Goal: Task Accomplishment & Management: Manage account settings

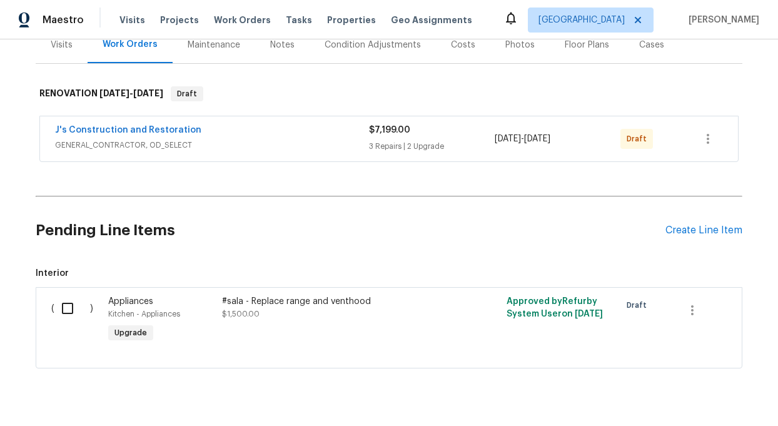
scroll to position [164, 0]
click at [64, 304] on input "checkbox" at bounding box center [72, 307] width 36 height 26
checkbox input "true"
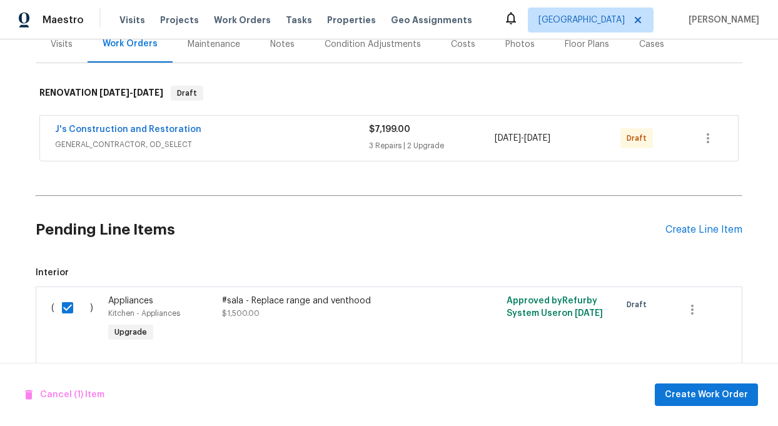
click at [316, 297] on div "#sala - Replace range and venthood" at bounding box center [332, 300] width 220 height 13
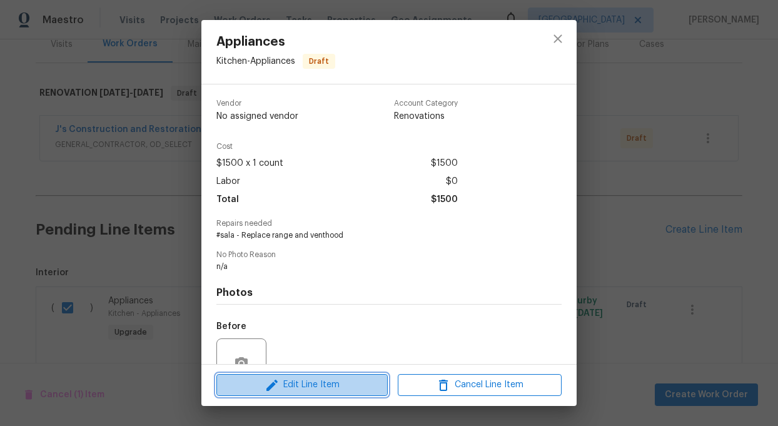
click at [324, 383] on span "Edit Line Item" at bounding box center [302, 385] width 164 height 16
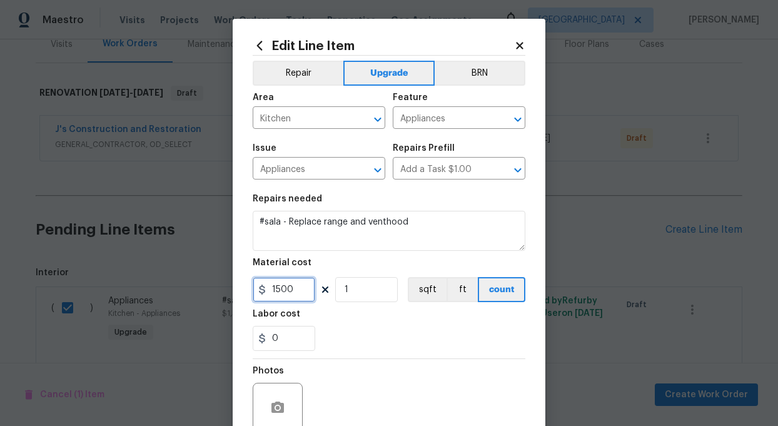
click at [299, 291] on input "1500" at bounding box center [284, 289] width 63 height 25
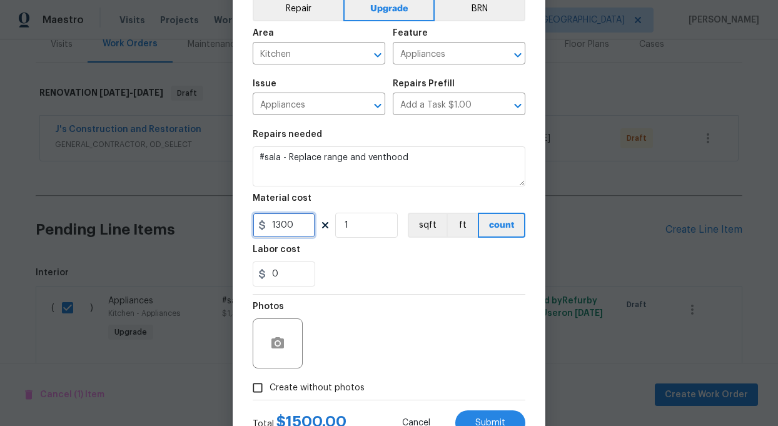
scroll to position [113, 0]
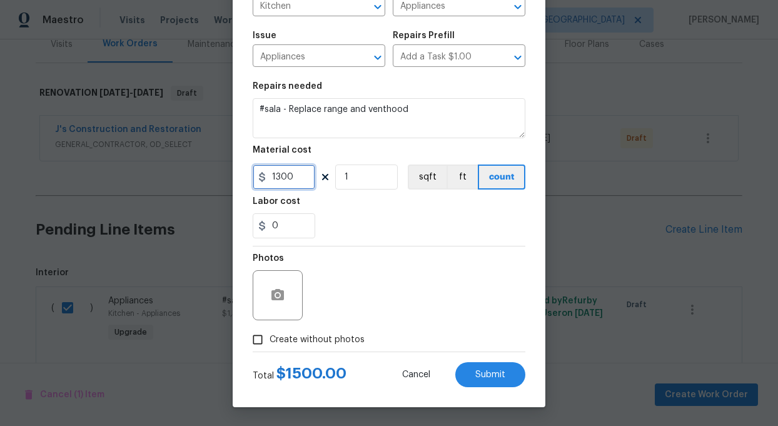
type input "1300"
click at [255, 340] on input "Create without photos" at bounding box center [258, 340] width 24 height 24
checkbox input "true"
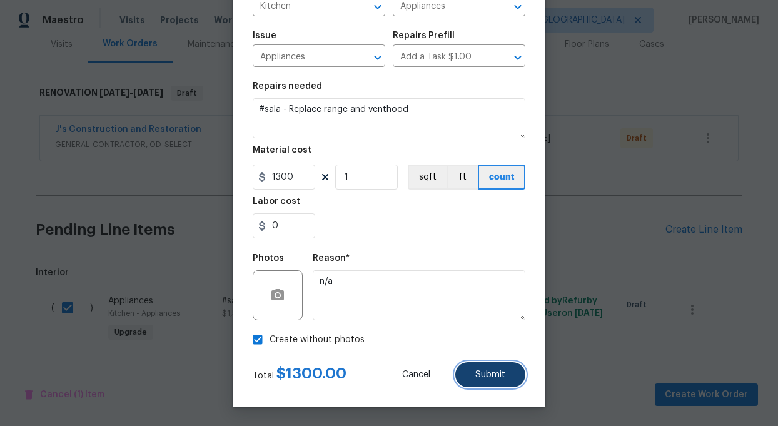
click at [491, 373] on span "Submit" at bounding box center [490, 374] width 30 height 9
checkbox input "false"
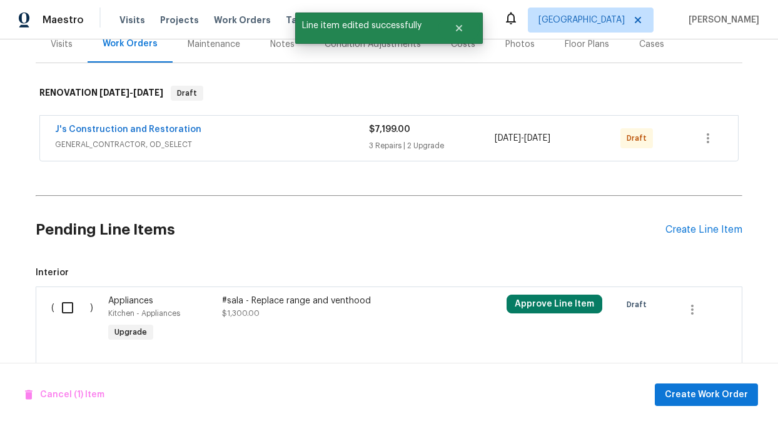
scroll to position [133, 0]
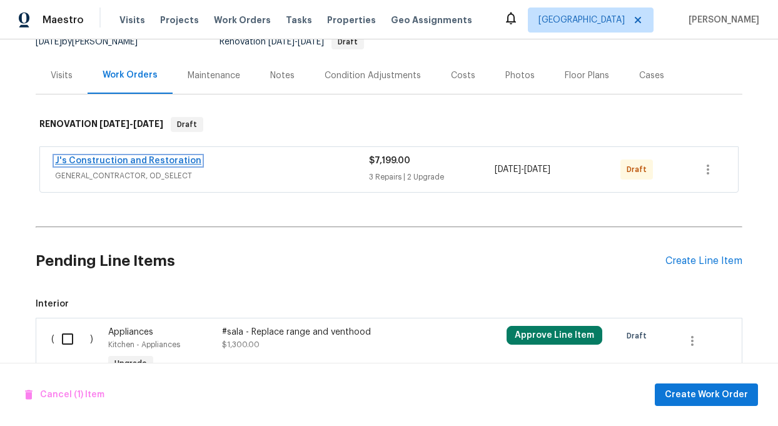
click at [136, 160] on link "J's Construction and Restoration" at bounding box center [128, 160] width 146 height 9
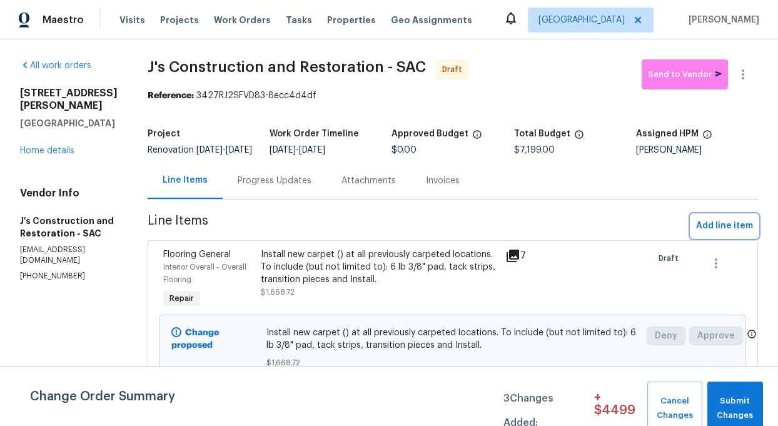
click at [733, 233] on span "Add line item" at bounding box center [724, 226] width 57 height 16
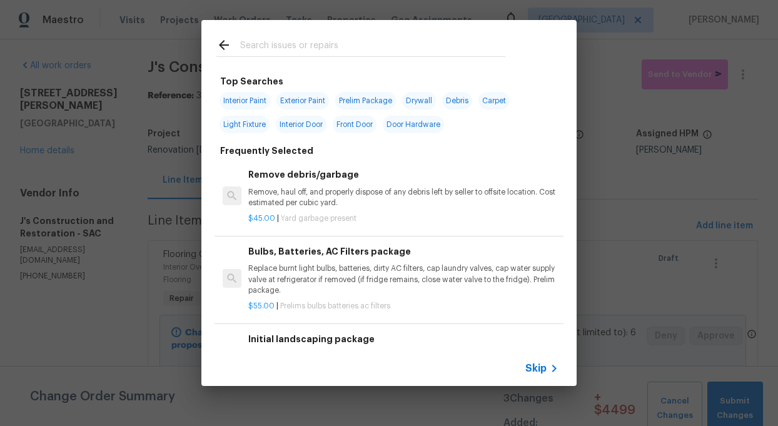
click at [536, 358] on div "Skip" at bounding box center [388, 368] width 375 height 35
click at [540, 369] on span "Skip" at bounding box center [535, 368] width 21 height 13
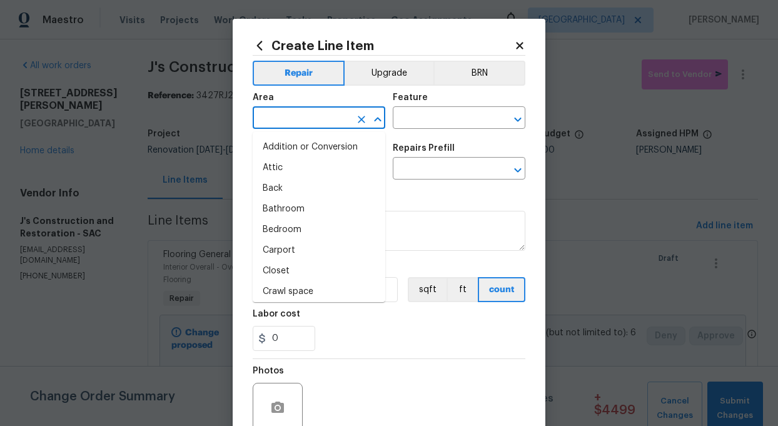
click at [273, 116] on input "text" at bounding box center [302, 118] width 98 height 19
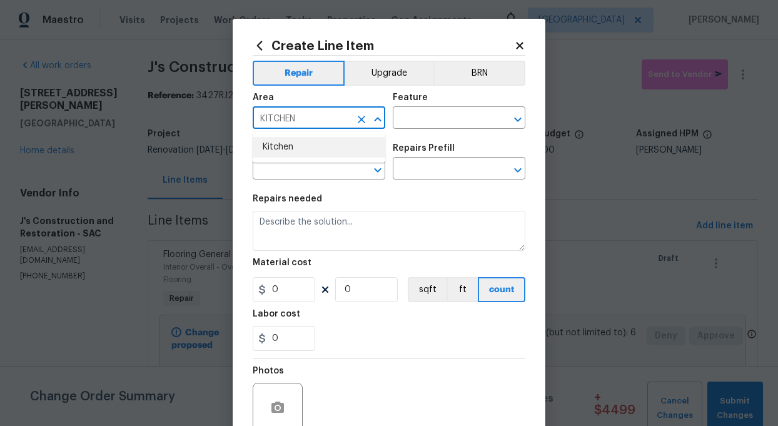
click at [281, 148] on li "Kitchen" at bounding box center [319, 147] width 133 height 21
type input "Kitchen"
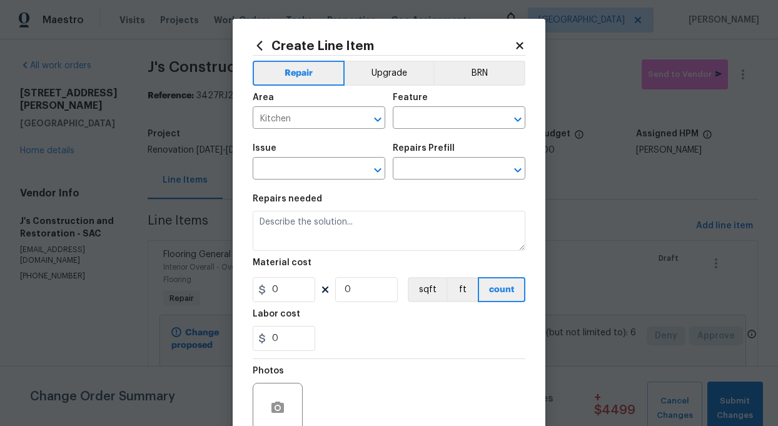
click at [454, 133] on div "Area Kitchen ​ Feature ​" at bounding box center [389, 111] width 273 height 51
click at [458, 118] on input "text" at bounding box center [442, 118] width 98 height 19
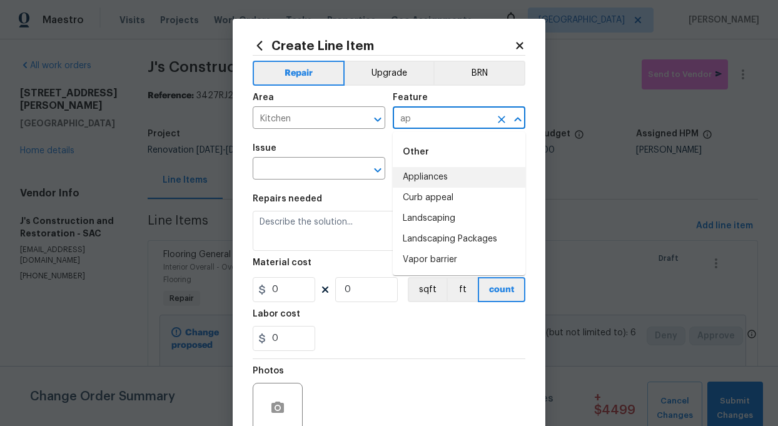
click at [439, 176] on li "Appliances" at bounding box center [459, 177] width 133 height 21
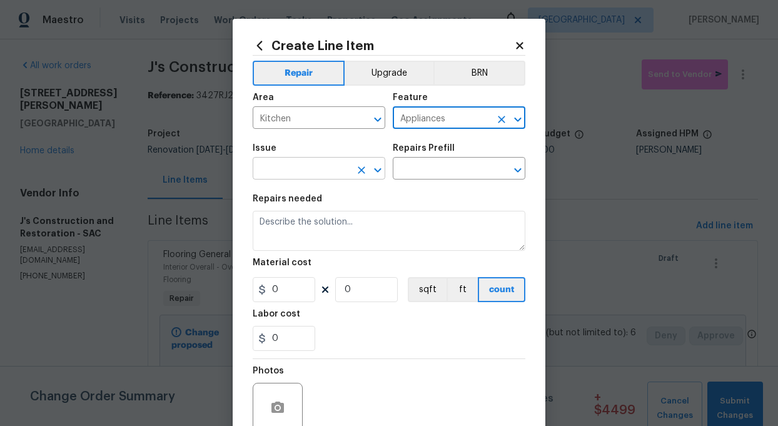
type input "Appliances"
click at [311, 165] on input "text" at bounding box center [302, 169] width 98 height 19
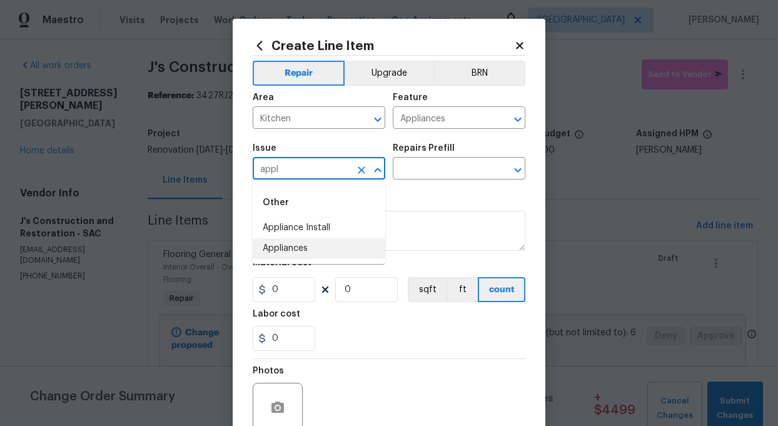
click at [286, 248] on li "Appliances" at bounding box center [319, 248] width 133 height 21
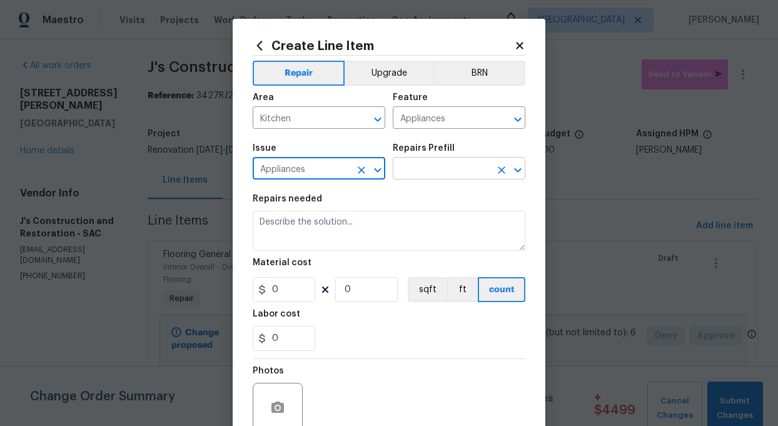
type input "Appliances"
click at [429, 164] on input "text" at bounding box center [442, 169] width 98 height 19
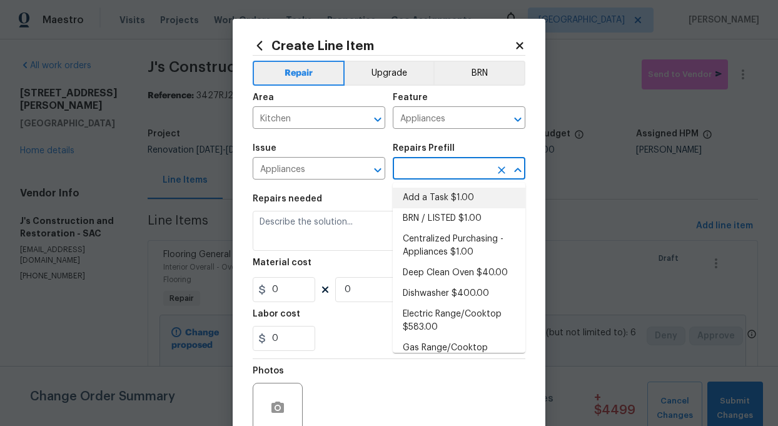
click at [452, 199] on li "Add a Task $1.00" at bounding box center [459, 198] width 133 height 21
type textarea "HPM to detail"
type input "1"
type input "Add a Task $1.00"
type input "1"
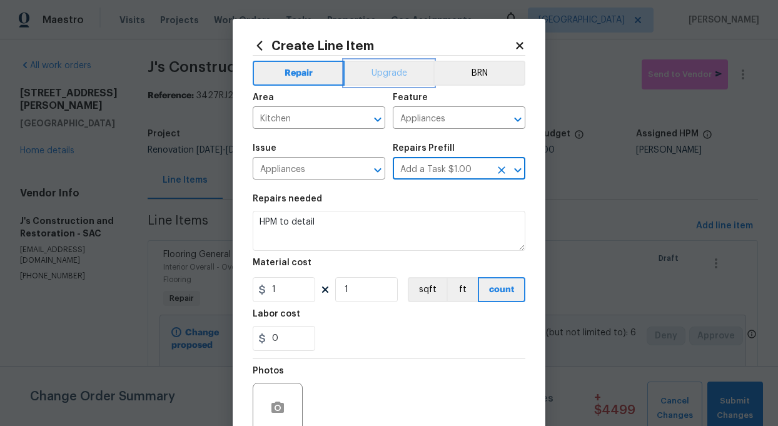
click at [394, 62] on button "Upgrade" at bounding box center [388, 73] width 89 height 25
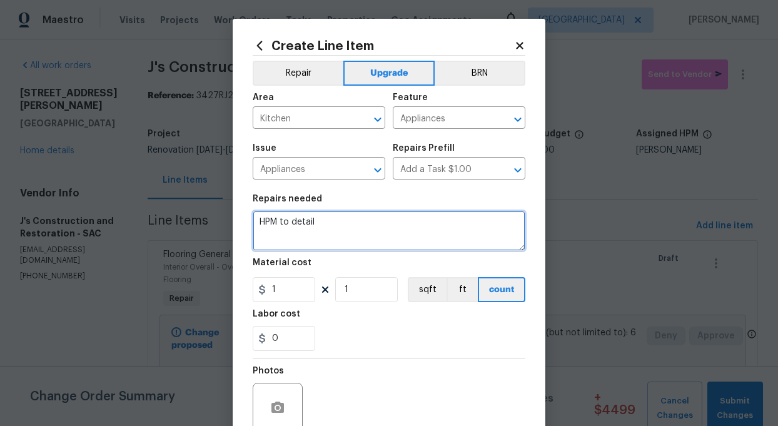
click at [308, 226] on textarea "HPM to detail" at bounding box center [389, 231] width 273 height 40
click at [350, 239] on textarea "HPM to detail" at bounding box center [389, 231] width 273 height 40
click at [314, 224] on textarea "HPM to detailreplace renage and hood to staninless" at bounding box center [389, 231] width 273 height 40
click at [484, 229] on textarea "HPM to detail replace range and hood to stainless" at bounding box center [389, 231] width 273 height 40
type textarea "HPM to detail replace range and hood to stainless"
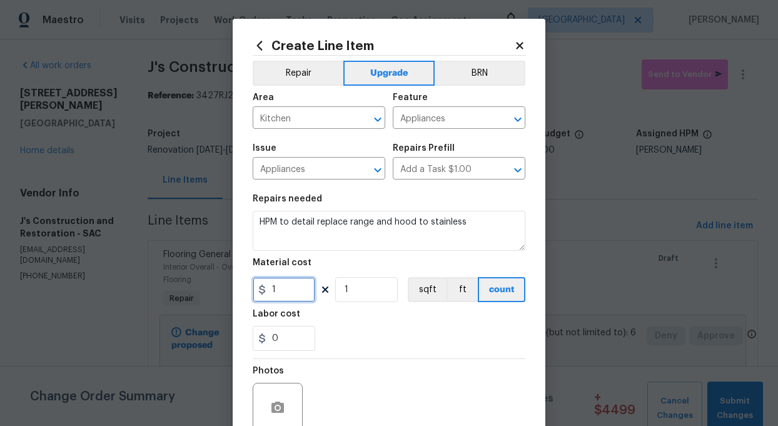
click at [284, 293] on input "1" at bounding box center [284, 289] width 63 height 25
type input "1300"
click at [360, 356] on section "Repairs needed HPM to detail replace range and hood to stainless Material cost …" at bounding box center [389, 272] width 273 height 171
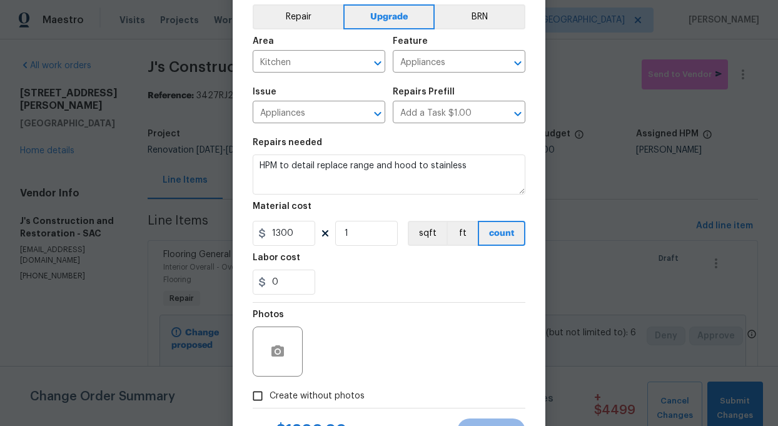
scroll to position [113, 0]
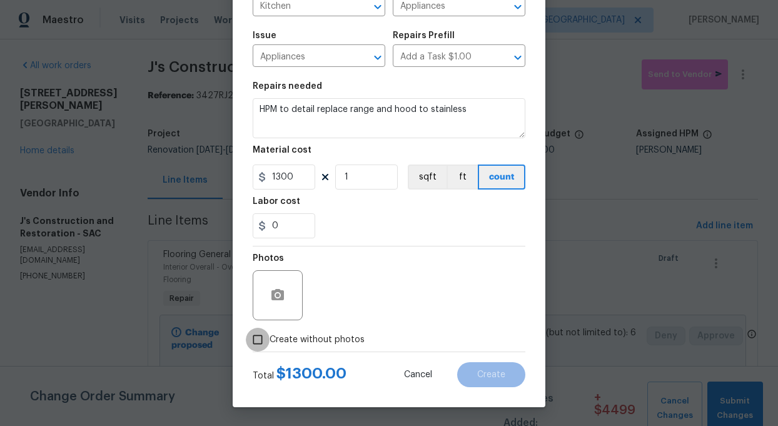
click at [257, 344] on input "Create without photos" at bounding box center [258, 340] width 24 height 24
checkbox input "true"
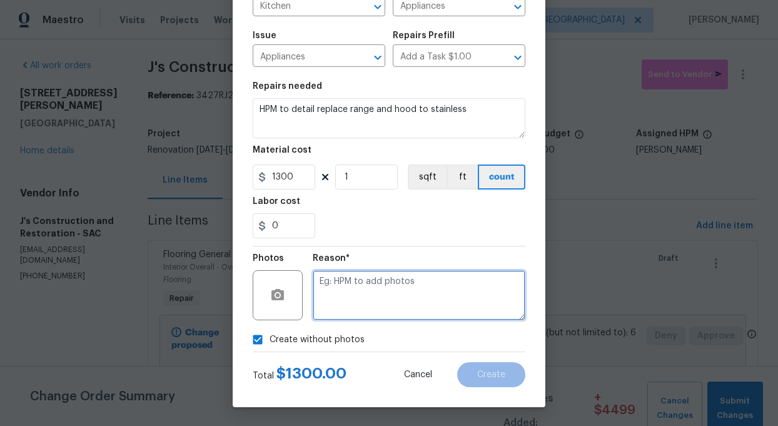
click at [344, 301] on textarea at bounding box center [419, 295] width 213 height 50
type textarea "n/a"
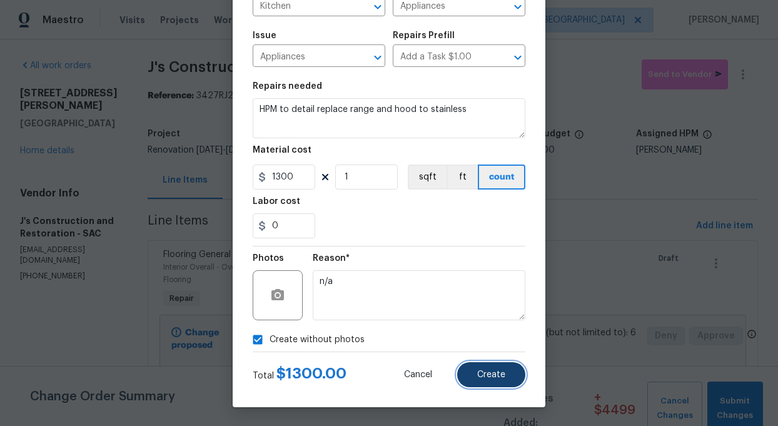
click at [469, 378] on button "Create" at bounding box center [491, 374] width 68 height 25
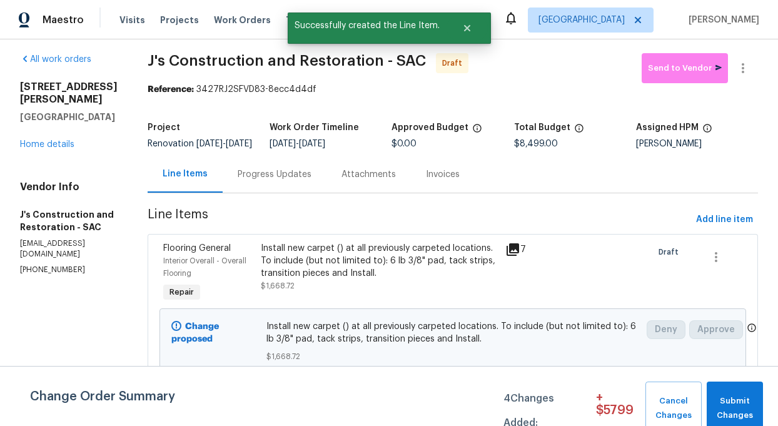
scroll to position [0, 0]
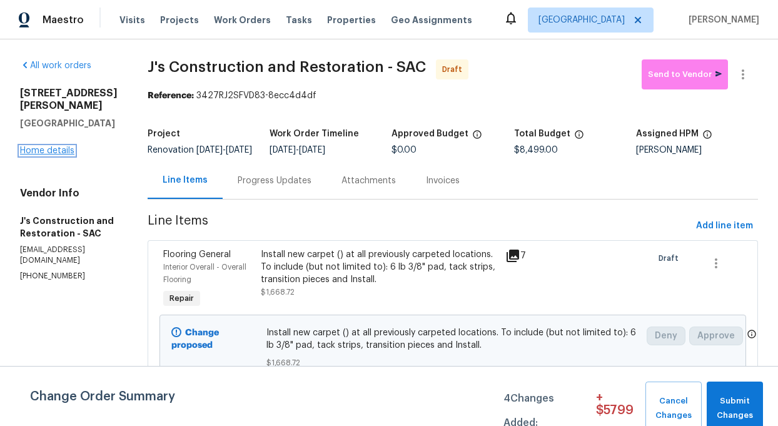
click at [41, 146] on link "Home details" at bounding box center [47, 150] width 54 height 9
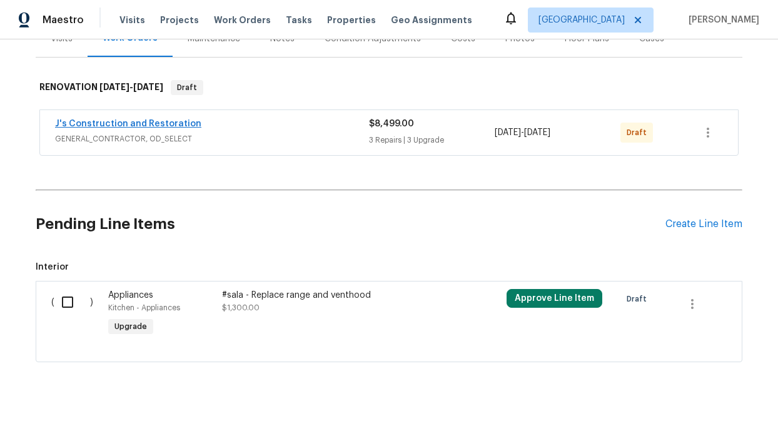
scroll to position [191, 0]
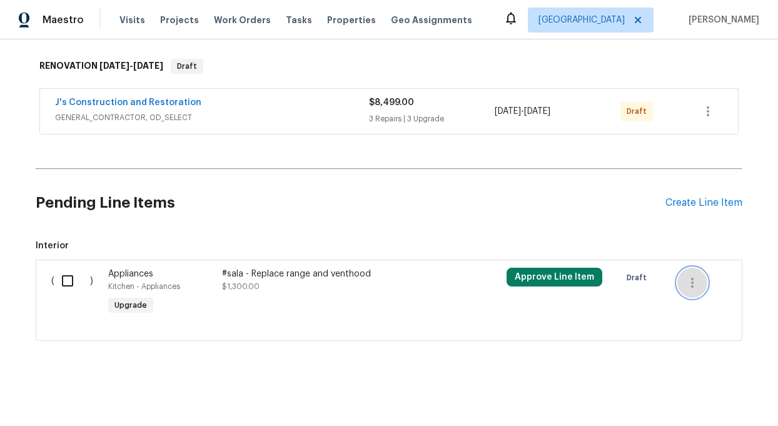
click at [693, 281] on icon "button" at bounding box center [692, 282] width 15 height 15
click at [693, 284] on li "Cancel" at bounding box center [701, 282] width 48 height 21
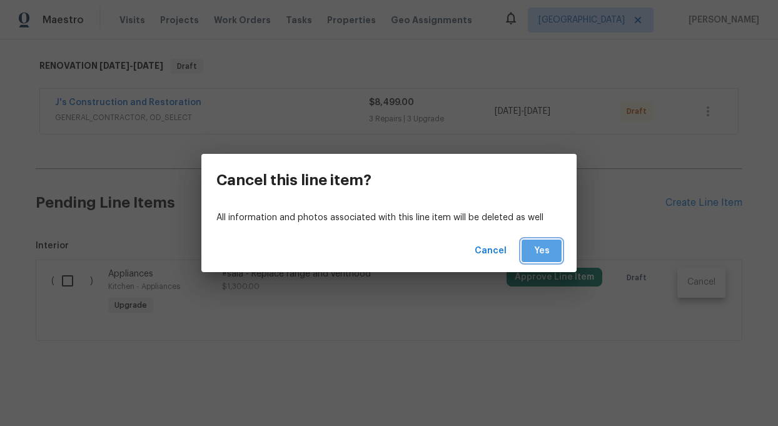
click at [546, 259] on button "Yes" at bounding box center [541, 250] width 40 height 23
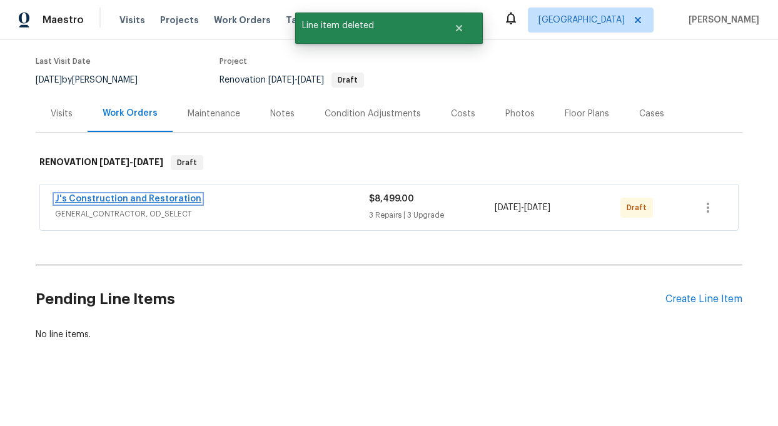
click at [181, 201] on link "J's Construction and Restoration" at bounding box center [128, 198] width 146 height 9
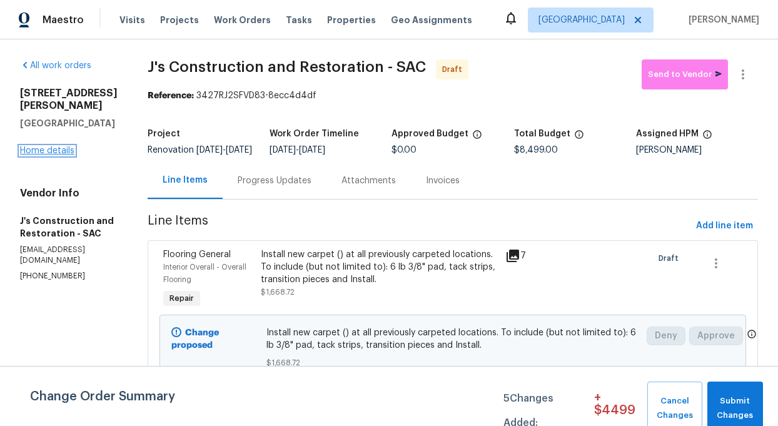
click at [48, 146] on link "Home details" at bounding box center [47, 150] width 54 height 9
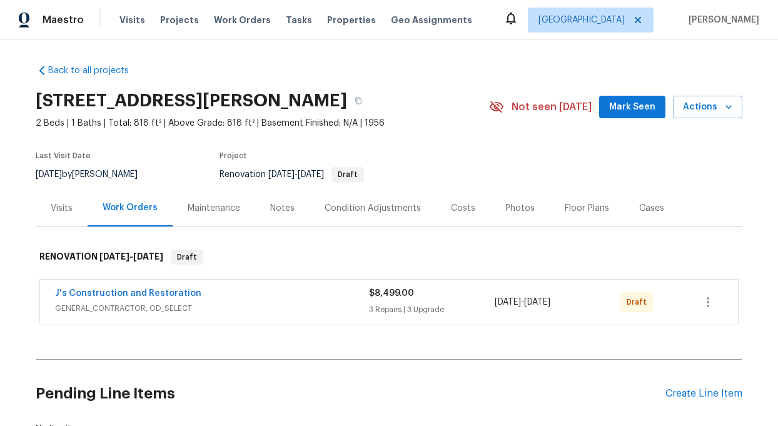
click at [472, 209] on div "Costs" at bounding box center [463, 207] width 54 height 37
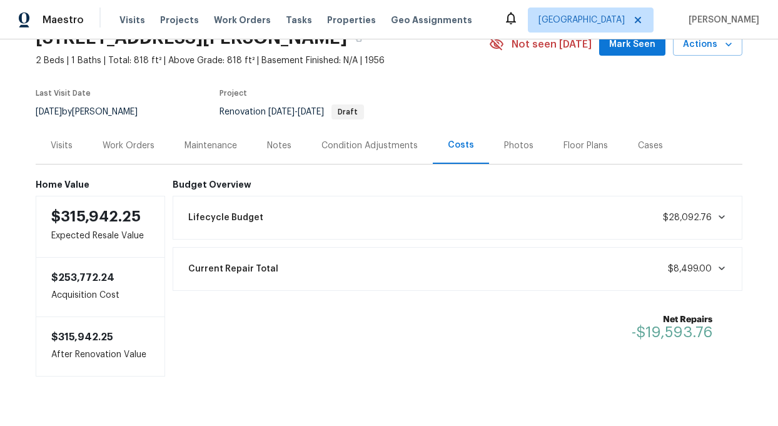
scroll to position [69, 0]
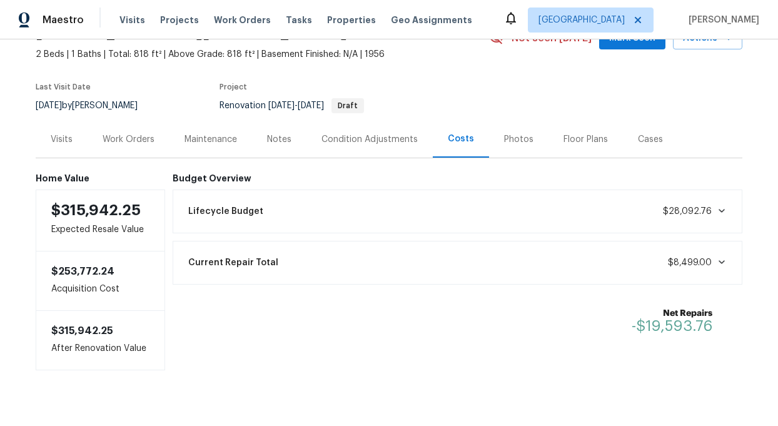
click at [401, 139] on div "Condition Adjustments" at bounding box center [369, 139] width 96 height 13
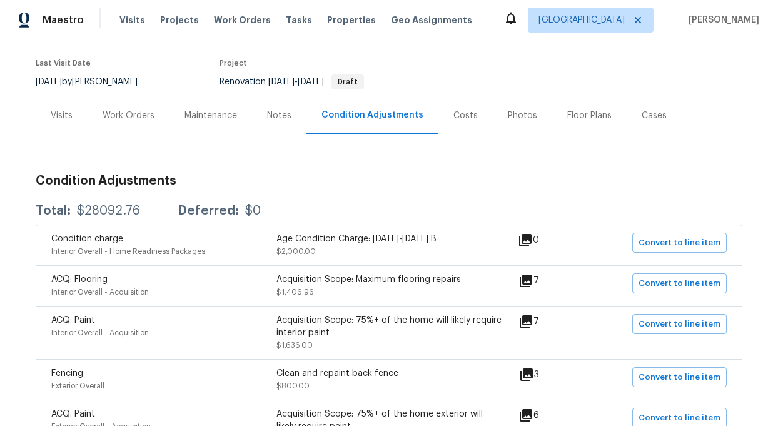
scroll to position [90, 0]
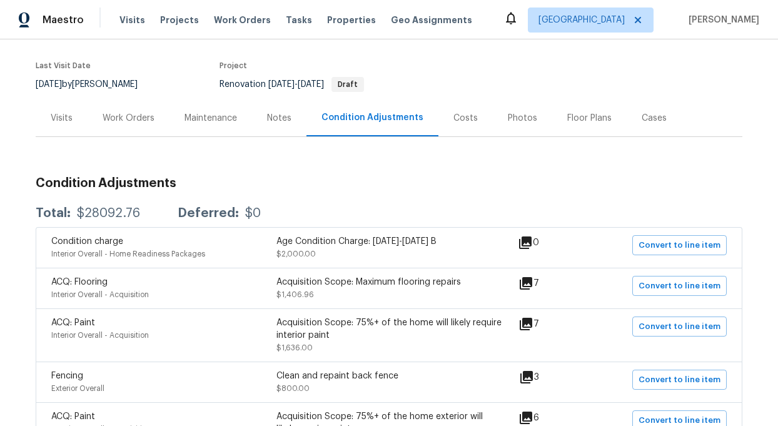
click at [139, 115] on div "Work Orders" at bounding box center [129, 118] width 52 height 13
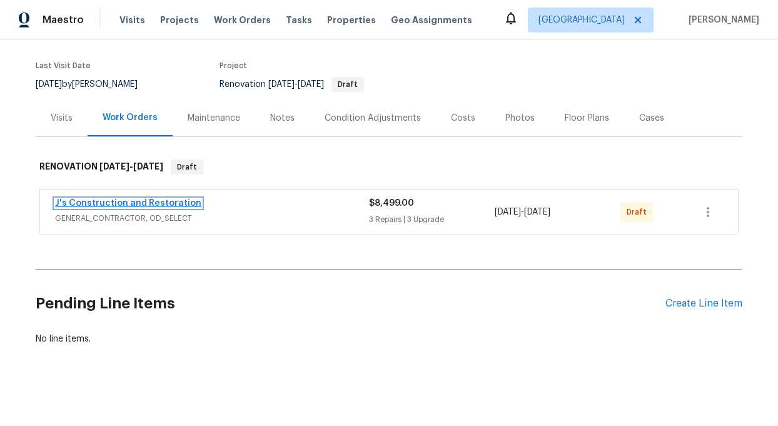
click at [138, 202] on link "J's Construction and Restoration" at bounding box center [128, 203] width 146 height 9
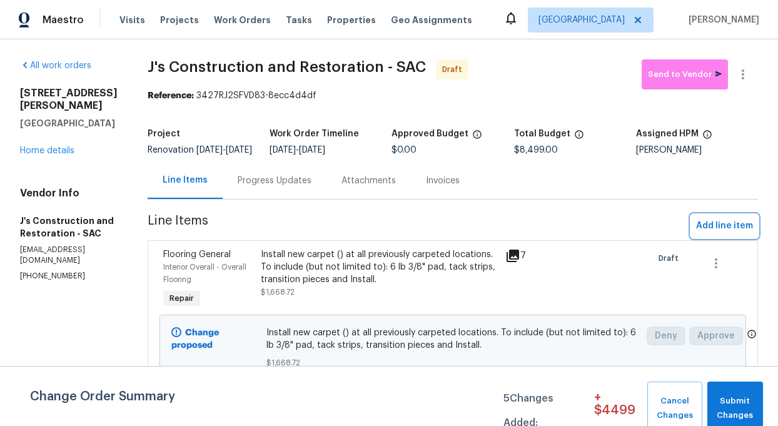
click at [731, 233] on span "Add line item" at bounding box center [724, 226] width 57 height 16
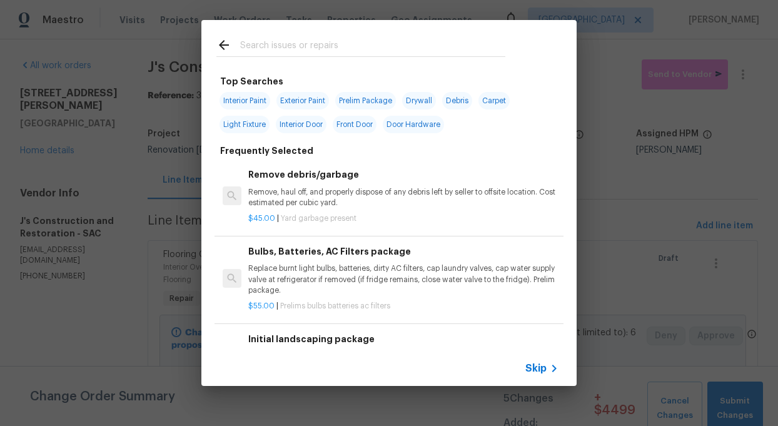
click at [307, 96] on span "Exterior Paint" at bounding box center [302, 101] width 53 height 18
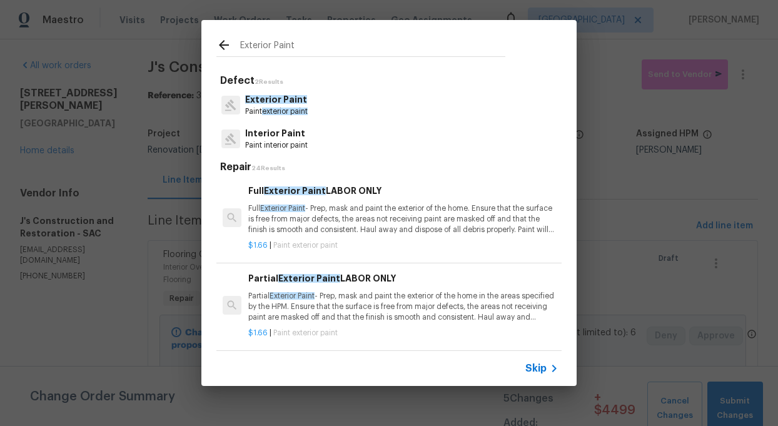
click at [301, 43] on input "Exterior Paint" at bounding box center [372, 47] width 265 height 19
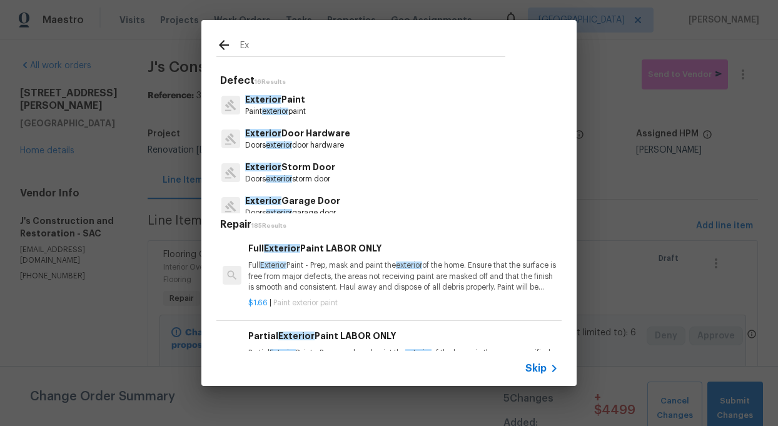
type input "E"
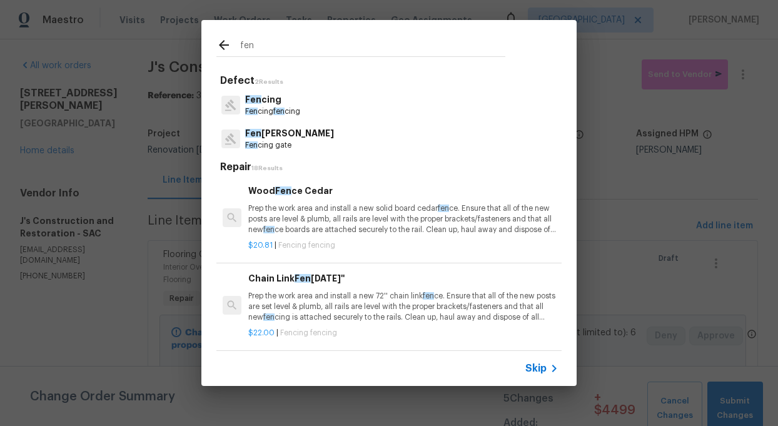
type input "fen"
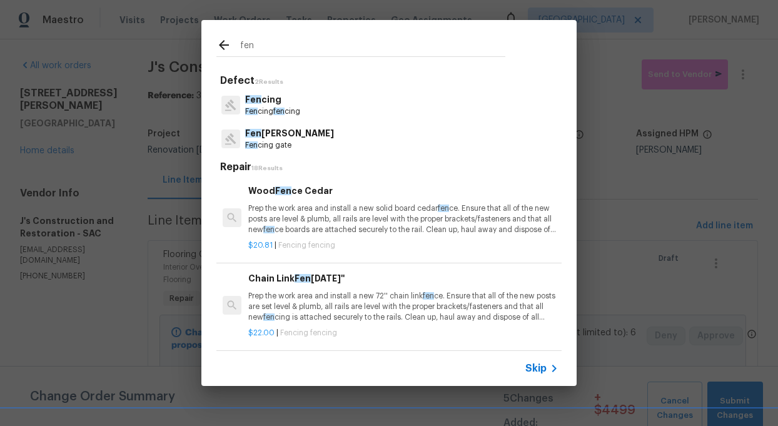
click at [263, 99] on p "Fen cing" at bounding box center [272, 99] width 55 height 13
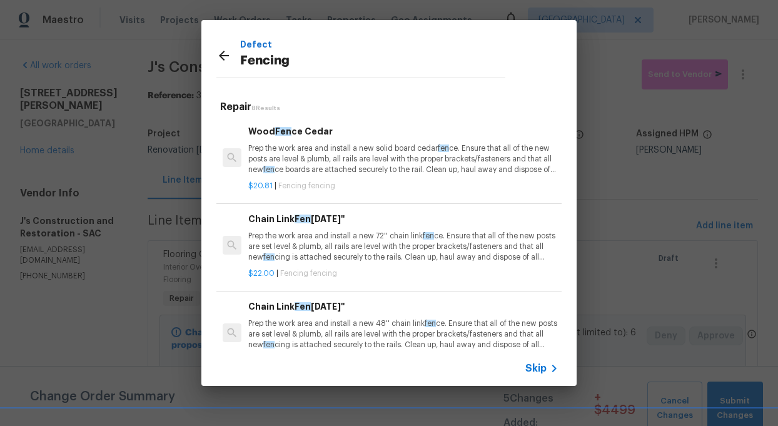
click at [383, 159] on p "Prep the work area and install a new solid board cedar fen ce. Ensure that all …" at bounding box center [403, 159] width 310 height 32
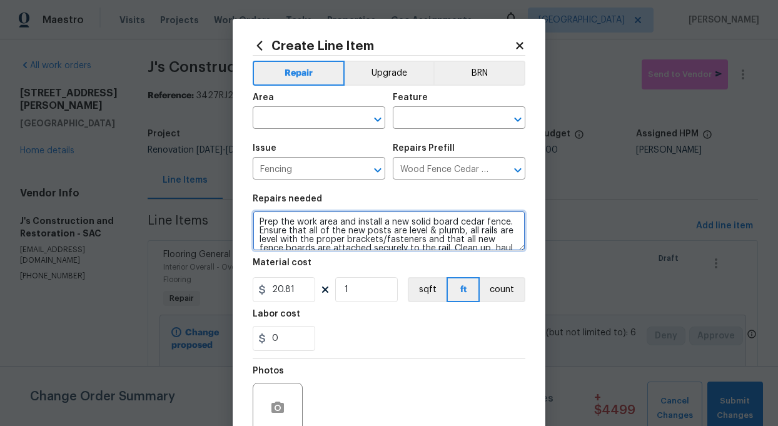
click at [359, 242] on textarea "Prep the work area and install a new solid board cedar fence. Ensure that all o…" at bounding box center [389, 231] width 273 height 40
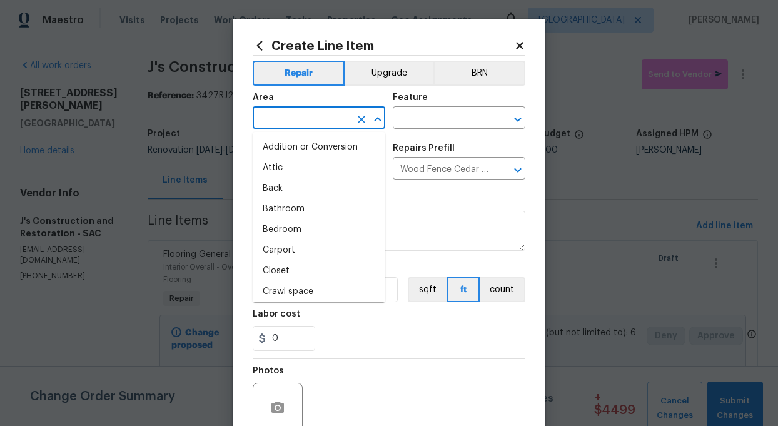
click at [293, 113] on input "text" at bounding box center [302, 118] width 98 height 19
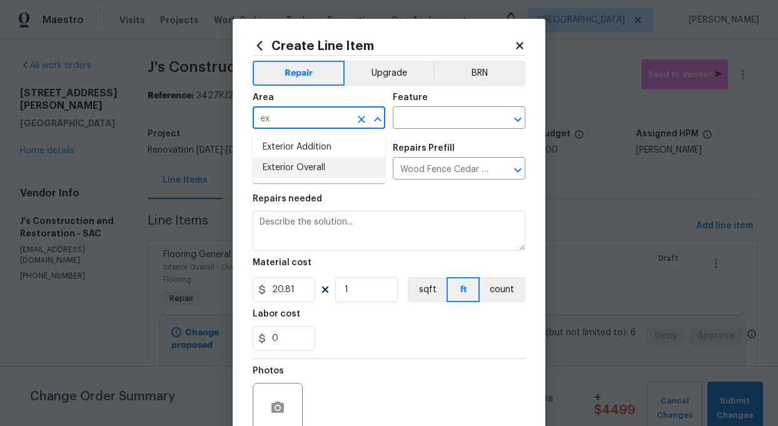
click at [284, 168] on li "Exterior Overall" at bounding box center [319, 168] width 133 height 21
type input "Exterior Overall"
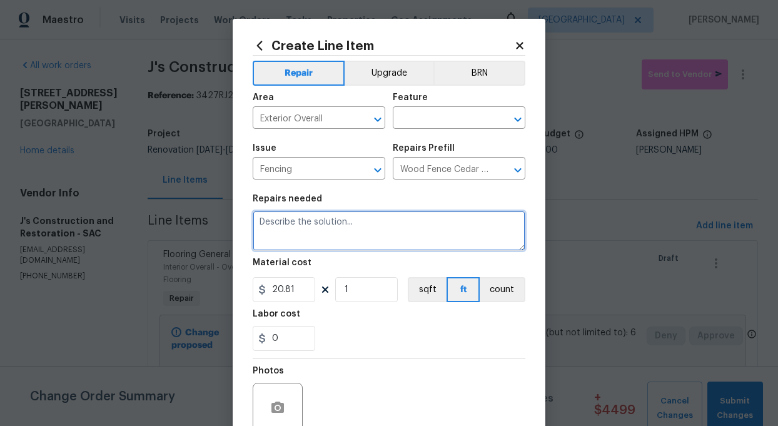
click at [303, 230] on textarea at bounding box center [389, 231] width 273 height 40
paste textarea "Clean and repaint back fence"
click at [331, 220] on textarea "Clean and repaint back fence" at bounding box center [389, 231] width 273 height 40
type textarea "Clean and repair back fence"
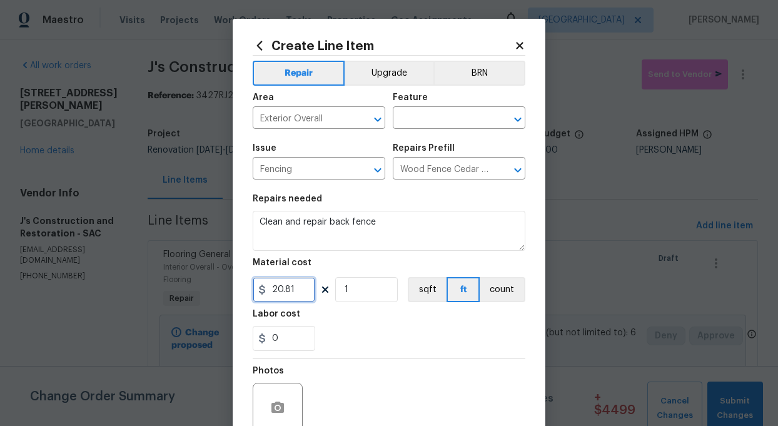
click at [303, 288] on input "20.81" at bounding box center [284, 289] width 63 height 25
type input "800"
click at [383, 325] on div "Labor cost" at bounding box center [389, 317] width 273 height 16
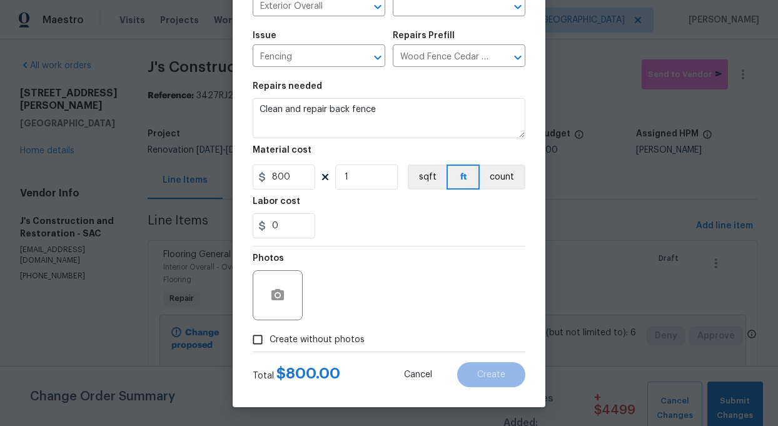
click at [258, 341] on input "Create without photos" at bounding box center [258, 340] width 24 height 24
checkbox input "true"
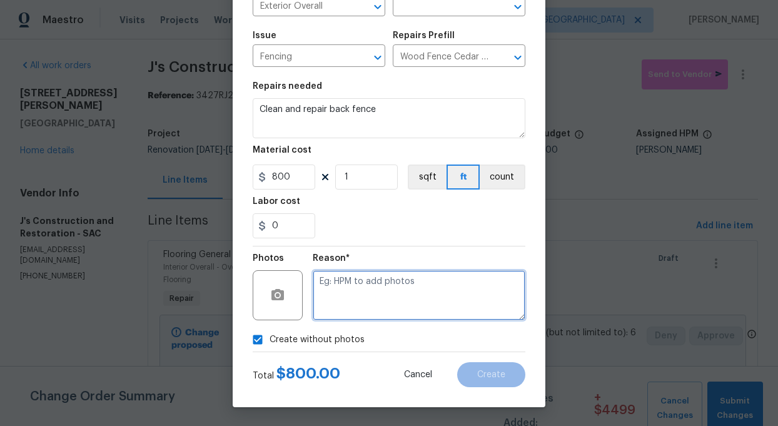
click at [374, 291] on textarea at bounding box center [419, 295] width 213 height 50
type textarea "ad"
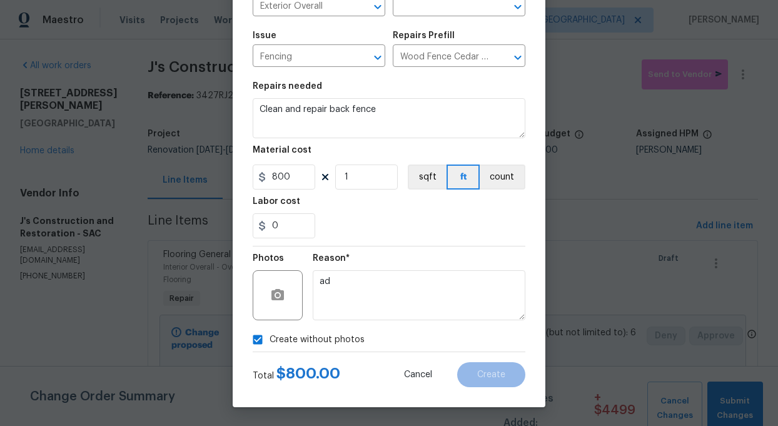
click at [455, 341] on div "Create without photos" at bounding box center [389, 340] width 273 height 24
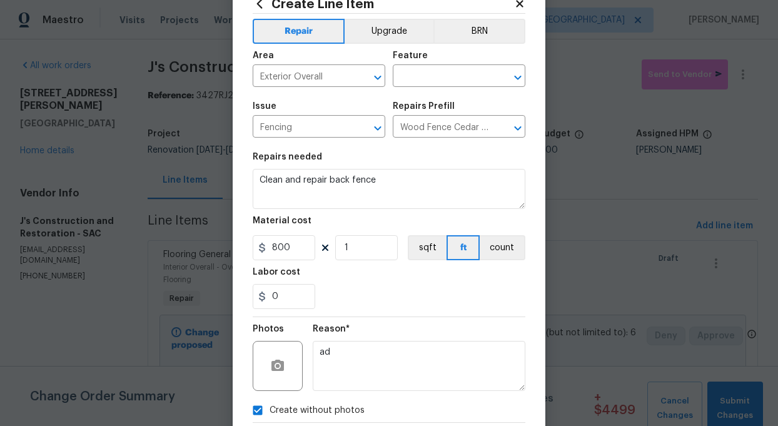
scroll to position [18, 0]
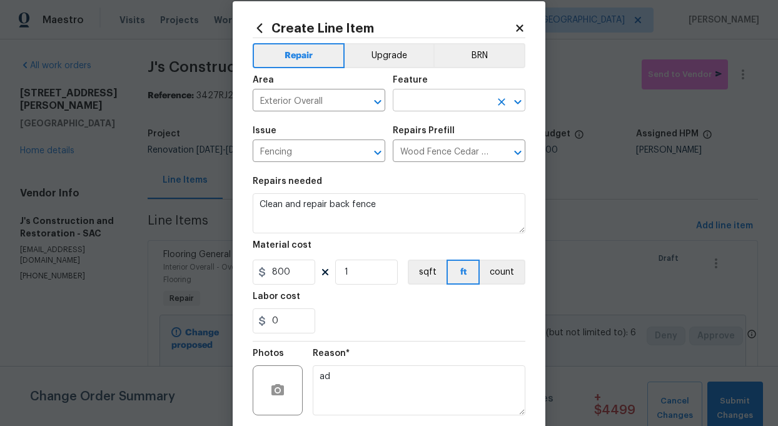
click at [419, 95] on input "text" at bounding box center [442, 101] width 98 height 19
click at [428, 105] on input "text" at bounding box center [442, 101] width 98 height 19
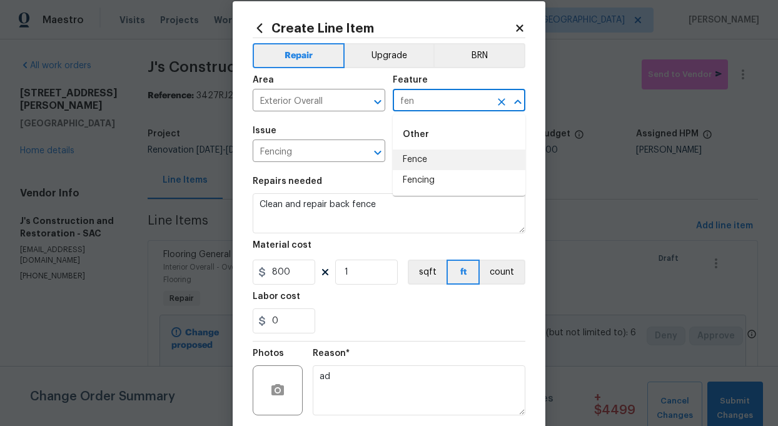
click at [406, 159] on li "Fence" at bounding box center [459, 159] width 133 height 21
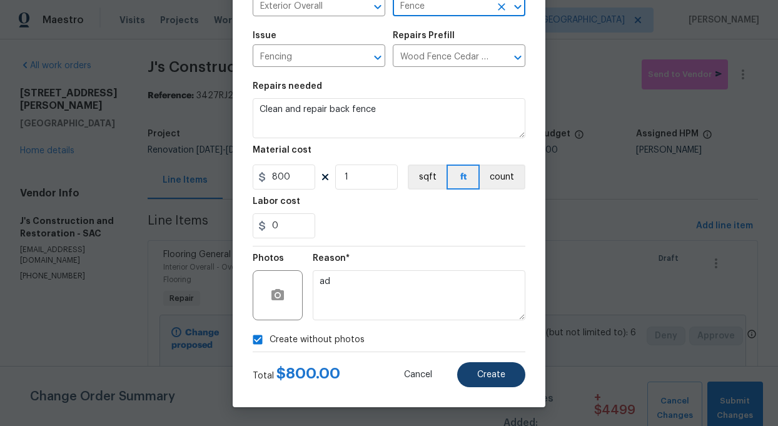
type input "Fence"
click at [487, 371] on span "Create" at bounding box center [491, 374] width 28 height 9
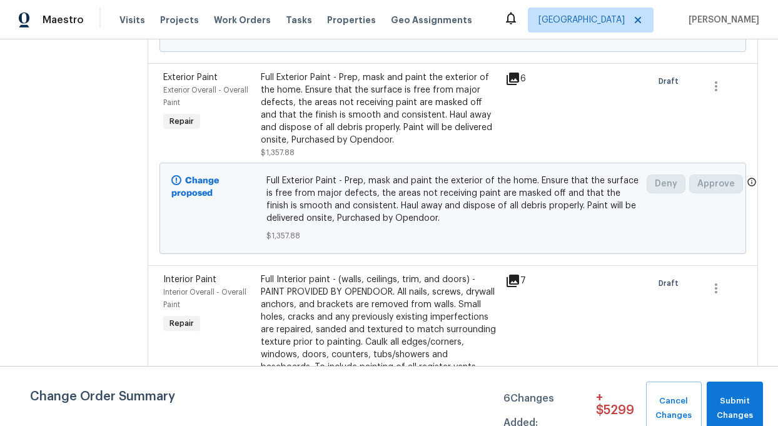
scroll to position [446, 0]
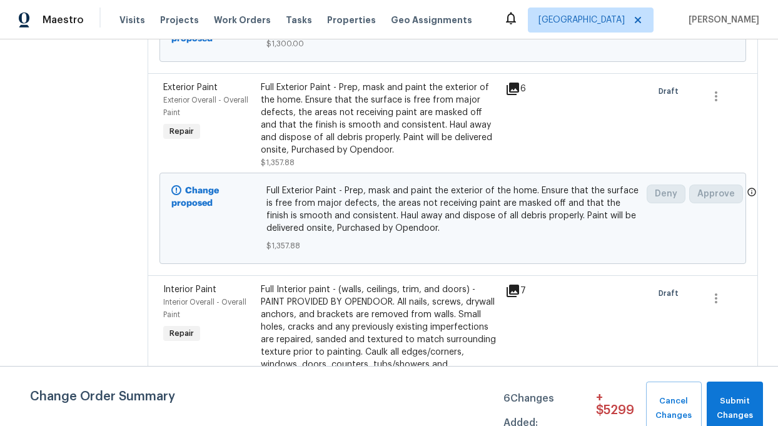
click at [344, 215] on span "Full Exterior Paint - Prep, mask and paint the exterior of the home. Ensure tha…" at bounding box center [452, 209] width 373 height 50
click at [335, 129] on div "Full Exterior Paint - Prep, mask and paint the exterior of the home. Ensure tha…" at bounding box center [379, 118] width 237 height 75
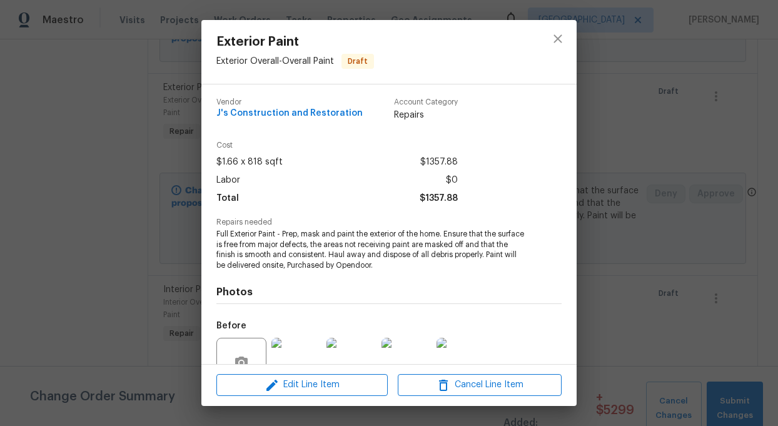
scroll to position [0, 0]
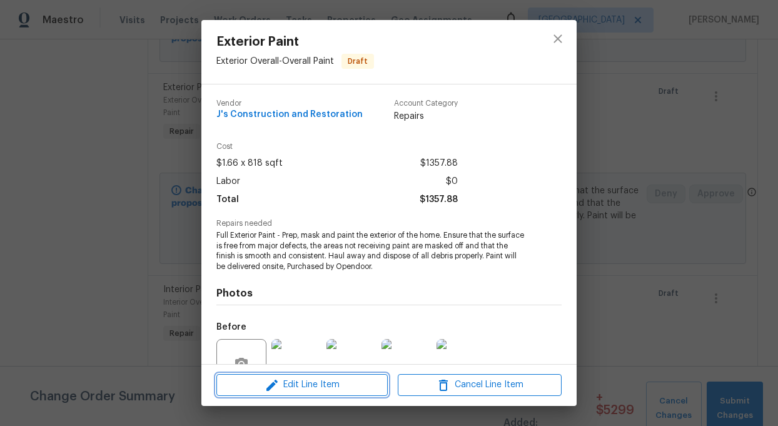
click at [311, 381] on span "Edit Line Item" at bounding box center [302, 385] width 164 height 16
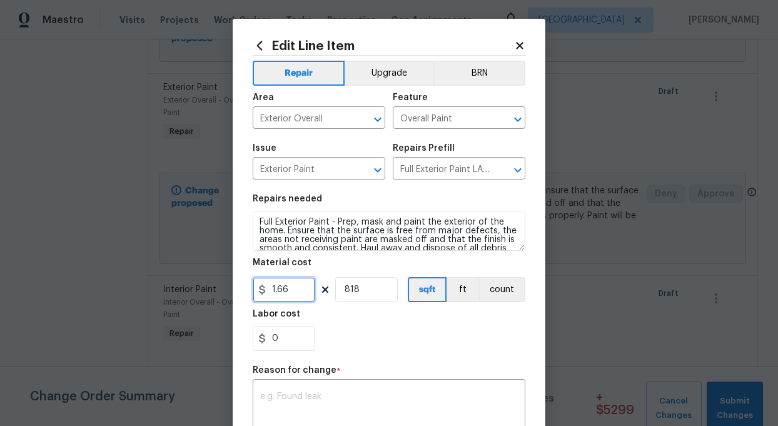
click at [296, 296] on input "1.66" at bounding box center [284, 289] width 63 height 25
type input "1.8"
click at [346, 349] on div "0" at bounding box center [389, 338] width 273 height 25
click at [318, 398] on textarea at bounding box center [389, 405] width 258 height 26
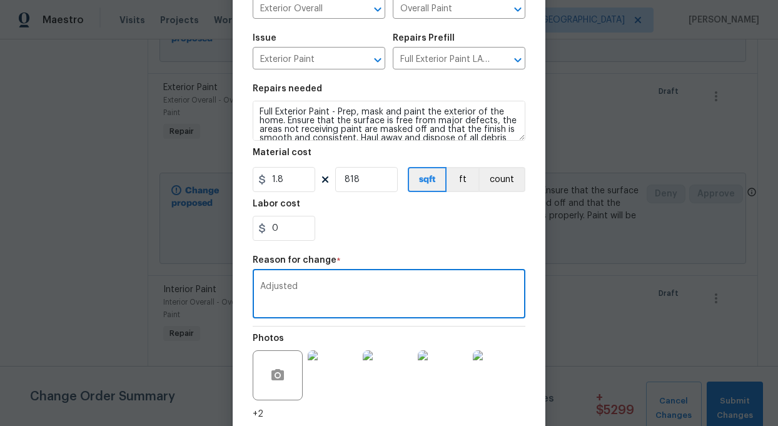
scroll to position [203, 0]
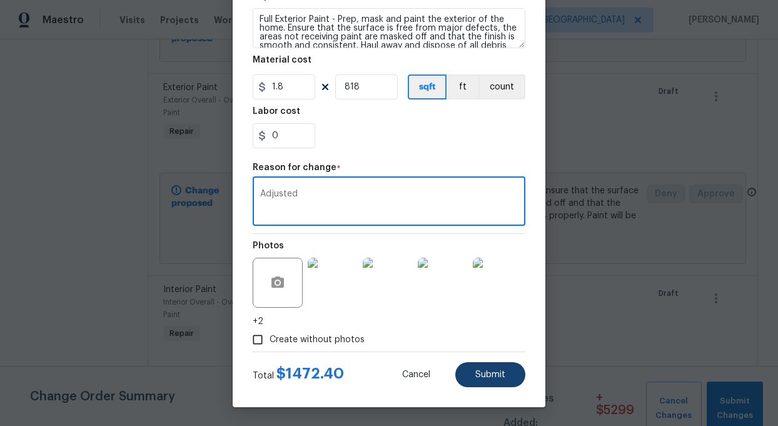
type textarea "Adjusted"
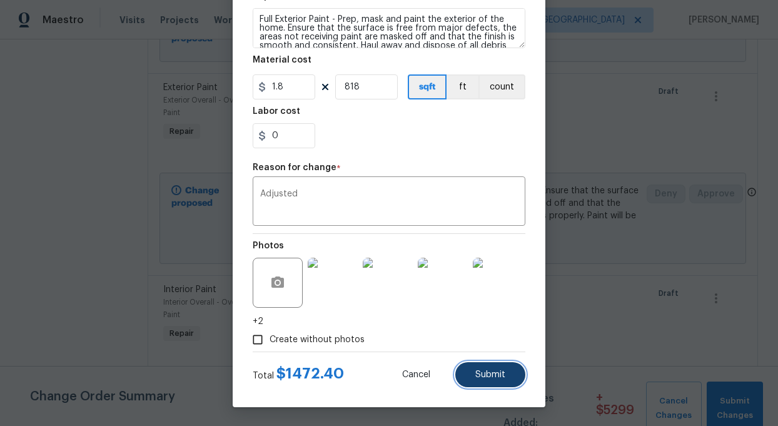
click at [492, 374] on span "Submit" at bounding box center [490, 374] width 30 height 9
type input "1.66"
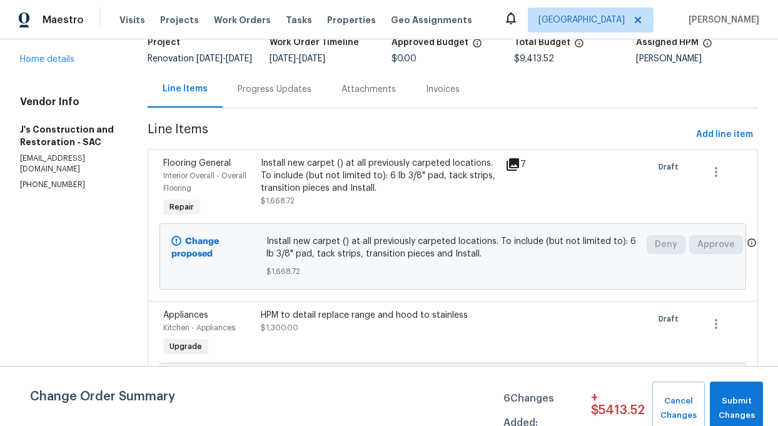
scroll to position [0, 0]
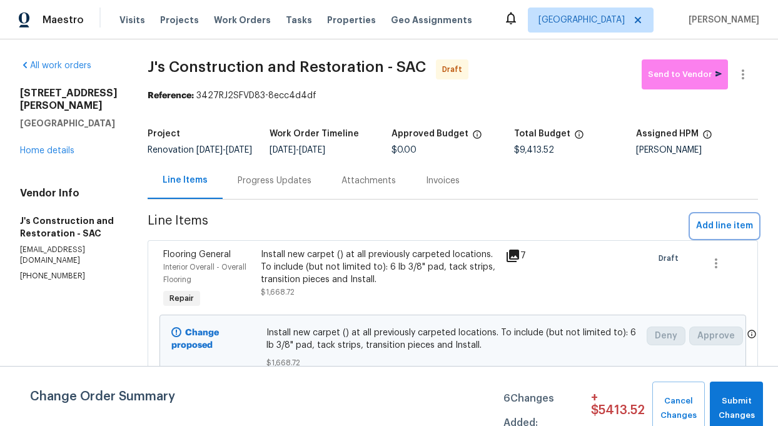
click at [728, 234] on span "Add line item" at bounding box center [724, 226] width 57 height 16
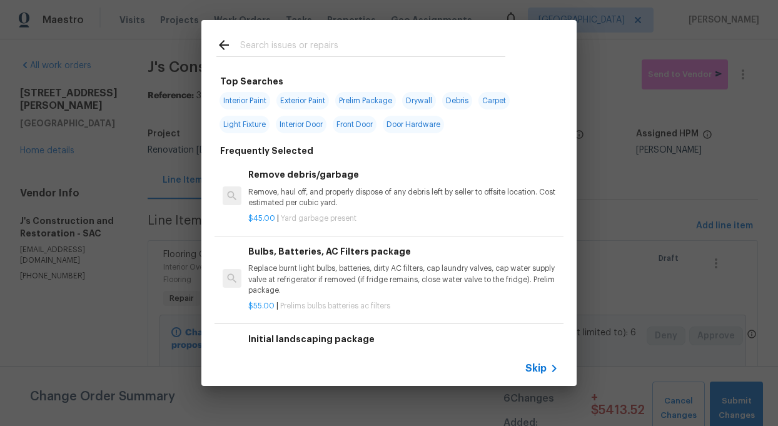
click at [239, 34] on div at bounding box center [360, 44] width 319 height 49
click at [248, 42] on input "text" at bounding box center [372, 47] width 265 height 19
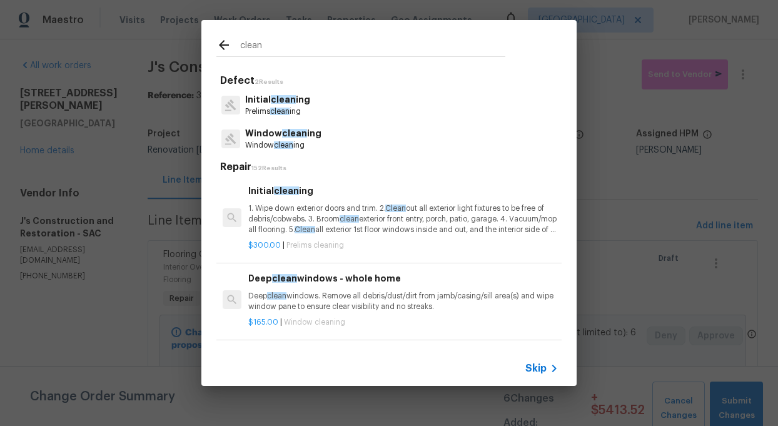
type input "clean"
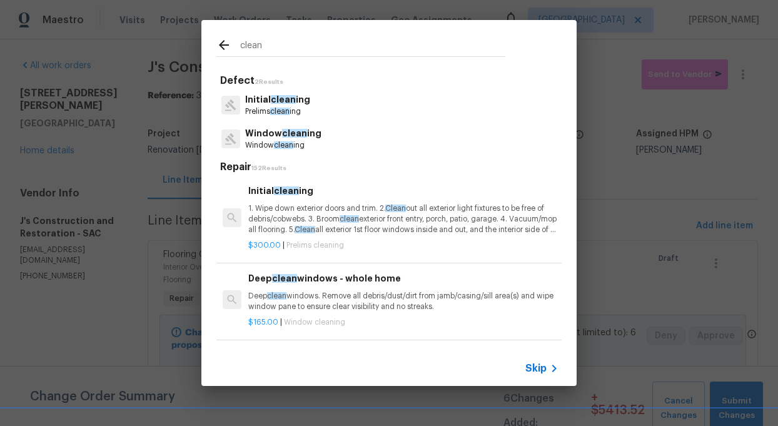
click at [268, 104] on p "Initial clean ing" at bounding box center [277, 99] width 65 height 13
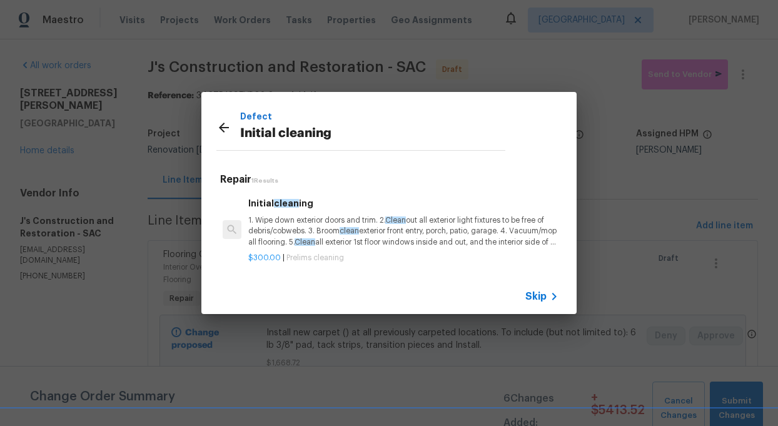
click at [390, 219] on span "Clean" at bounding box center [395, 220] width 21 height 8
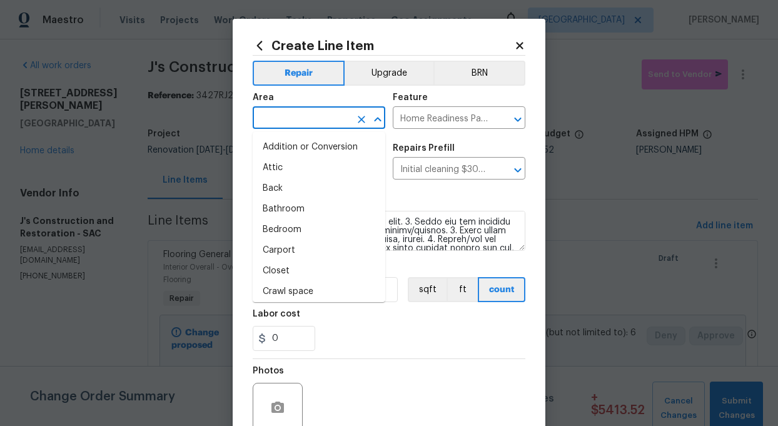
click at [298, 114] on input "text" at bounding box center [302, 118] width 98 height 19
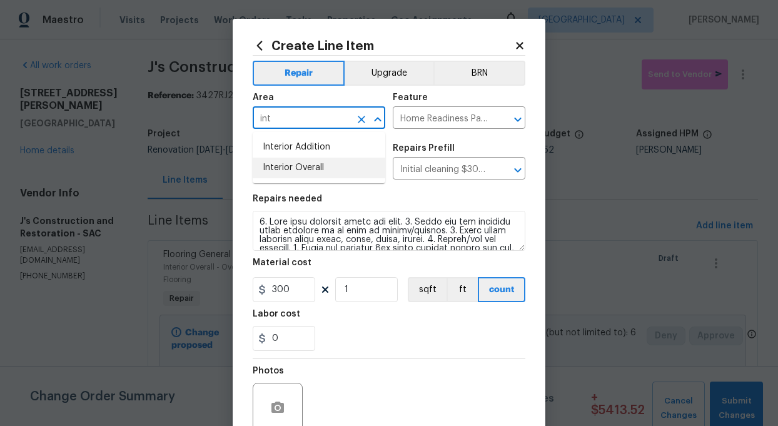
click at [276, 169] on li "Interior Overall" at bounding box center [319, 168] width 133 height 21
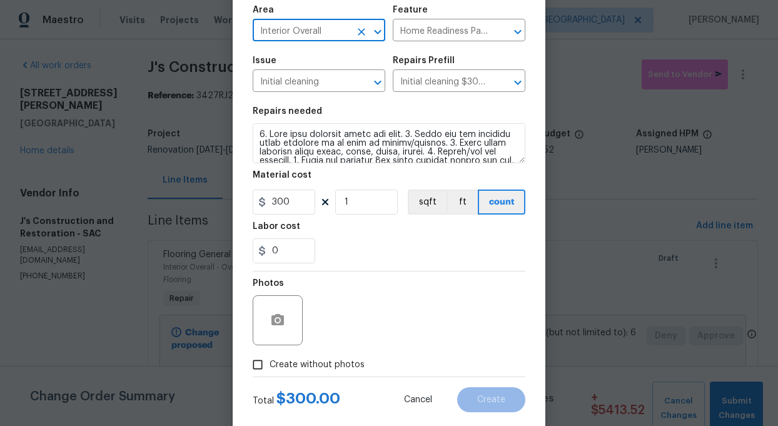
scroll to position [113, 0]
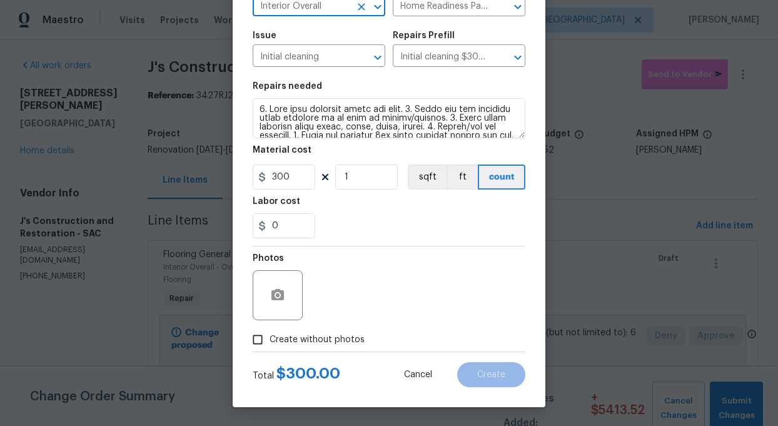
type input "Interior Overall"
click at [259, 339] on input "Create without photos" at bounding box center [258, 340] width 24 height 24
checkbox input "true"
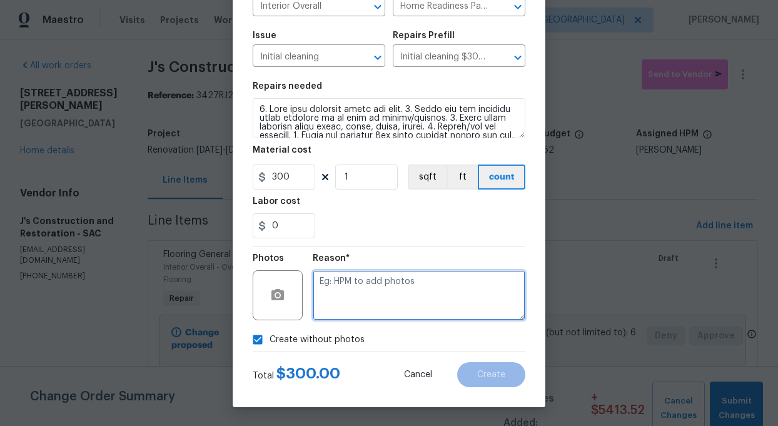
click at [406, 303] on textarea at bounding box center [419, 295] width 213 height 50
type textarea "add"
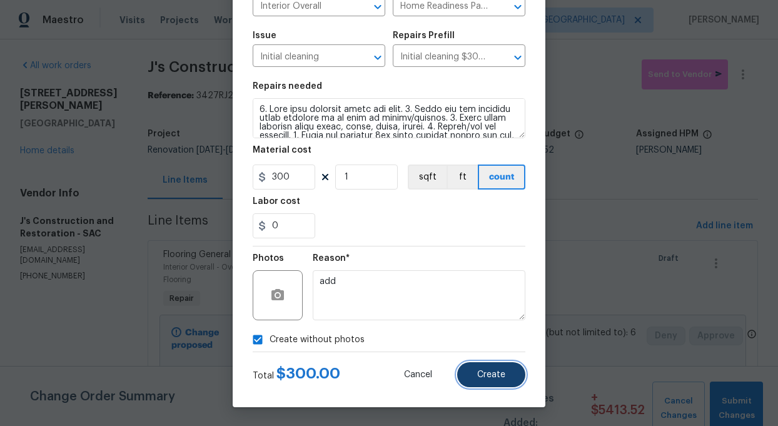
click at [506, 373] on button "Create" at bounding box center [491, 374] width 68 height 25
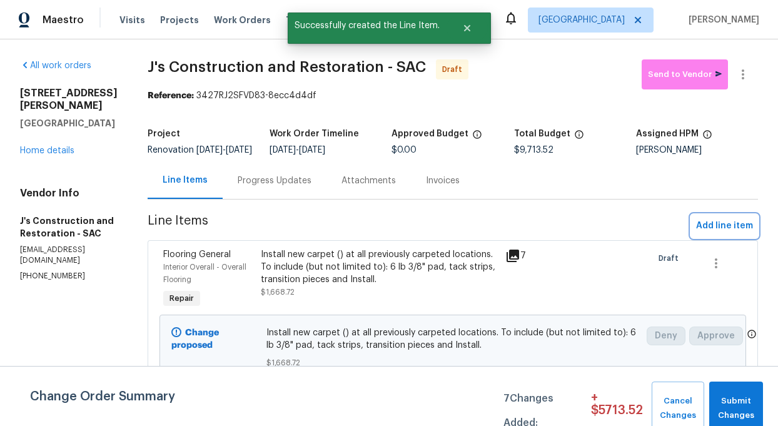
click at [722, 231] on span "Add line item" at bounding box center [724, 226] width 57 height 16
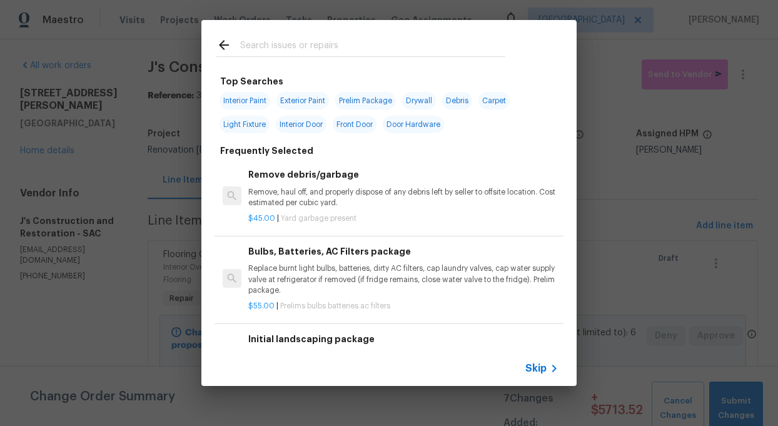
click at [294, 200] on p "Remove, haul off, and properly dispose of any debris left by seller to offsite …" at bounding box center [403, 197] width 310 height 21
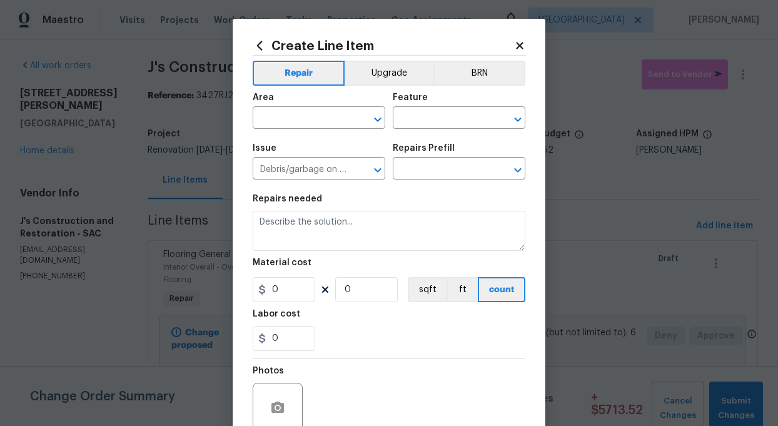
type input "Remove debris/garbage $45.00"
type textarea "Remove, haul off, and properly dispose of any debris left by seller to offsite …"
type input "45"
type input "1"
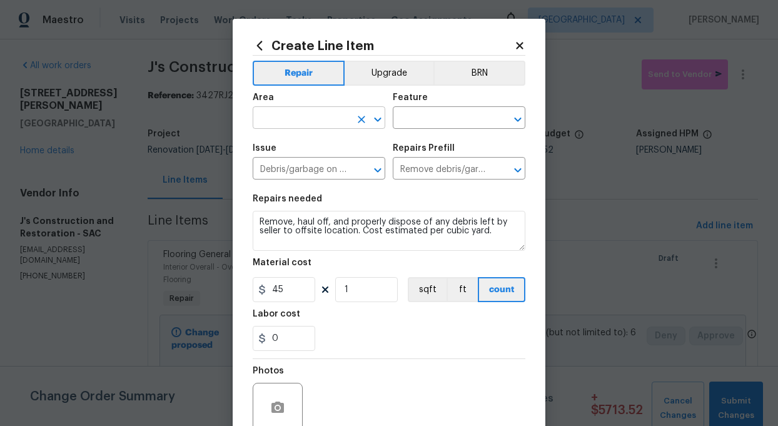
click at [321, 119] on input "text" at bounding box center [302, 118] width 98 height 19
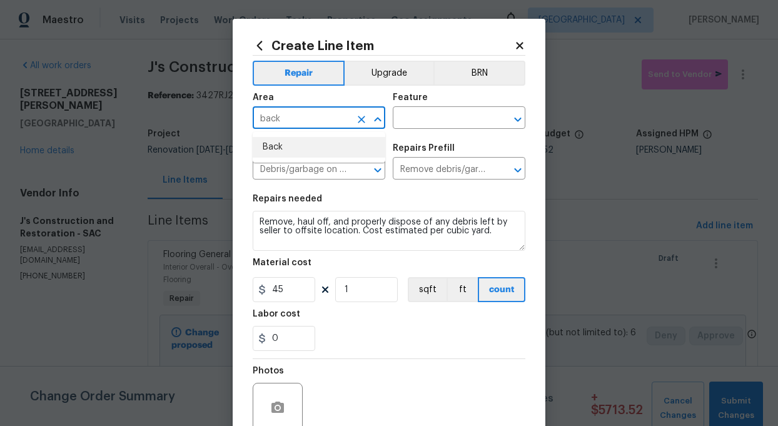
click at [271, 147] on li "Back" at bounding box center [319, 147] width 133 height 21
type input "Back"
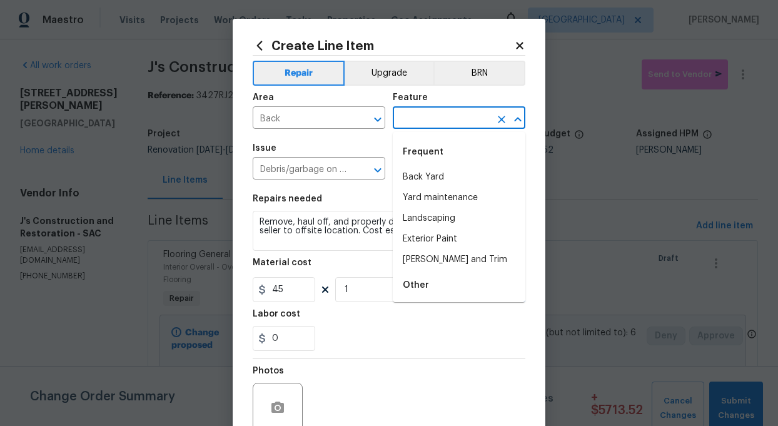
click at [451, 109] on input "text" at bounding box center [442, 118] width 98 height 19
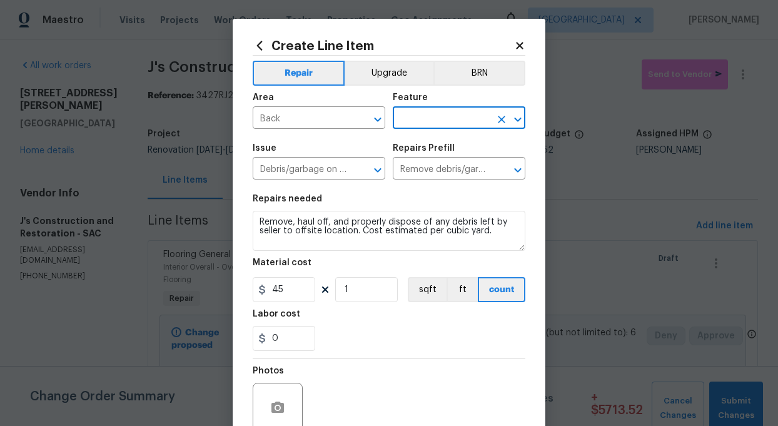
click at [449, 121] on input "text" at bounding box center [442, 118] width 98 height 19
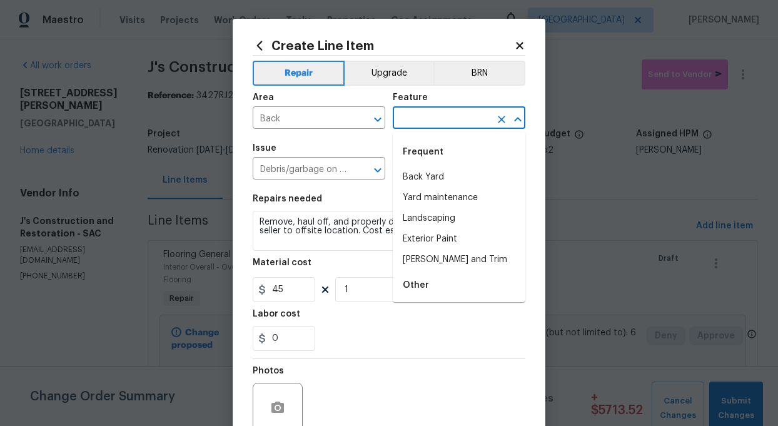
click at [447, 118] on input "text" at bounding box center [442, 118] width 98 height 19
click at [416, 185] on li "Back Yard" at bounding box center [459, 177] width 133 height 21
type input "Back Yard"
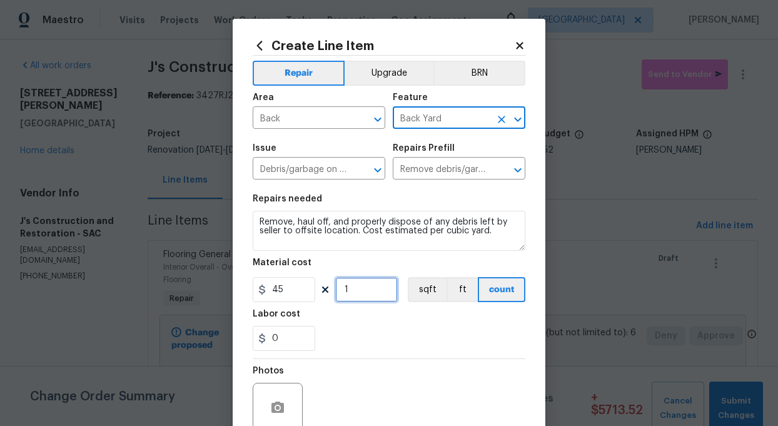
click at [358, 296] on input "1" at bounding box center [366, 289] width 63 height 25
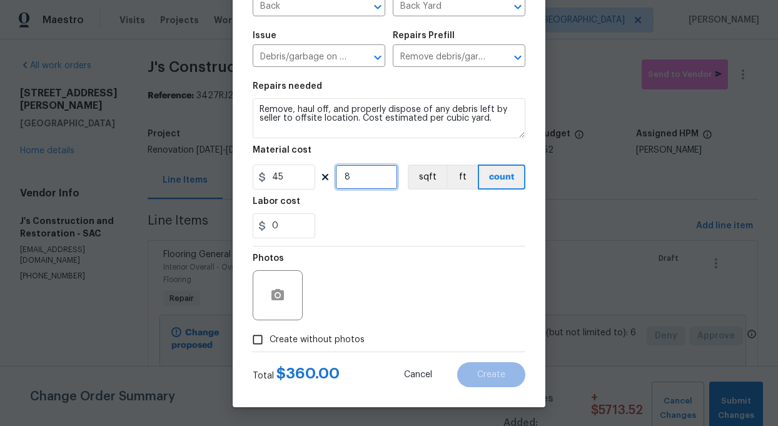
type input "8"
click at [260, 339] on input "Create without photos" at bounding box center [258, 340] width 24 height 24
checkbox input "true"
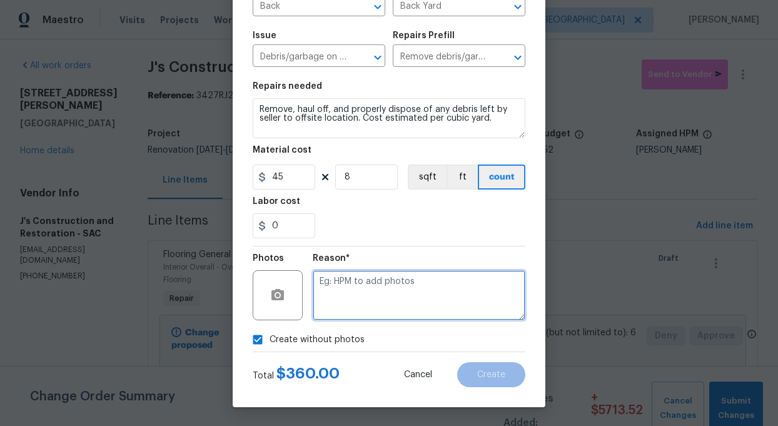
click at [378, 304] on textarea at bounding box center [419, 295] width 213 height 50
type textarea "add"
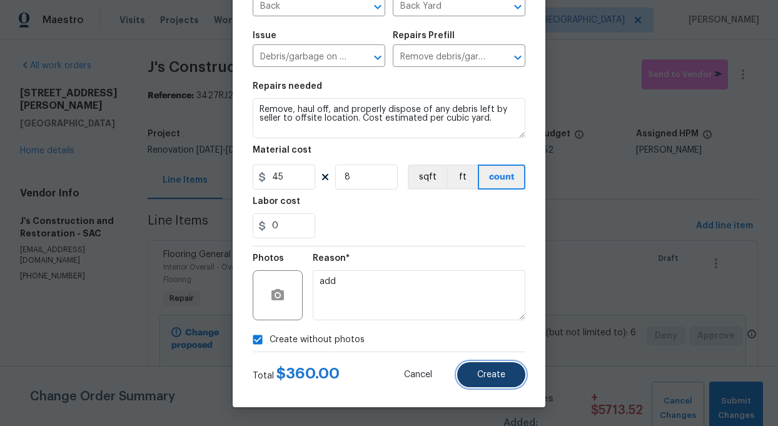
click at [480, 376] on span "Create" at bounding box center [491, 374] width 28 height 9
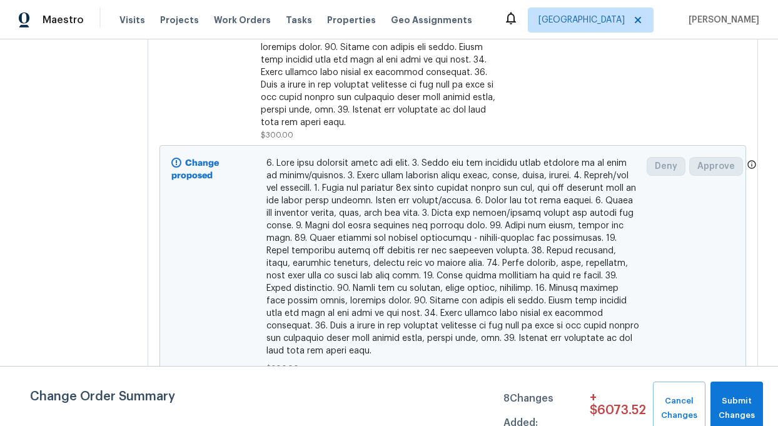
scroll to position [0, 0]
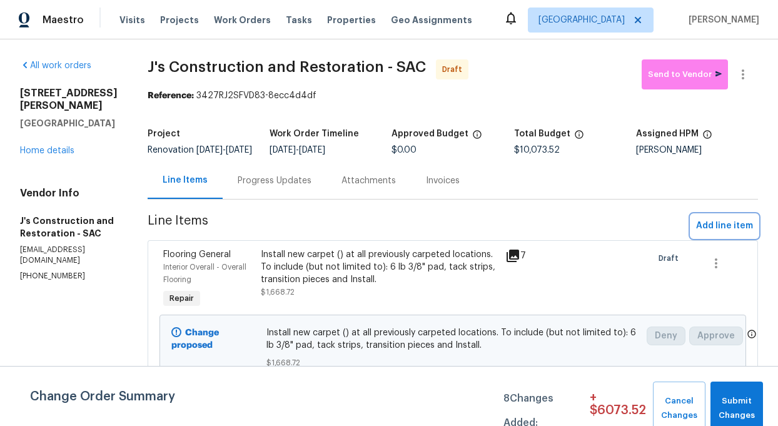
click at [729, 231] on span "Add line item" at bounding box center [724, 226] width 57 height 16
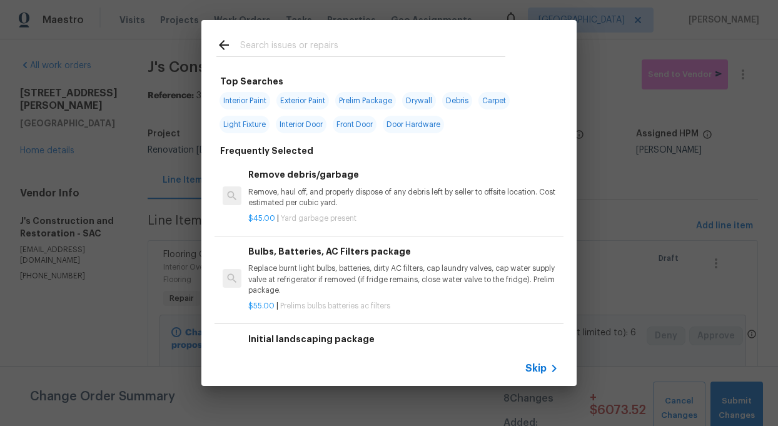
click at [289, 48] on input "text" at bounding box center [372, 47] width 265 height 19
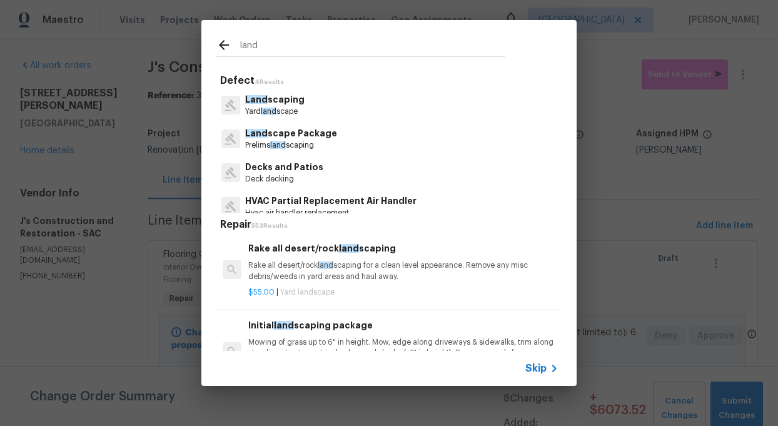
type input "land"
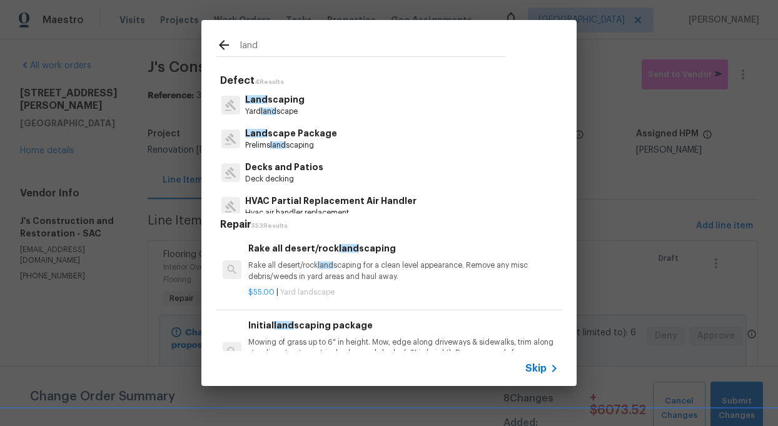
click at [278, 131] on p "Land scape Package" at bounding box center [291, 133] width 92 height 13
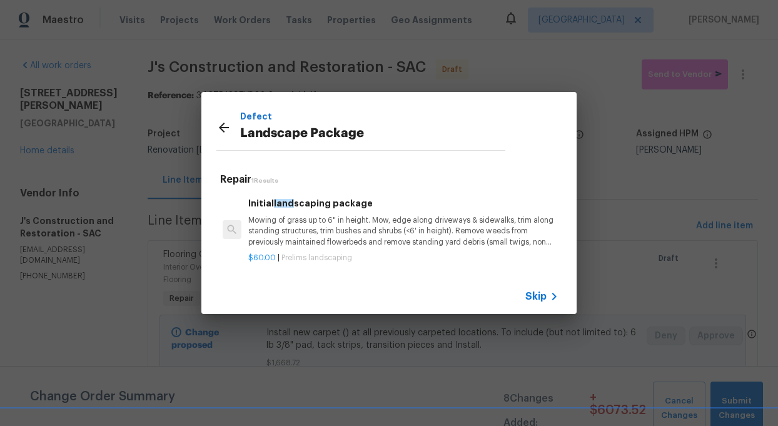
click at [347, 223] on p "Mowing of grass up to 6" in height. Mow, edge along driveways & sidewalks, trim…" at bounding box center [403, 231] width 310 height 32
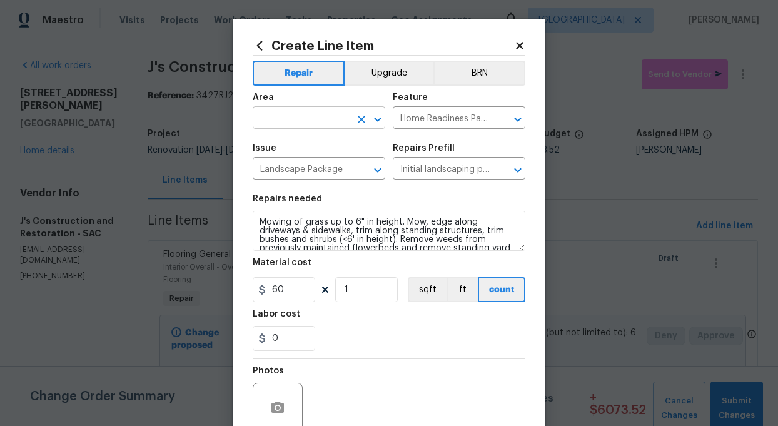
click at [311, 116] on input "text" at bounding box center [302, 118] width 98 height 19
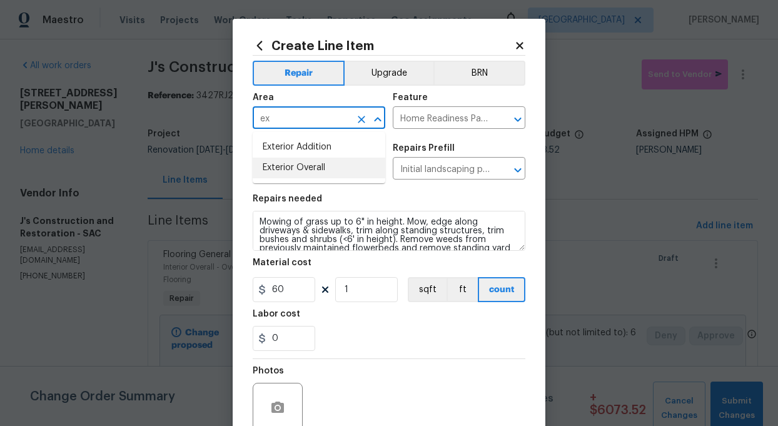
click at [308, 164] on li "Exterior Overall" at bounding box center [319, 168] width 133 height 21
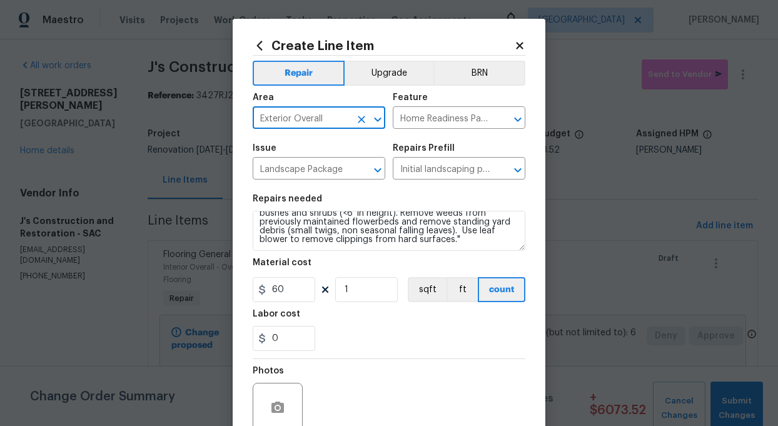
type input "Exterior Overall"
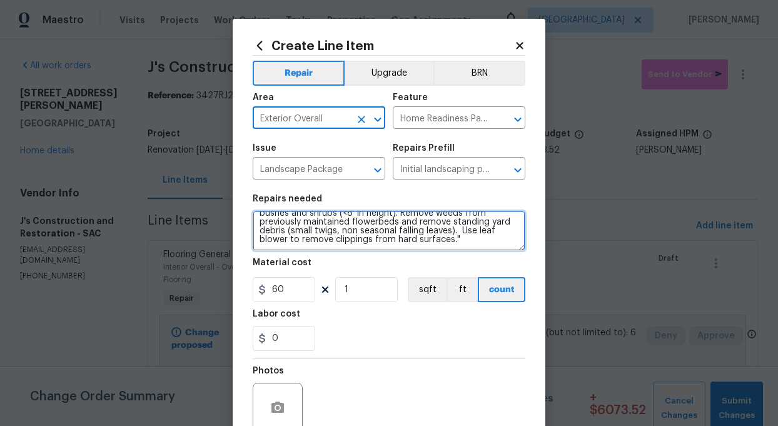
click at [406, 245] on textarea "Mowing of grass up to 6" in height. Mow, edge along driveways & sidewalks, trim…" at bounding box center [389, 231] width 273 height 40
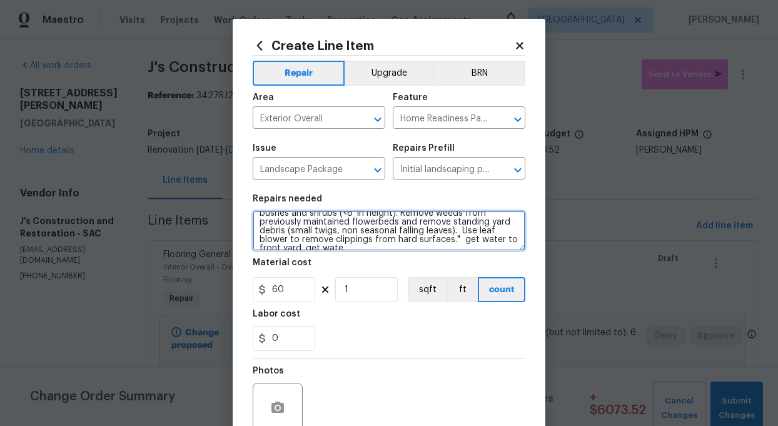
scroll to position [29, 0]
type textarea "Mowing of grass up to 6" in height. Mow, edge along driveways & sidewalks, trim…"
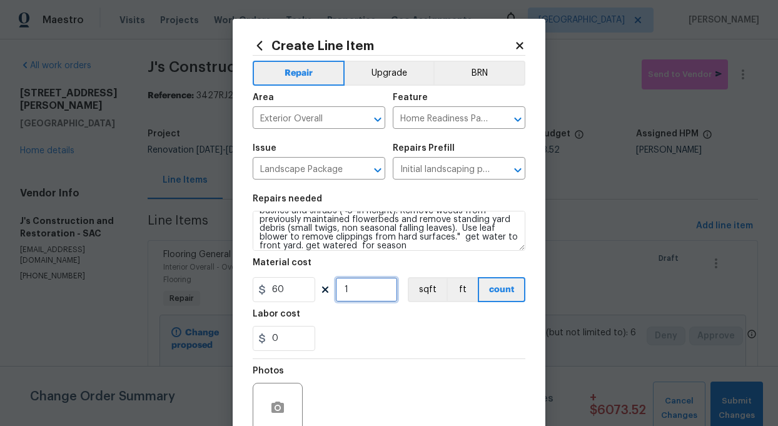
click at [366, 294] on input "1" at bounding box center [366, 289] width 63 height 25
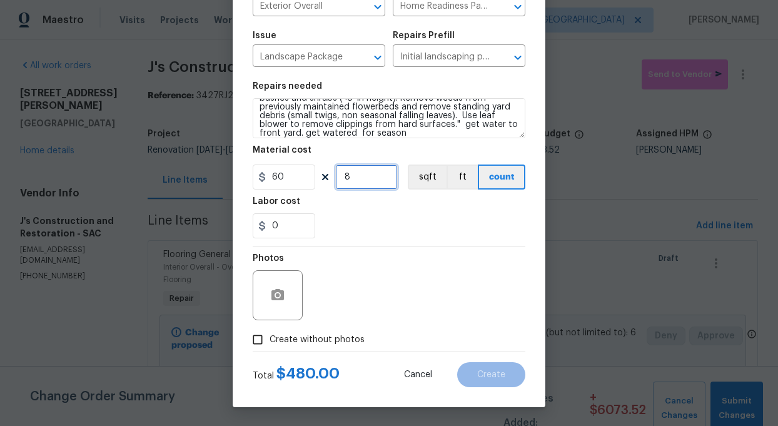
type input "8"
click at [256, 340] on input "Create without photos" at bounding box center [258, 340] width 24 height 24
checkbox input "true"
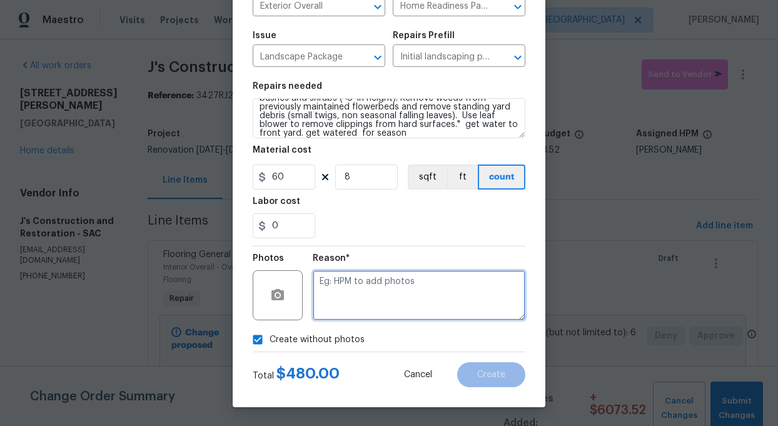
click at [385, 306] on textarea at bounding box center [419, 295] width 213 height 50
type textarea "add"
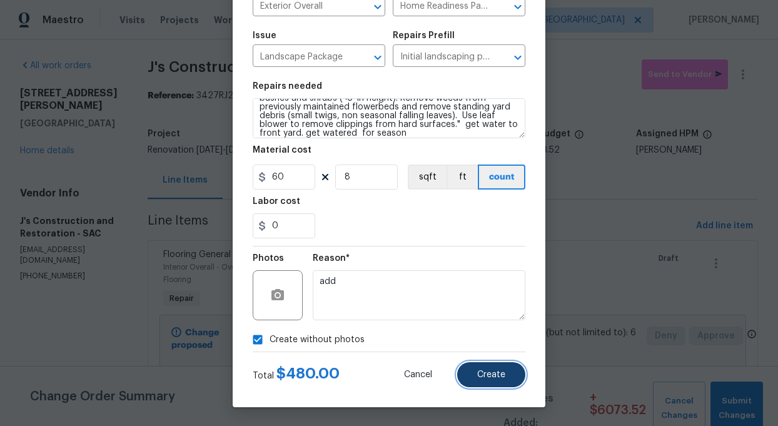
click at [498, 376] on span "Create" at bounding box center [491, 374] width 28 height 9
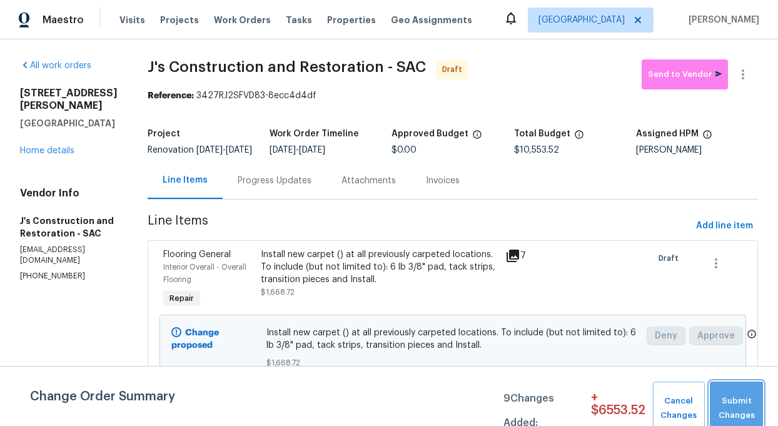
click at [751, 403] on span "Submit Changes" at bounding box center [736, 408] width 41 height 29
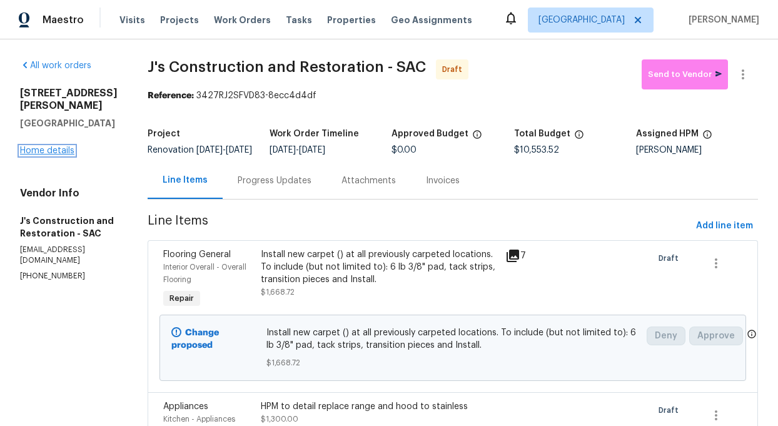
click at [51, 146] on link "Home details" at bounding box center [47, 150] width 54 height 9
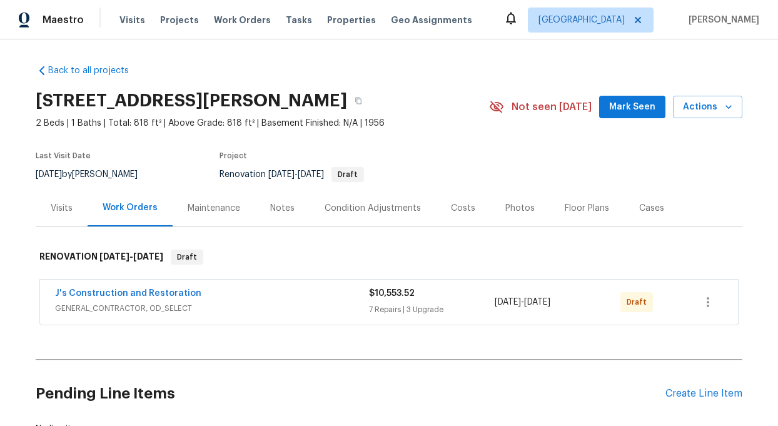
click at [371, 206] on div "Condition Adjustments" at bounding box center [372, 208] width 96 height 13
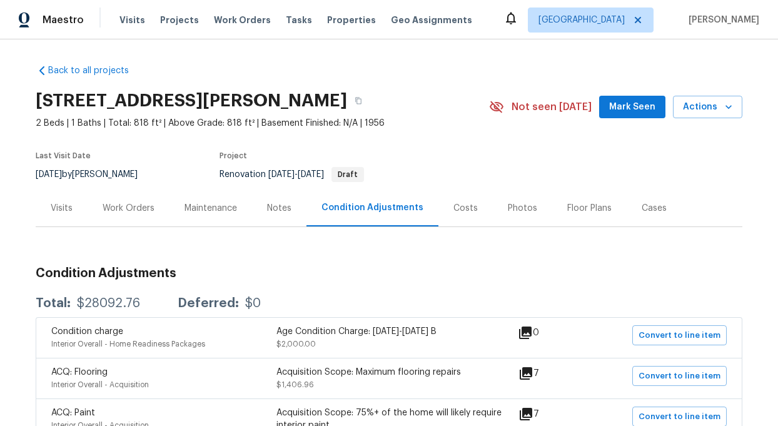
click at [119, 207] on div "Work Orders" at bounding box center [129, 208] width 52 height 13
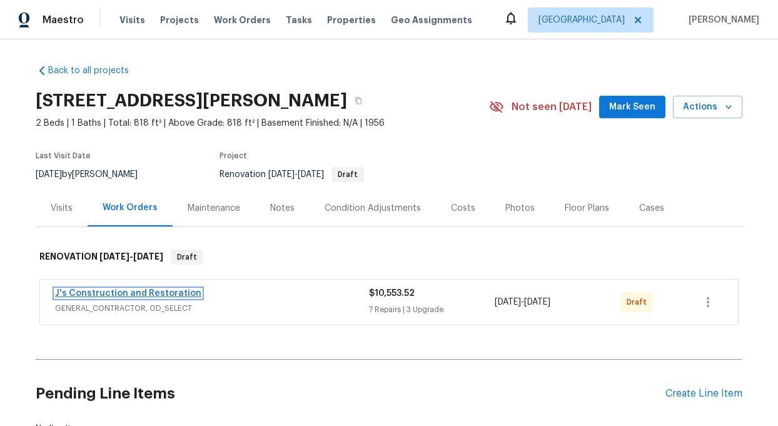
click at [146, 296] on link "J's Construction and Restoration" at bounding box center [128, 293] width 146 height 9
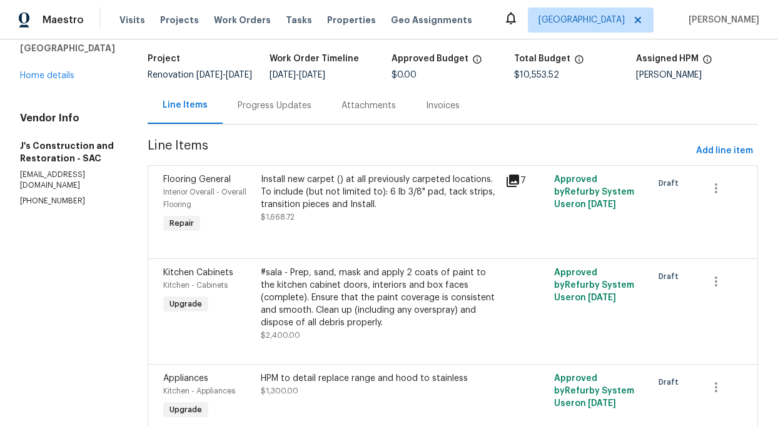
scroll to position [61, 0]
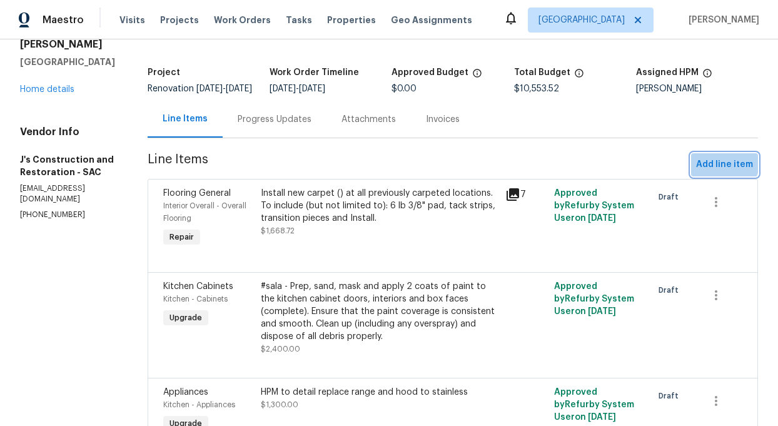
click at [725, 172] on span "Add line item" at bounding box center [724, 165] width 57 height 16
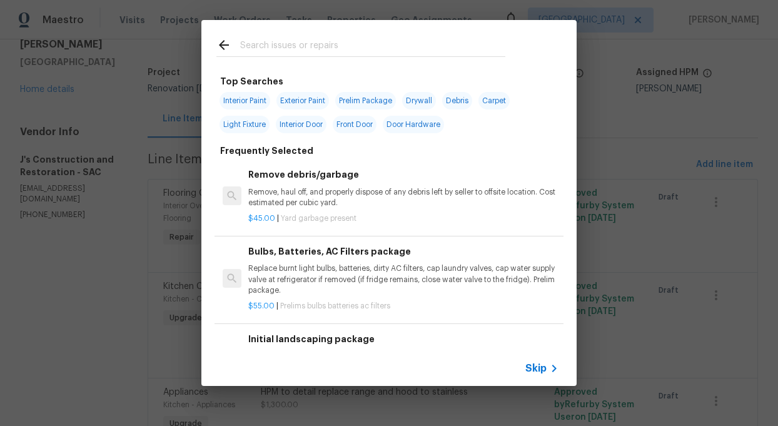
click at [284, 46] on input "text" at bounding box center [372, 47] width 265 height 19
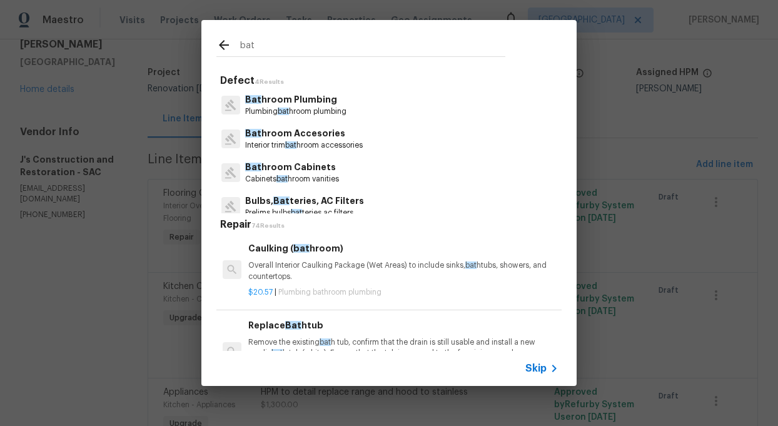
type input "bat"
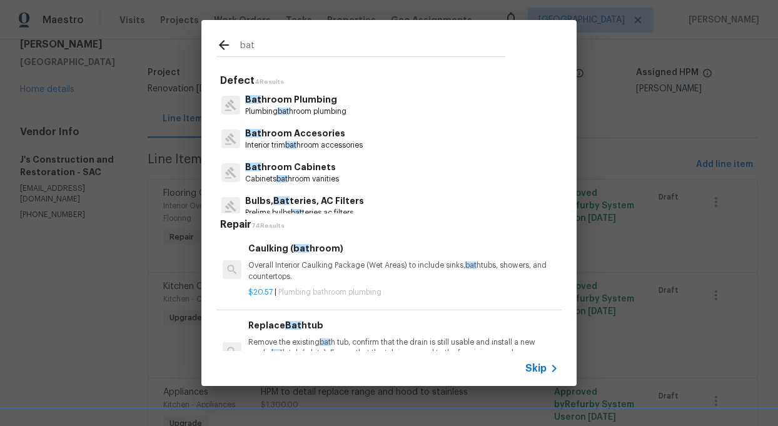
click at [273, 99] on p "Bat hroom Plumbing" at bounding box center [295, 99] width 101 height 13
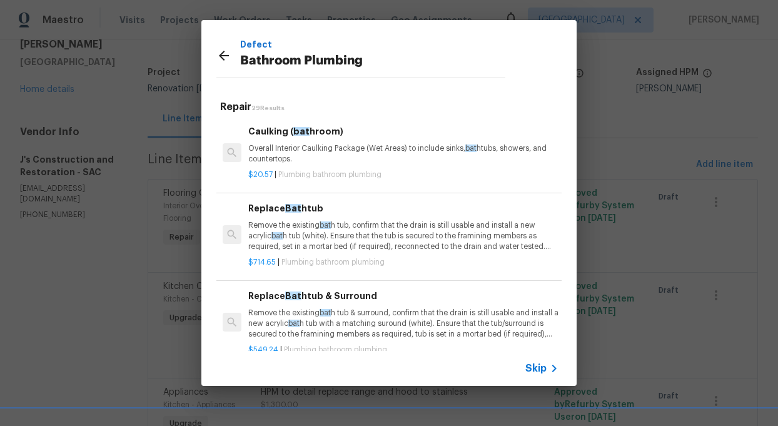
click at [223, 55] on icon at bounding box center [224, 56] width 10 height 10
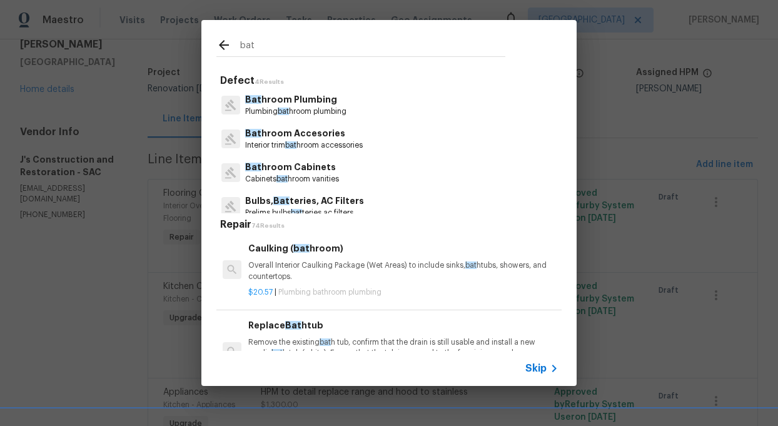
click at [533, 364] on span "Skip" at bounding box center [535, 368] width 21 height 13
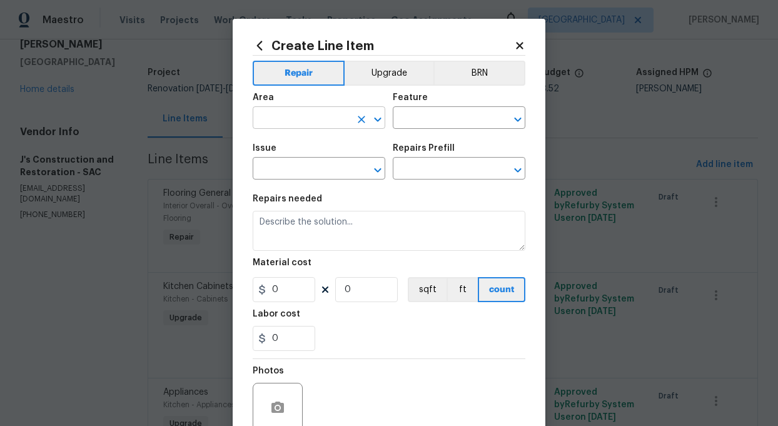
click at [296, 116] on input "text" at bounding box center [302, 118] width 98 height 19
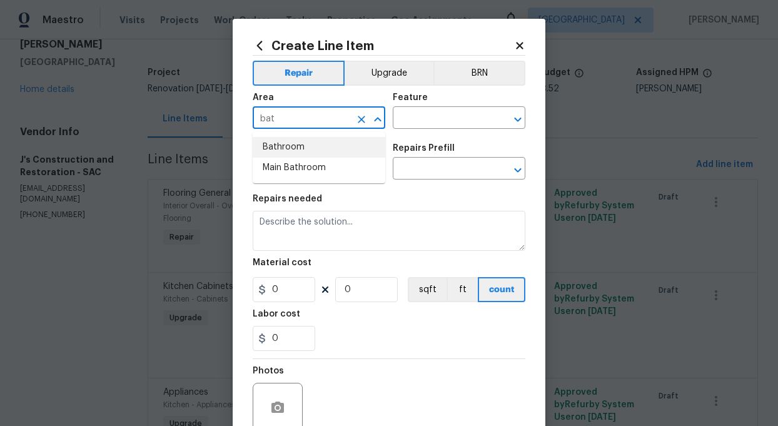
click at [299, 149] on li "Bathroom" at bounding box center [319, 147] width 133 height 21
type input "Bathroom"
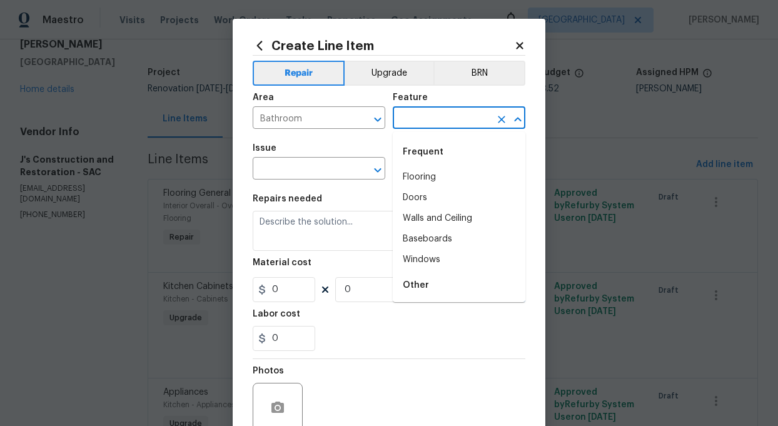
click at [453, 113] on input "text" at bounding box center [442, 118] width 98 height 19
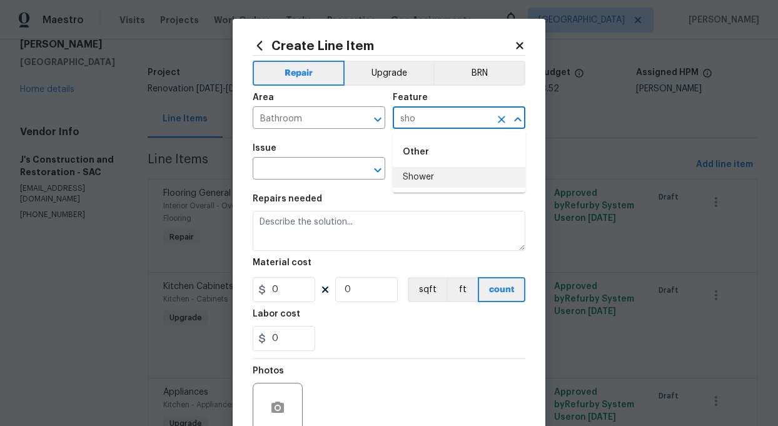
click at [424, 168] on li "Shower" at bounding box center [459, 177] width 133 height 21
click at [377, 168] on icon "Open" at bounding box center [377, 170] width 15 height 15
type input "Shower"
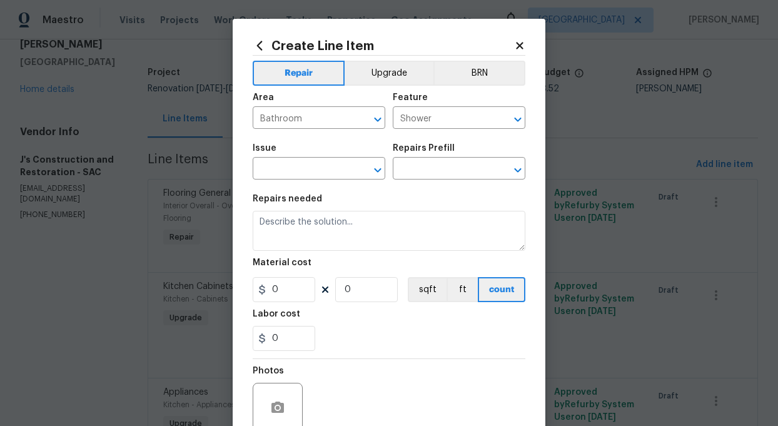
click at [516, 41] on icon at bounding box center [519, 45] width 11 height 11
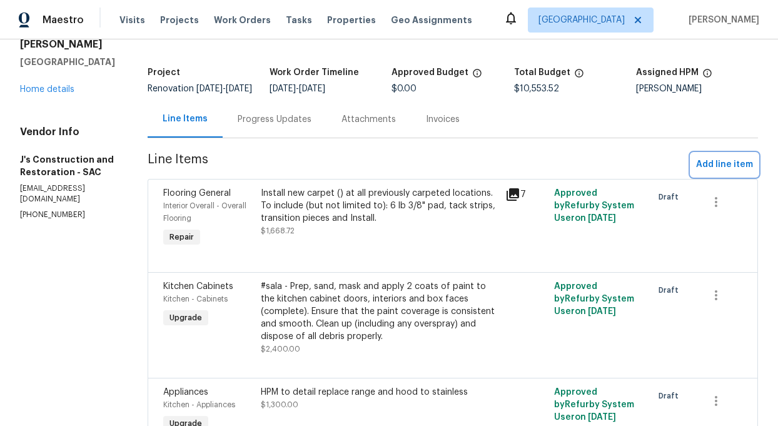
click at [710, 171] on span "Add line item" at bounding box center [724, 165] width 57 height 16
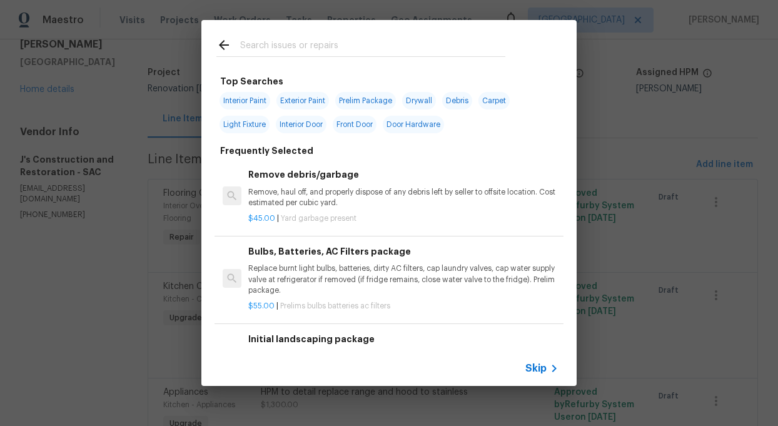
click at [268, 43] on input "text" at bounding box center [372, 47] width 265 height 19
click at [265, 43] on input "text" at bounding box center [372, 47] width 265 height 19
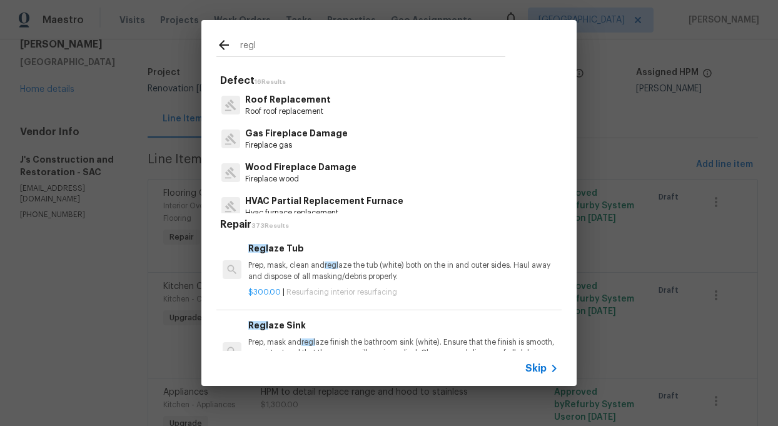
type input "regl"
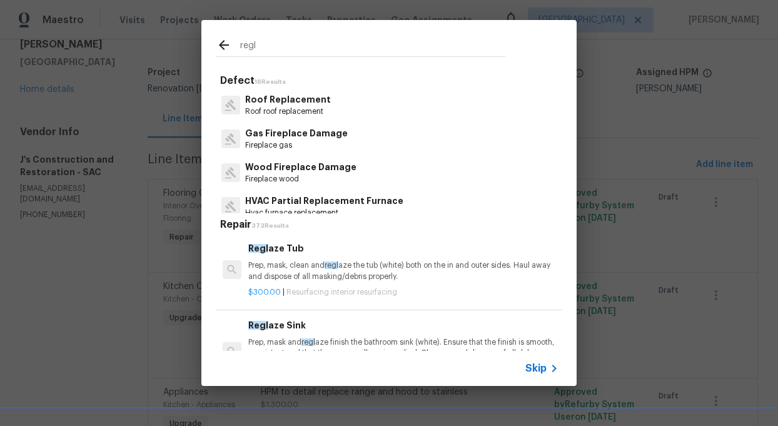
click at [338, 268] on span "regl" at bounding box center [331, 265] width 14 height 8
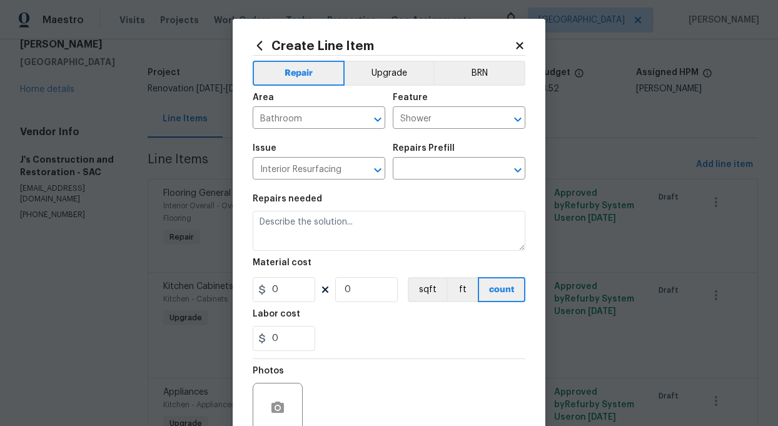
type textarea "Prep, mask, clean and reglaze the tub (white) both on the in and outer sides. H…"
type input "1"
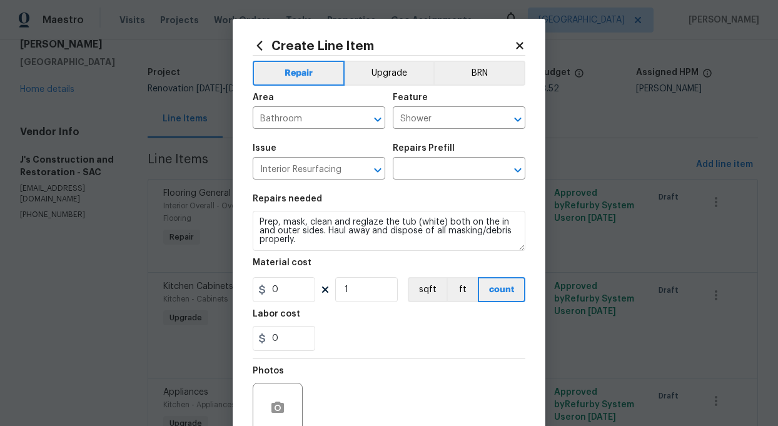
type input "Reglaze Tub $300.00"
click at [298, 292] on input "300" at bounding box center [284, 289] width 63 height 25
click at [304, 286] on input "300" at bounding box center [284, 289] width 63 height 25
type input "450"
click at [369, 288] on input "1" at bounding box center [366, 289] width 63 height 25
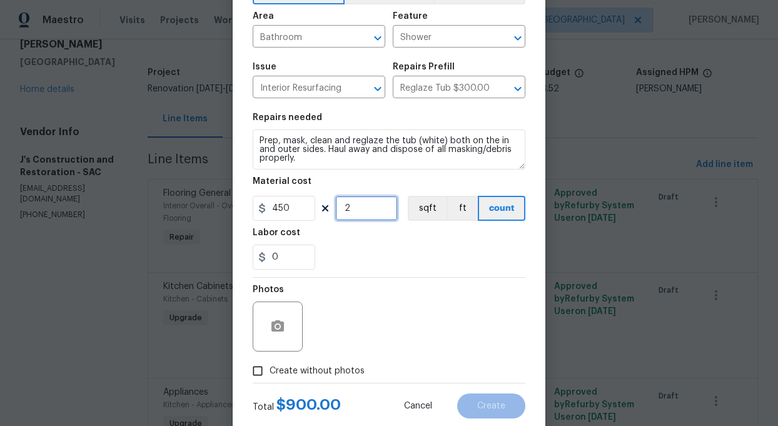
scroll to position [113, 0]
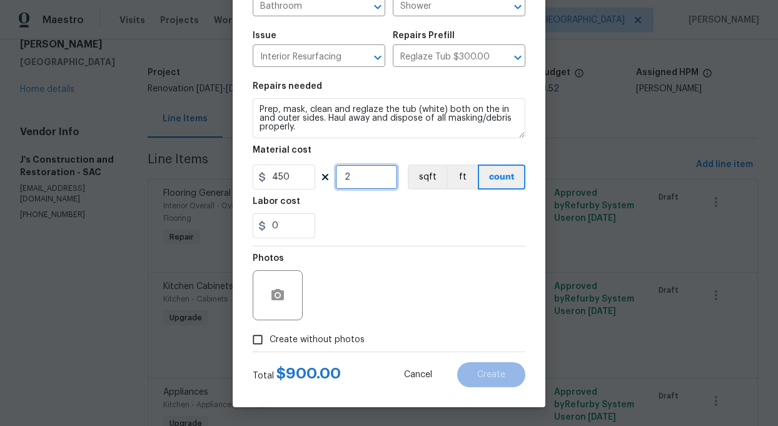
type input "2"
click at [258, 337] on input "Create without photos" at bounding box center [258, 340] width 24 height 24
checkbox input "true"
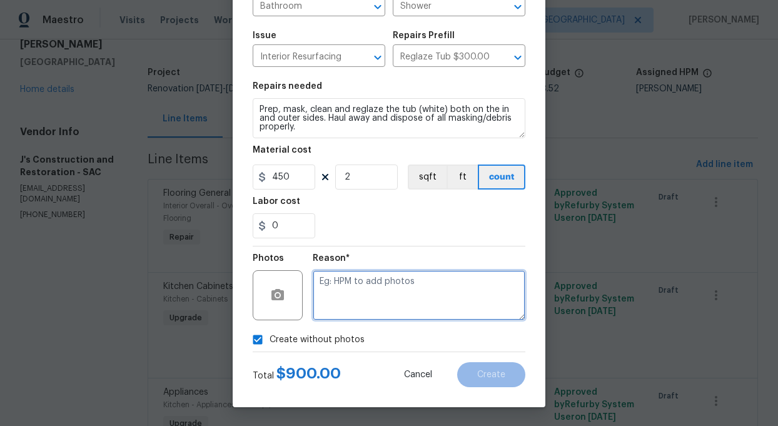
click at [378, 308] on textarea at bounding box center [419, 295] width 213 height 50
type textarea "add"
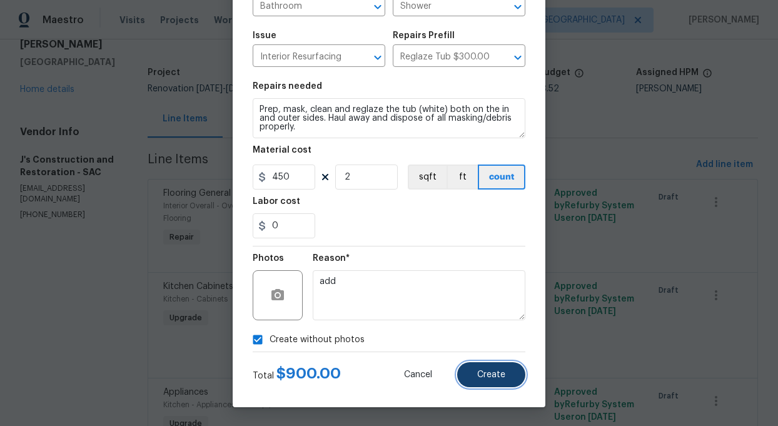
click at [493, 371] on span "Create" at bounding box center [491, 374] width 28 height 9
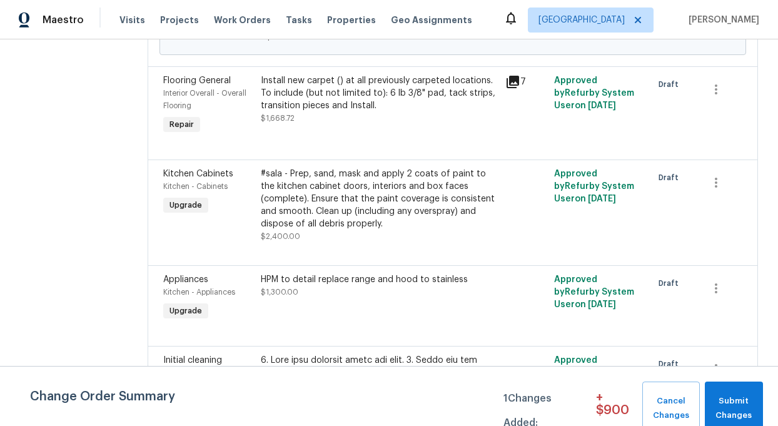
scroll to position [0, 0]
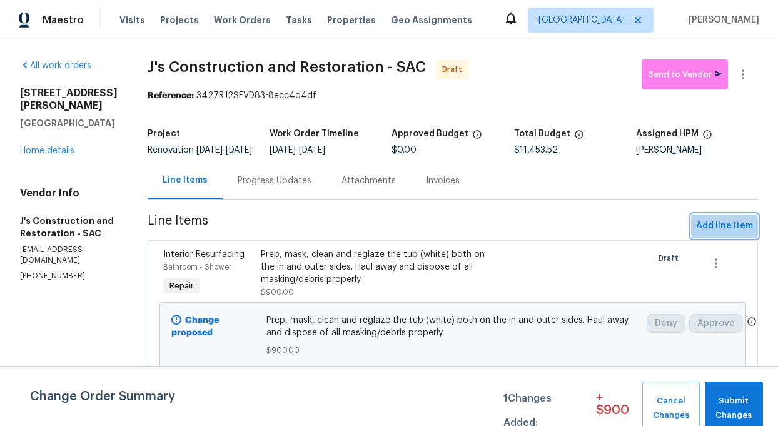
click at [715, 234] on span "Add line item" at bounding box center [724, 226] width 57 height 16
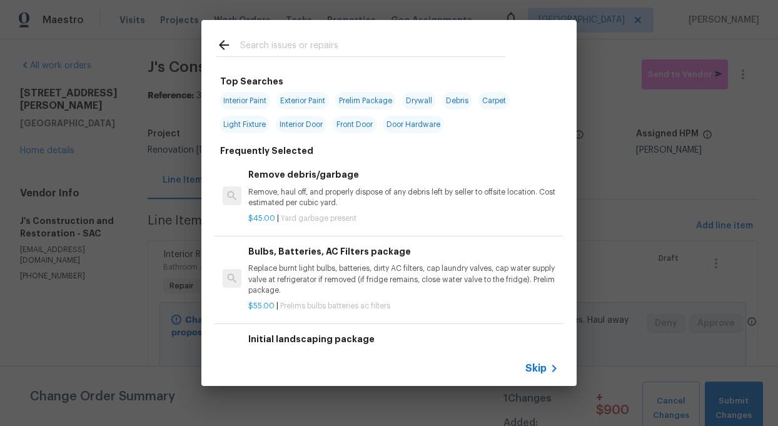
click at [268, 39] on input "text" at bounding box center [372, 47] width 265 height 19
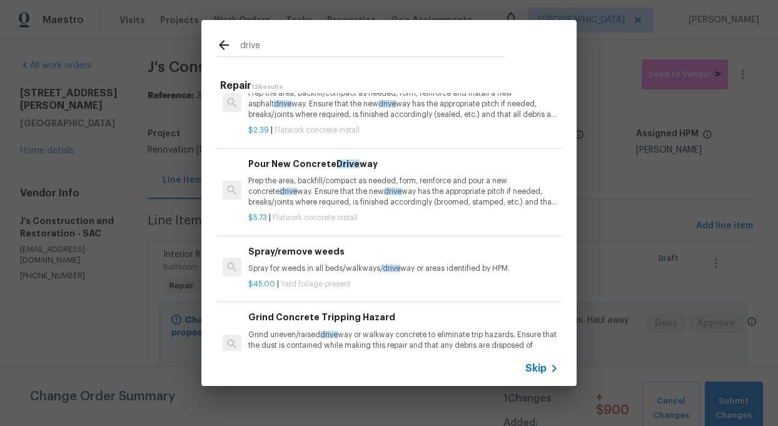
scroll to position [204, 0]
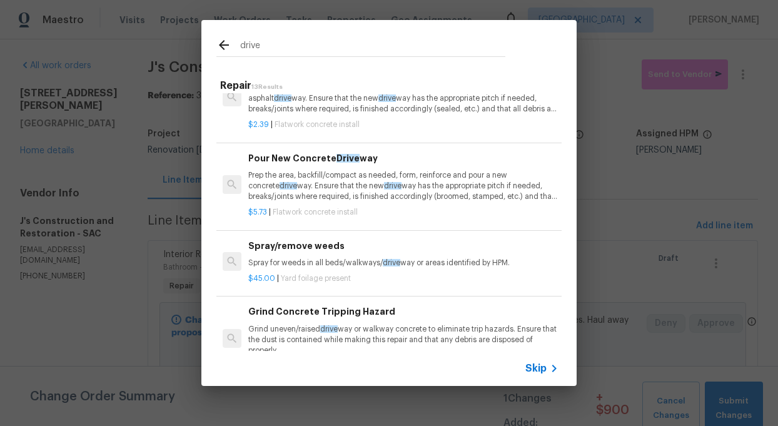
type input "drive"
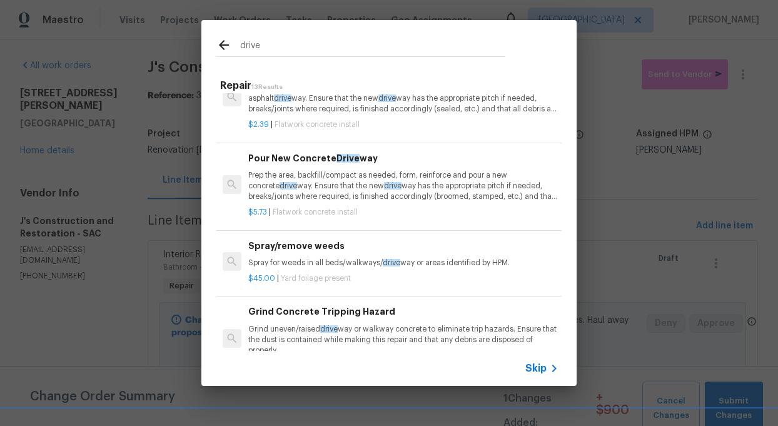
click at [329, 181] on p "Prep the area, backfill/compact as needed, form, reinforce and pour a new concr…" at bounding box center [403, 186] width 310 height 32
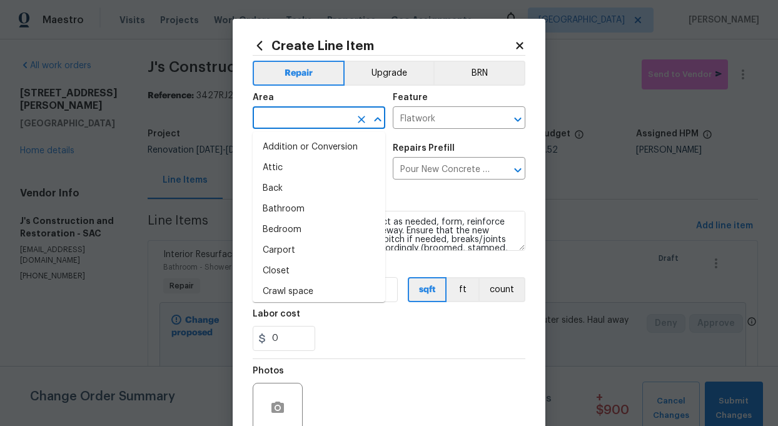
click at [291, 118] on input "text" at bounding box center [302, 118] width 98 height 19
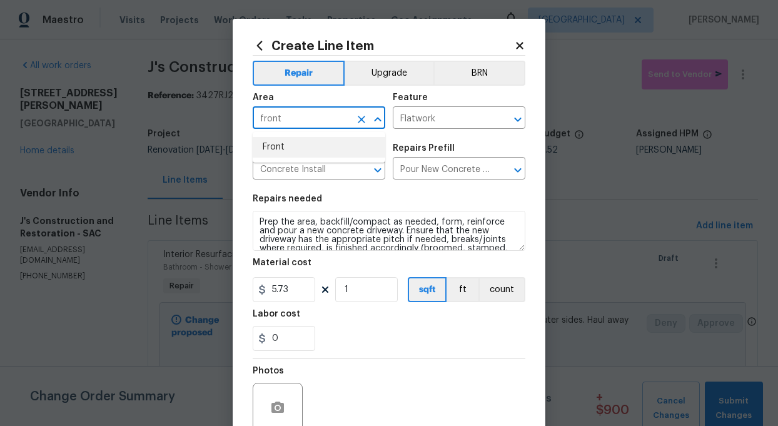
click at [279, 145] on li "Front" at bounding box center [319, 147] width 133 height 21
type input "Front"
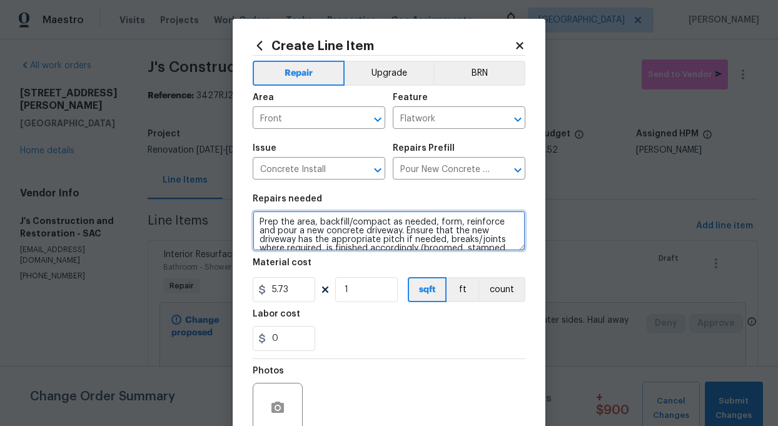
click at [341, 231] on textarea "Prep the area, backfill/compact as needed, form, reinforce and pour a new concr…" at bounding box center [389, 231] width 273 height 40
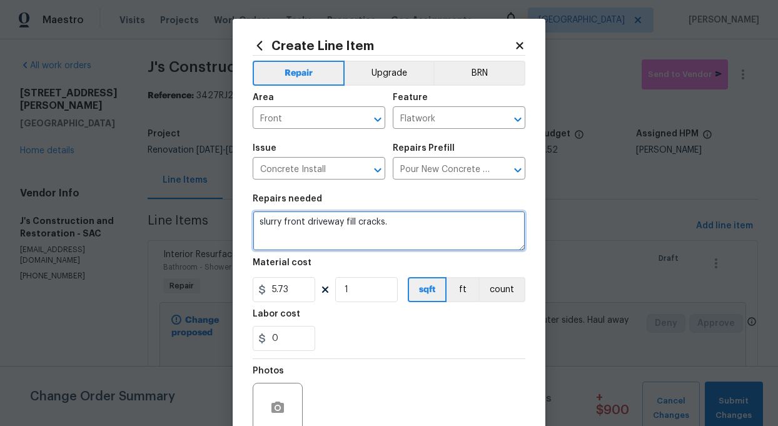
type textarea "slurry front driveway fill cracks."
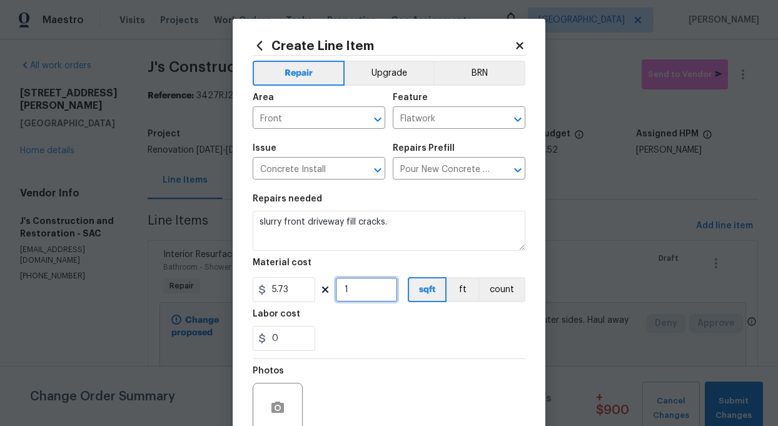
click at [356, 294] on input "1" at bounding box center [366, 289] width 63 height 25
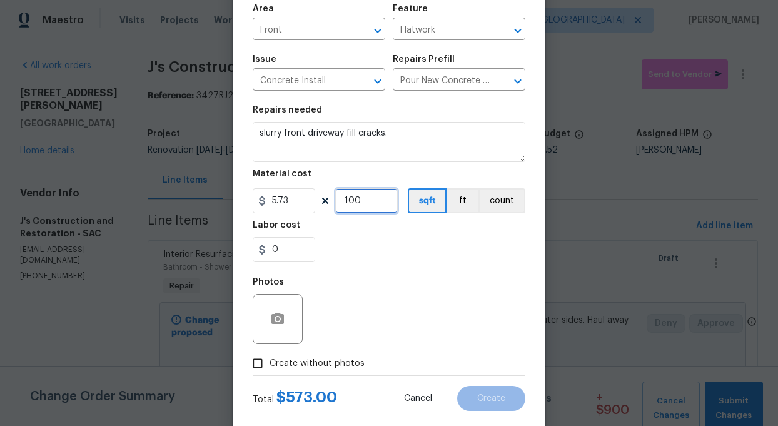
scroll to position [113, 0]
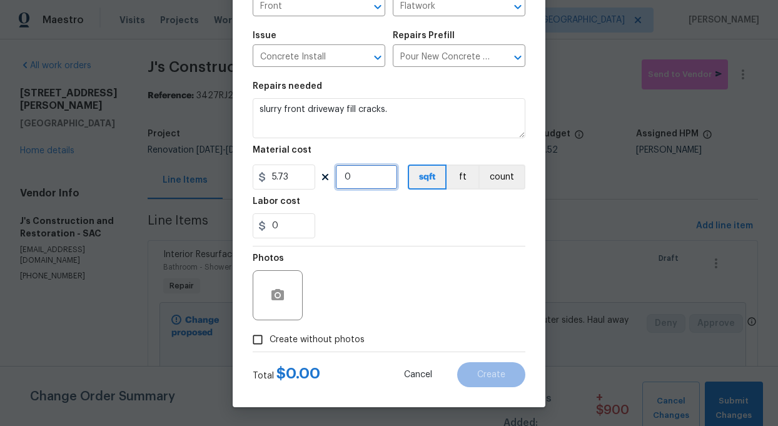
type input "0"
click at [300, 173] on input "5.73" at bounding box center [284, 176] width 63 height 25
type input "100"
click at [354, 175] on input "0" at bounding box center [366, 176] width 63 height 25
click at [369, 179] on input "15" at bounding box center [366, 176] width 63 height 25
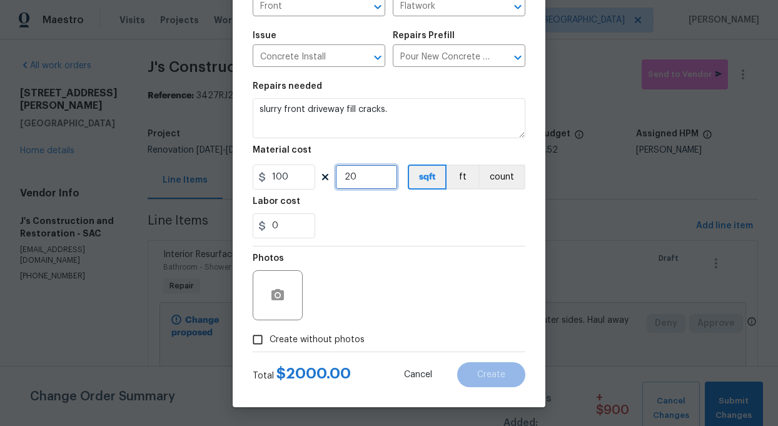
type input "20"
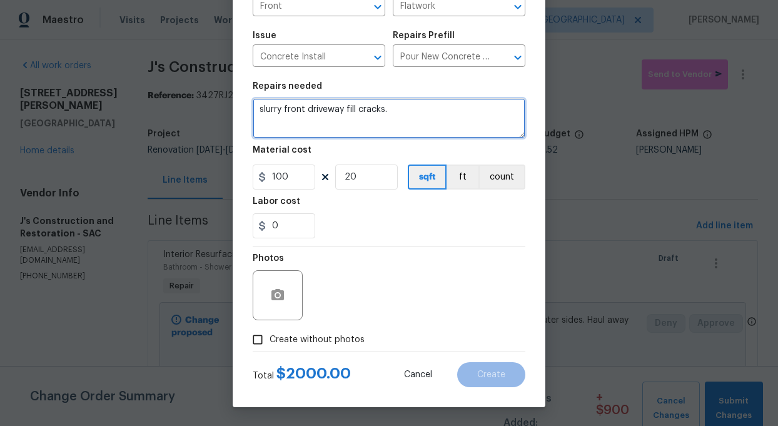
click at [423, 116] on textarea "slurry front driveway fill cracks." at bounding box center [389, 118] width 273 height 40
click at [423, 110] on textarea "slurry front driveway fill cracks. and reomove carpet in garage" at bounding box center [389, 118] width 273 height 40
type textarea "slurry front driveway fill cracks. and remove carpet in garage"
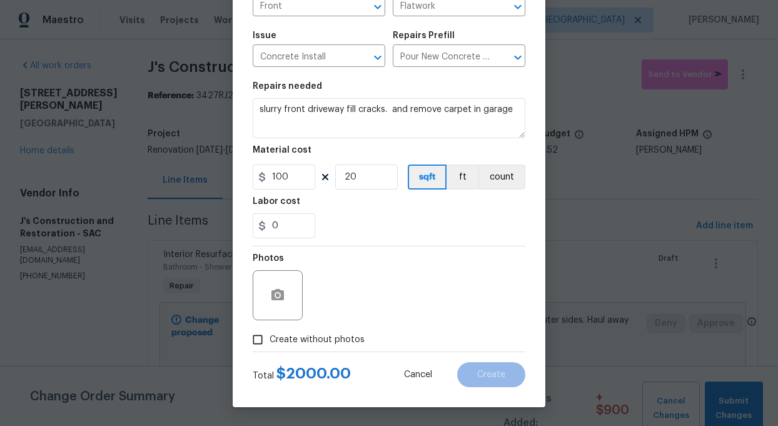
click at [263, 338] on input "Create without photos" at bounding box center [258, 340] width 24 height 24
checkbox input "true"
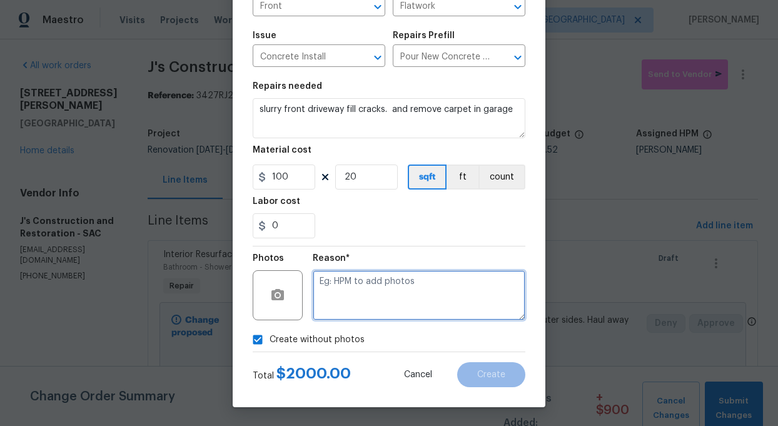
click at [349, 306] on textarea at bounding box center [419, 295] width 213 height 50
type textarea "add"
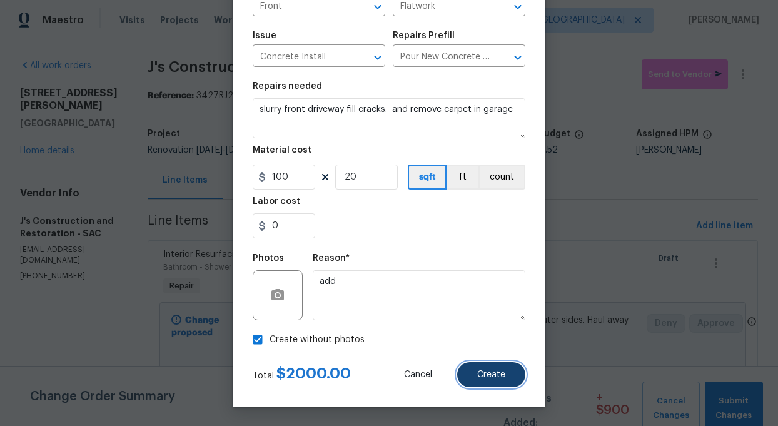
click at [479, 378] on span "Create" at bounding box center [491, 374] width 28 height 9
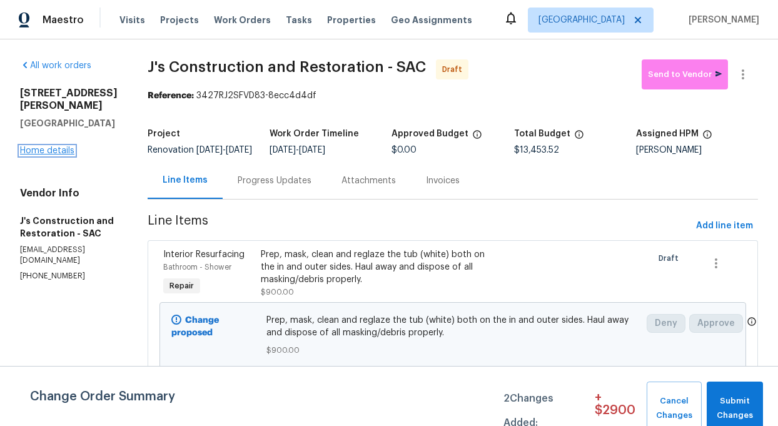
click at [47, 146] on link "Home details" at bounding box center [47, 150] width 54 height 9
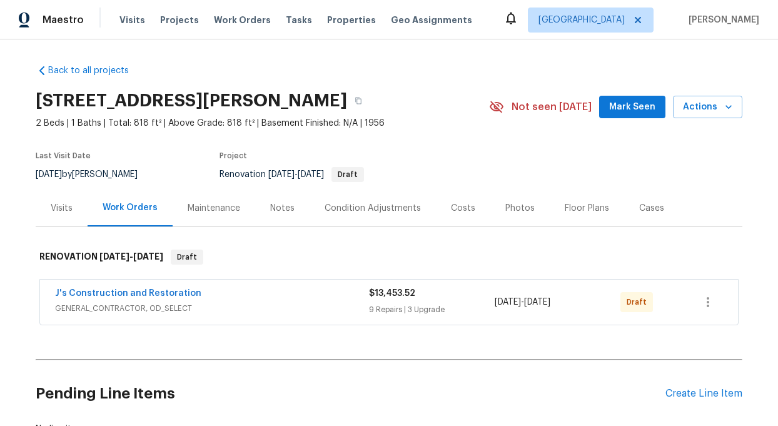
click at [288, 205] on div "Notes" at bounding box center [282, 208] width 24 height 13
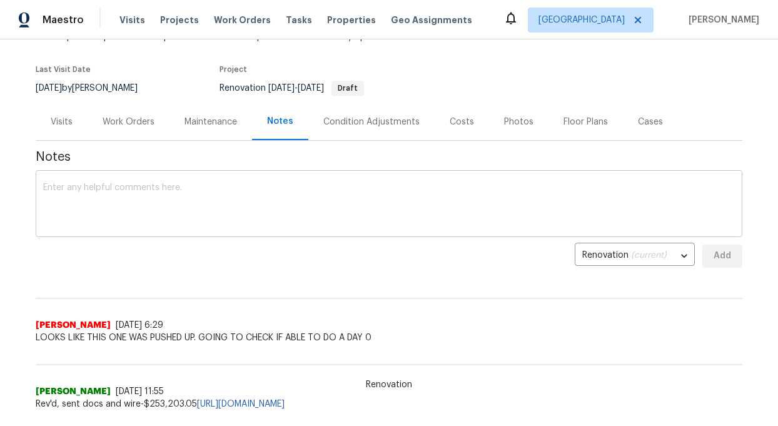
scroll to position [83, 0]
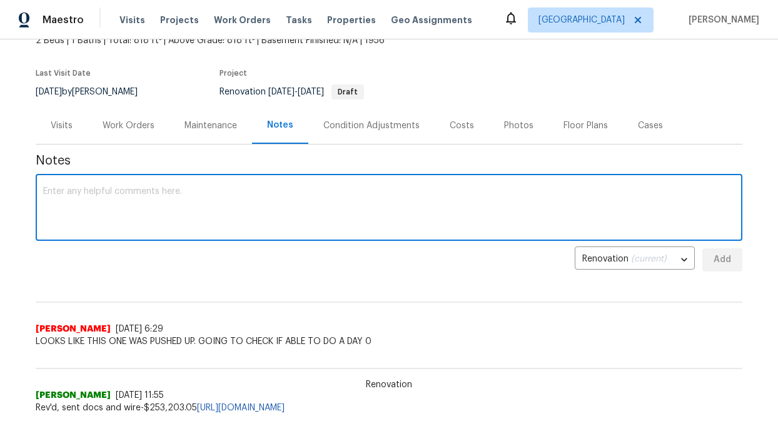
click at [101, 220] on textarea at bounding box center [388, 209] width 691 height 44
click at [144, 192] on textarea "went today did sell a sell there i was able to do the day 1" at bounding box center [388, 209] width 691 height 44
type textarea "went [DATE] did sell a seller there i was able to do the day 1"
click at [725, 254] on span "Add" at bounding box center [722, 260] width 20 height 16
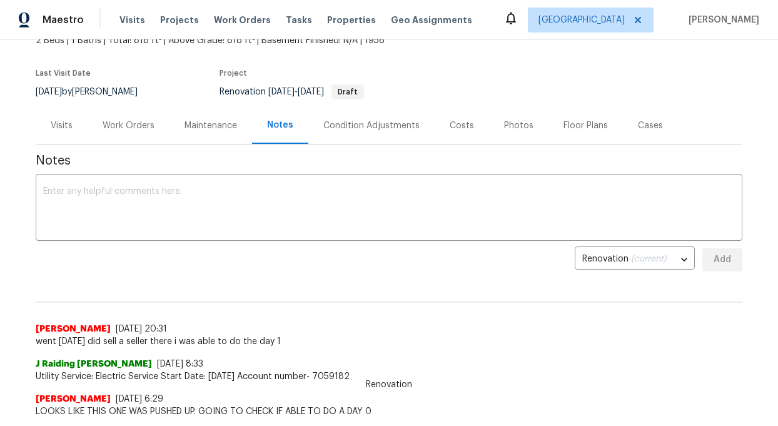
click at [118, 119] on div "Work Orders" at bounding box center [129, 125] width 52 height 13
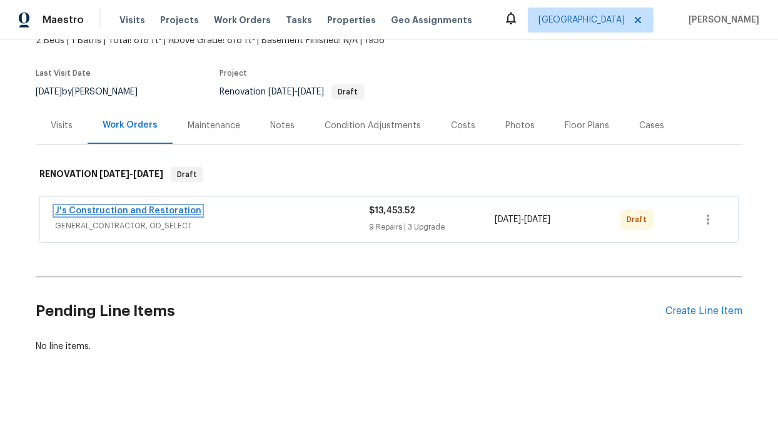
click at [122, 211] on link "J's Construction and Restoration" at bounding box center [128, 210] width 146 height 9
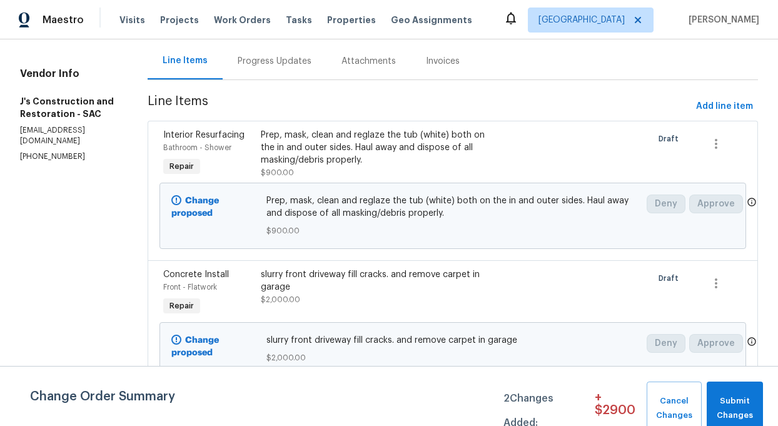
scroll to position [121, 0]
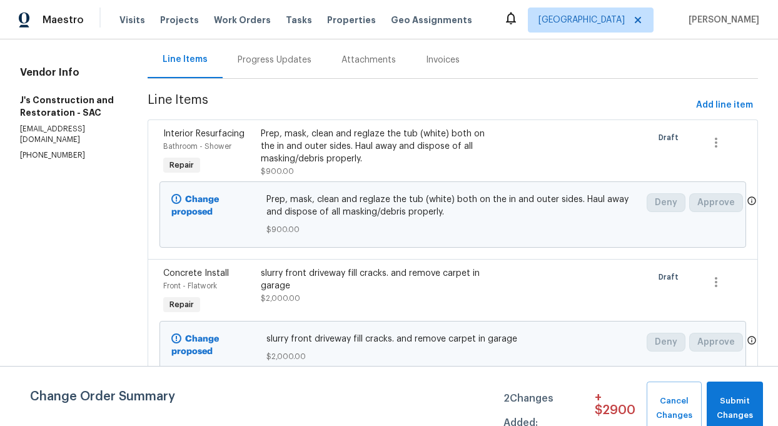
click at [355, 151] on div "Prep, mask, clean and reglaze the tub (white) both on the in and outer sides. H…" at bounding box center [379, 147] width 237 height 38
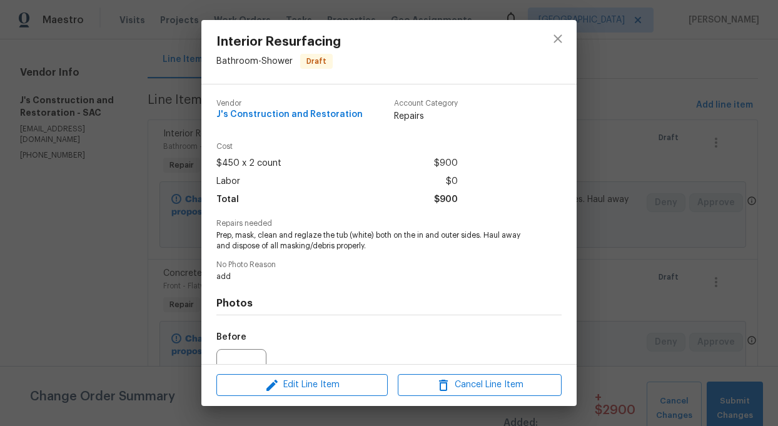
click at [273, 238] on span "Prep, mask, clean and reglaze the tub (white) both on the in and outer sides. H…" at bounding box center [371, 240] width 311 height 21
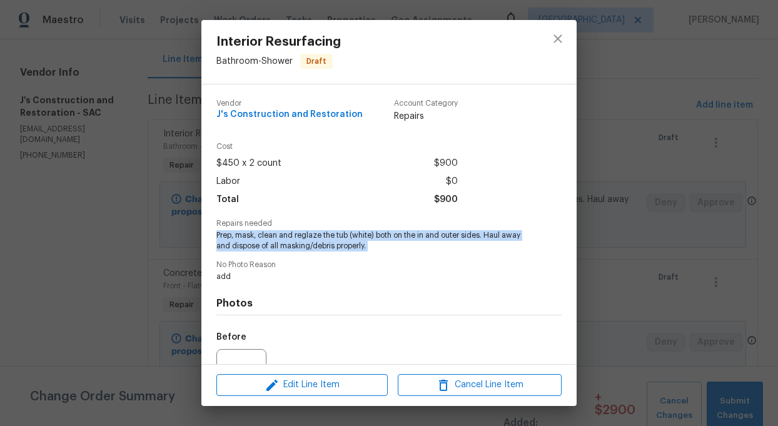
click at [273, 238] on span "Prep, mask, clean and reglaze the tub (white) both on the in and outer sides. H…" at bounding box center [371, 240] width 311 height 21
copy span "Prep, mask, clean and reglaze the tub (white) both on the in and outer sides. H…"
click at [555, 36] on icon "close" at bounding box center [557, 38] width 8 height 8
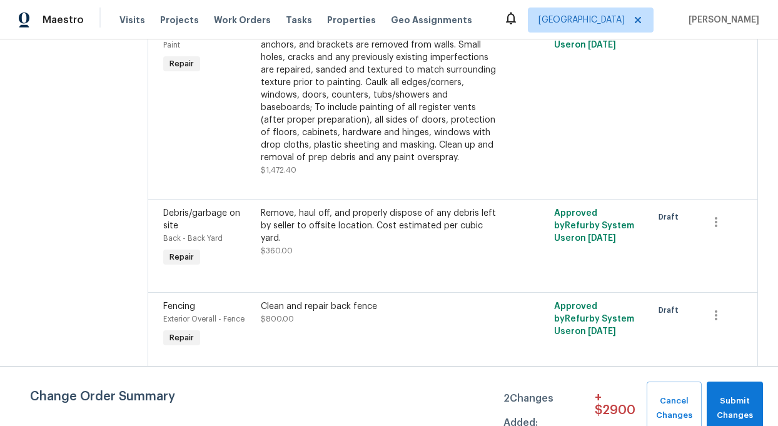
scroll to position [1485, 0]
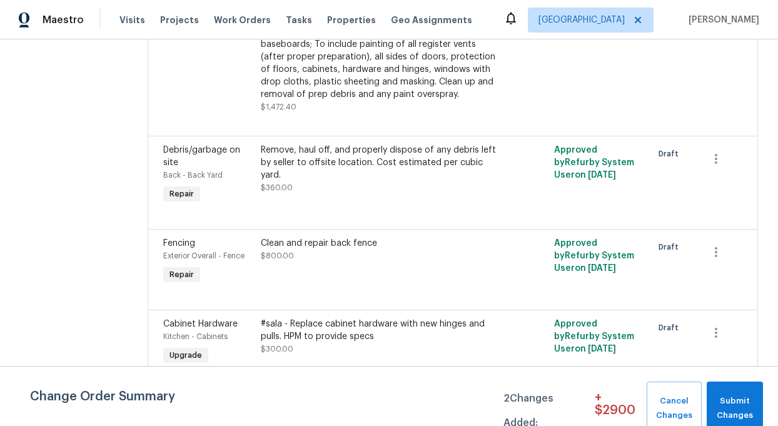
click at [310, 242] on div "Clean and repair back fence" at bounding box center [379, 243] width 237 height 13
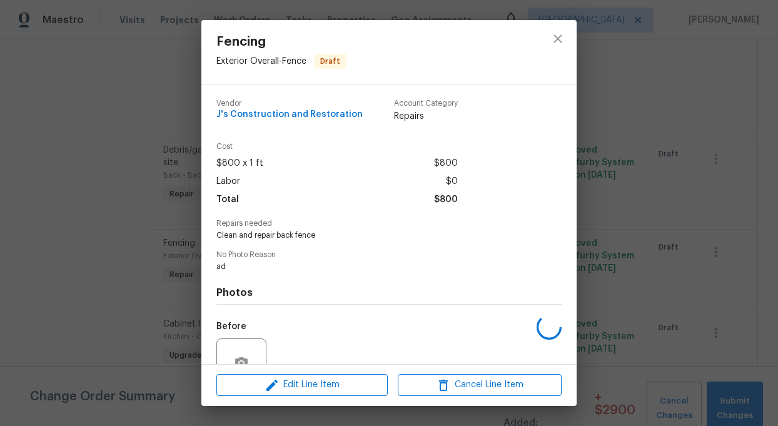
click at [310, 242] on div "Vendor J's Construction and Restoration Account Category Repairs Cost $800 x 1 …" at bounding box center [388, 283] width 345 height 388
copy span "Clean and repair back fence"
click at [614, 249] on div "Fencing Exterior Overall - Fence Draft Vendor J's Construction and Restoration …" at bounding box center [389, 213] width 778 height 426
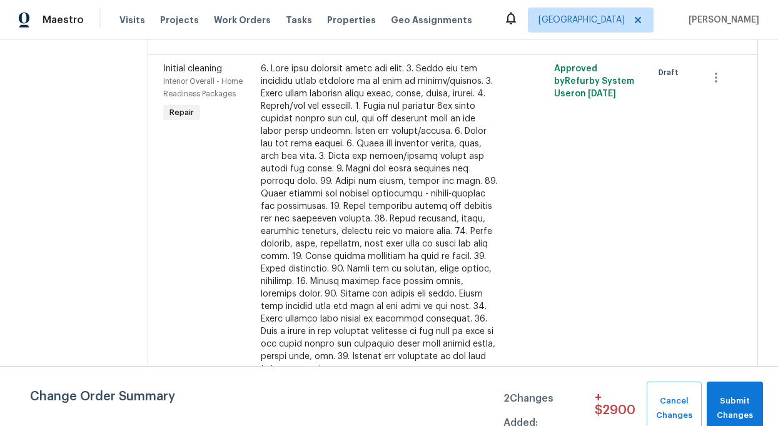
scroll to position [723, 0]
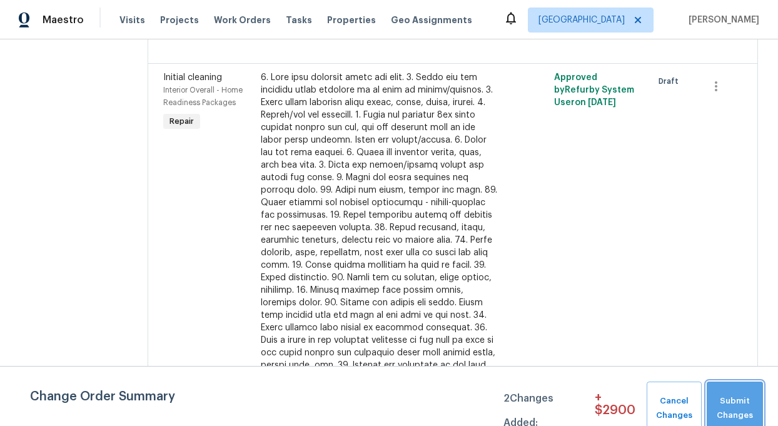
click at [734, 413] on span "Submit Changes" at bounding box center [735, 408] width 44 height 29
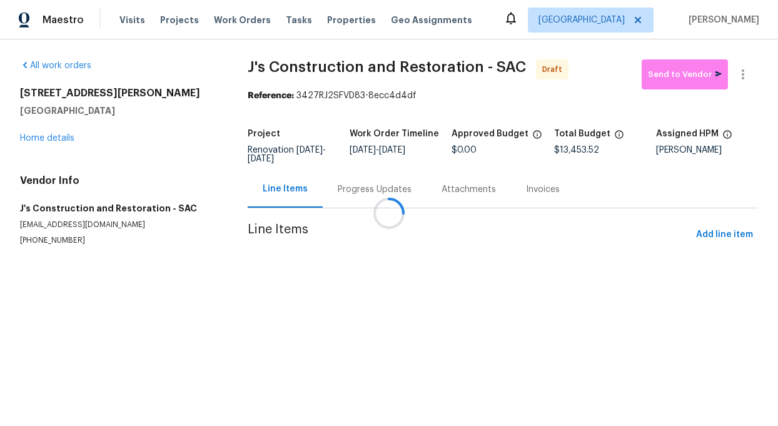
scroll to position [0, 0]
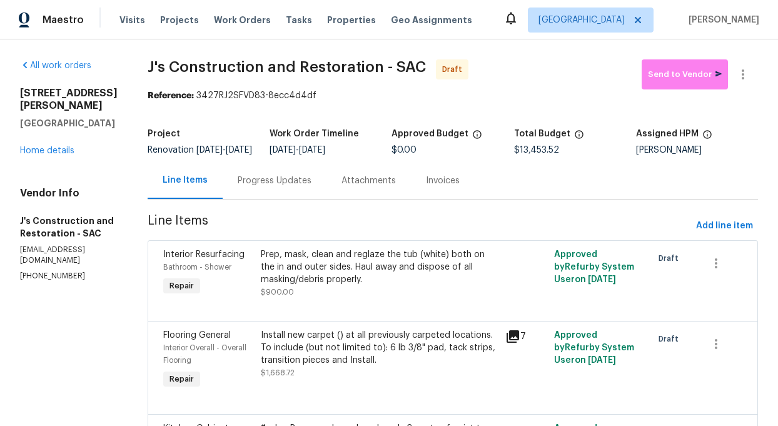
drag, startPoint x: 21, startPoint y: 90, endPoint x: 116, endPoint y: 111, distance: 97.4
click at [116, 111] on div "400 Morrison Ave Sacramento, CA 95838" at bounding box center [69, 108] width 98 height 43
copy div "400 Morrison Ave Sacramento, CA 95838"
click at [53, 146] on link "Home details" at bounding box center [47, 150] width 54 height 9
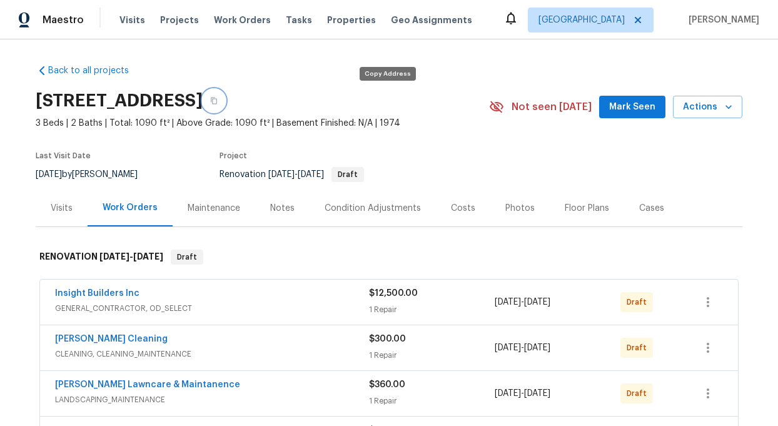
click at [218, 100] on icon "button" at bounding box center [214, 101] width 8 height 8
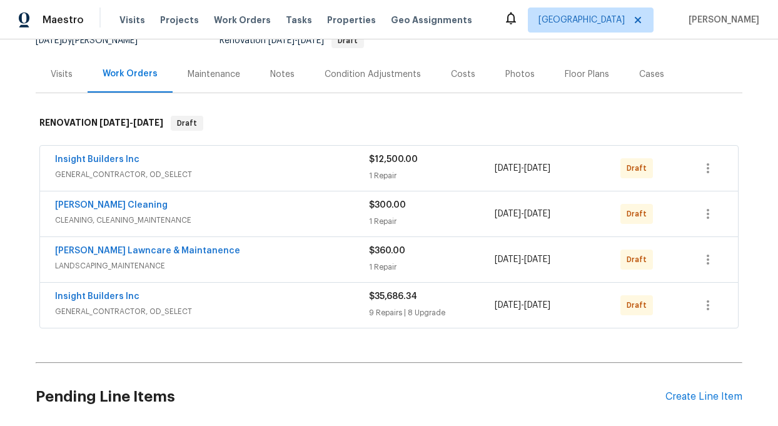
scroll to position [138, 0]
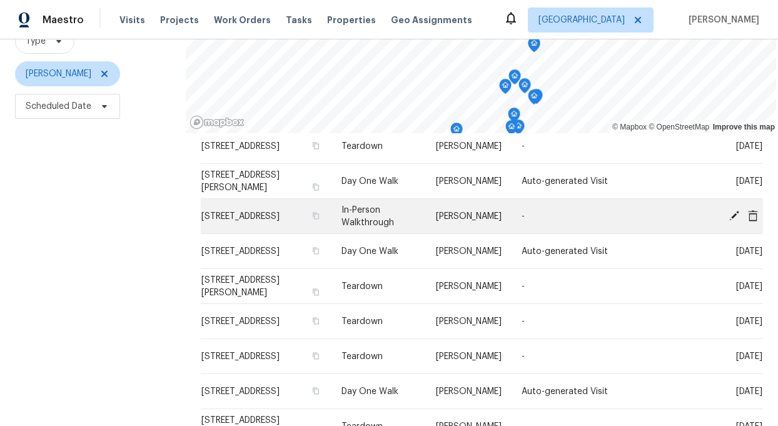
scroll to position [116, 0]
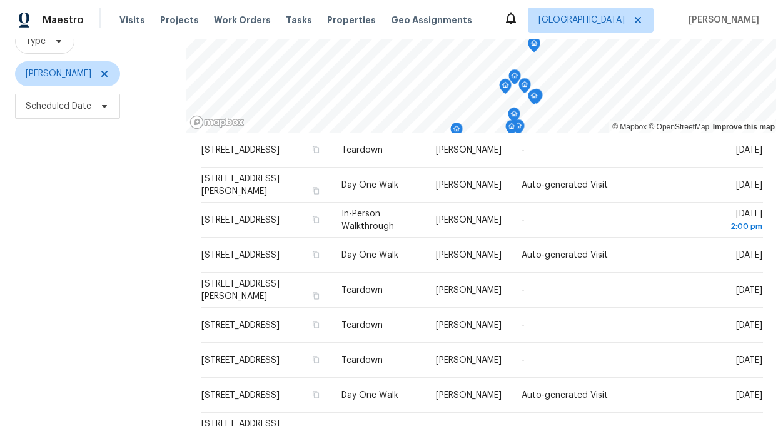
click at [248, 183] on td "[STREET_ADDRESS][PERSON_NAME]" at bounding box center [266, 185] width 131 height 35
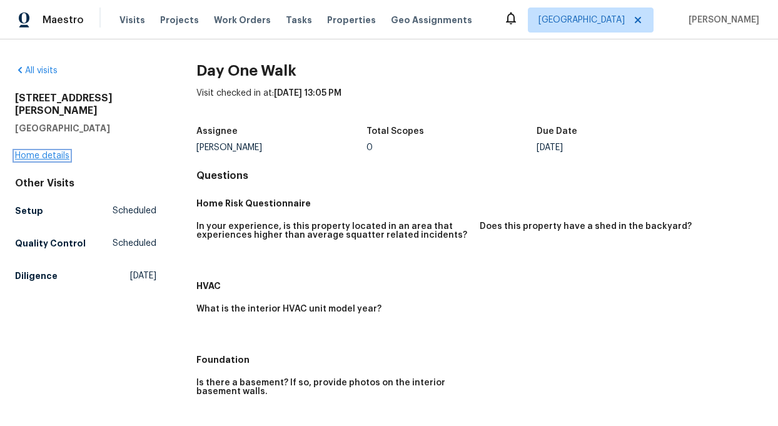
click at [66, 151] on link "Home details" at bounding box center [42, 155] width 54 height 9
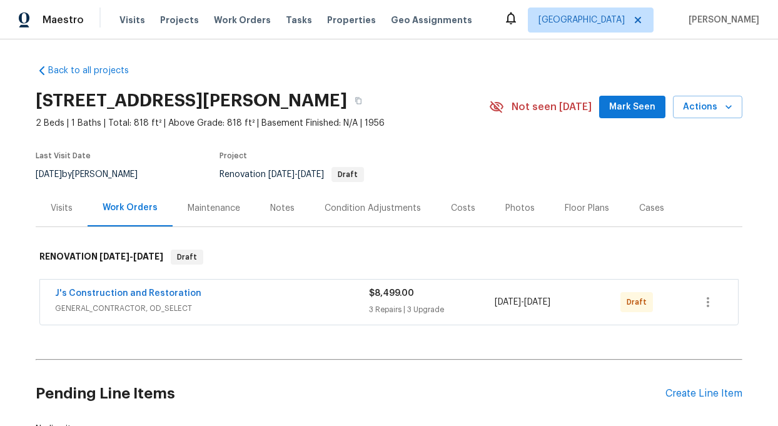
scroll to position [94, 0]
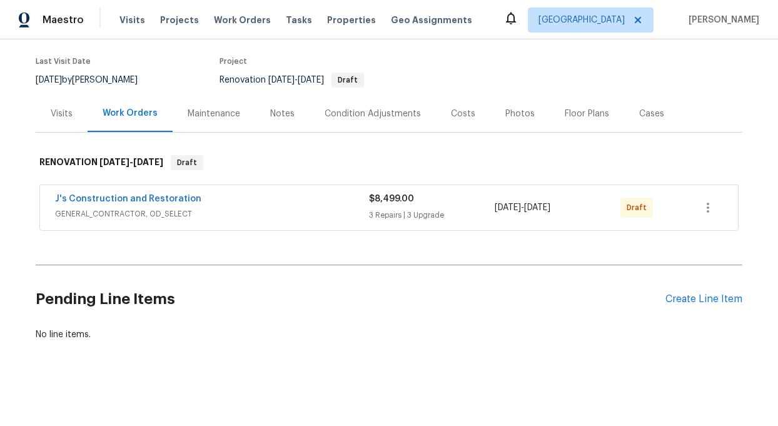
click at [359, 118] on div "Condition Adjustments" at bounding box center [372, 114] width 96 height 13
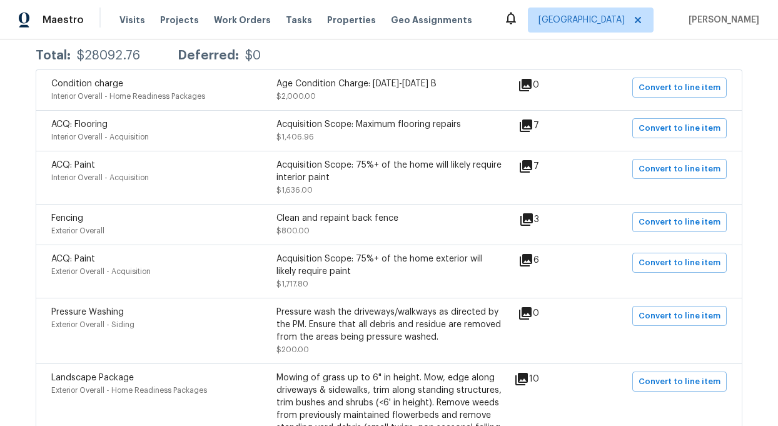
scroll to position [250, 0]
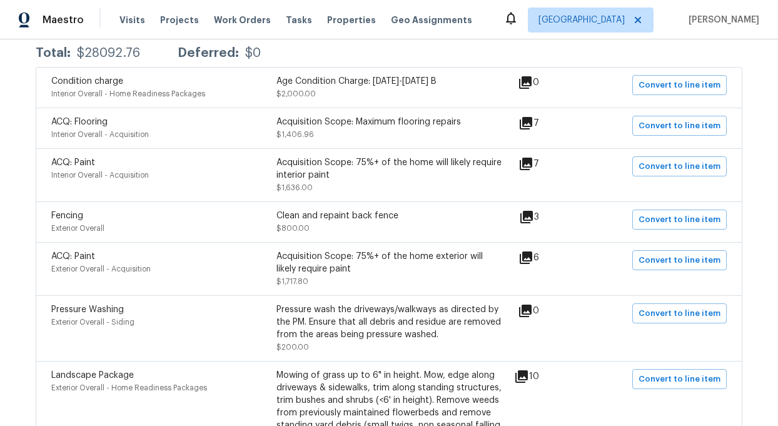
click at [530, 216] on icon at bounding box center [526, 217] width 13 height 13
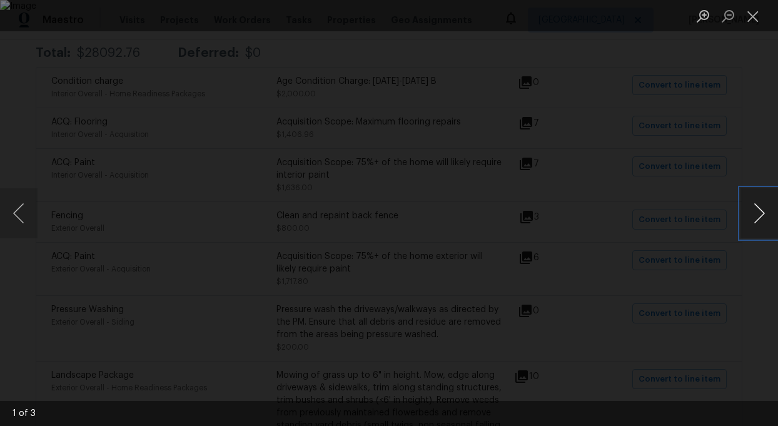
click at [757, 217] on button "Next image" at bounding box center [759, 213] width 38 height 50
click at [754, 17] on button "Close lightbox" at bounding box center [752, 16] width 25 height 22
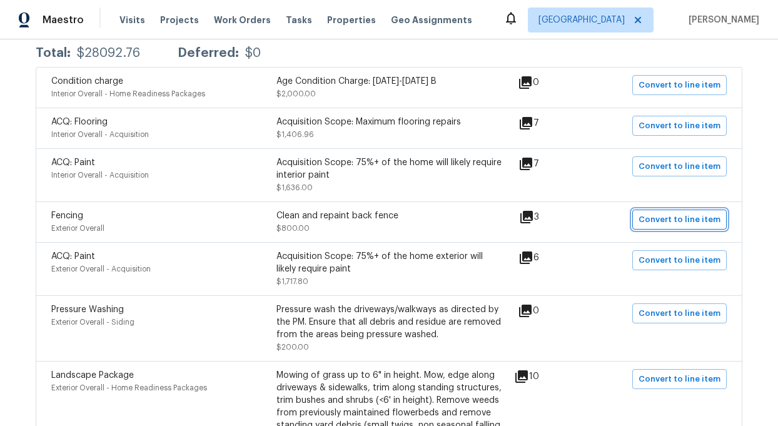
click at [692, 219] on span "Convert to line item" at bounding box center [679, 220] width 82 height 14
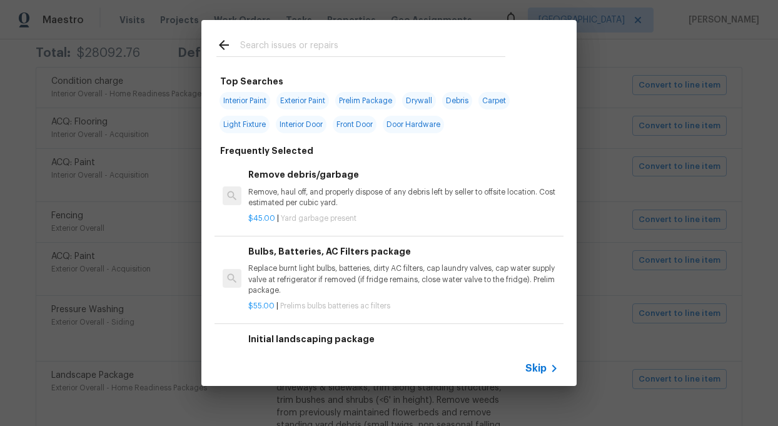
click at [223, 47] on icon at bounding box center [223, 45] width 15 height 15
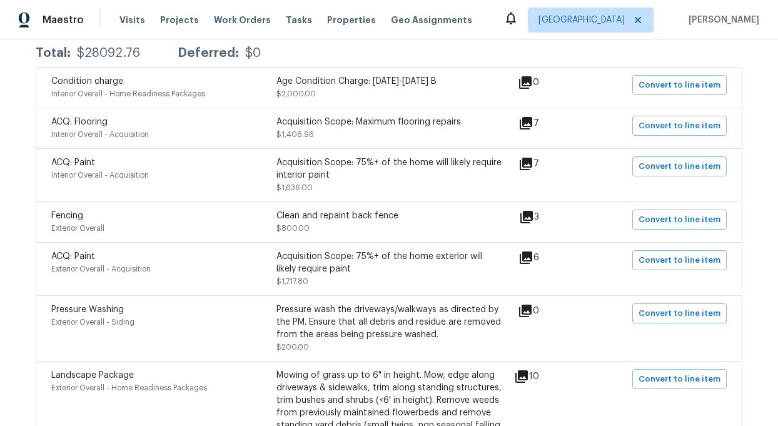
click at [533, 216] on icon at bounding box center [526, 217] width 13 height 13
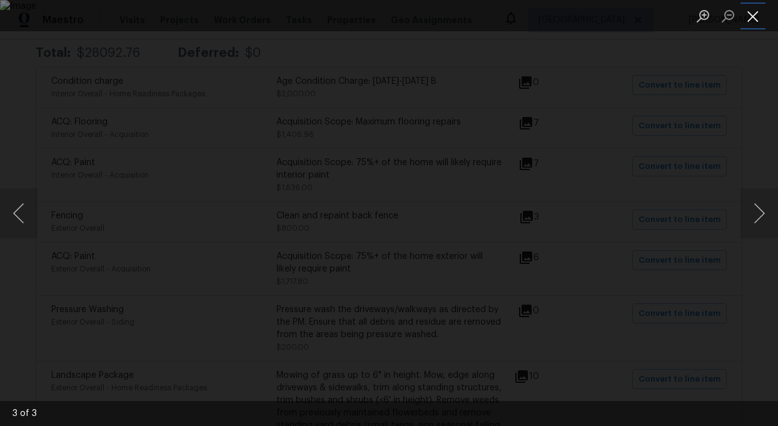
click at [753, 18] on button "Close lightbox" at bounding box center [752, 16] width 25 height 22
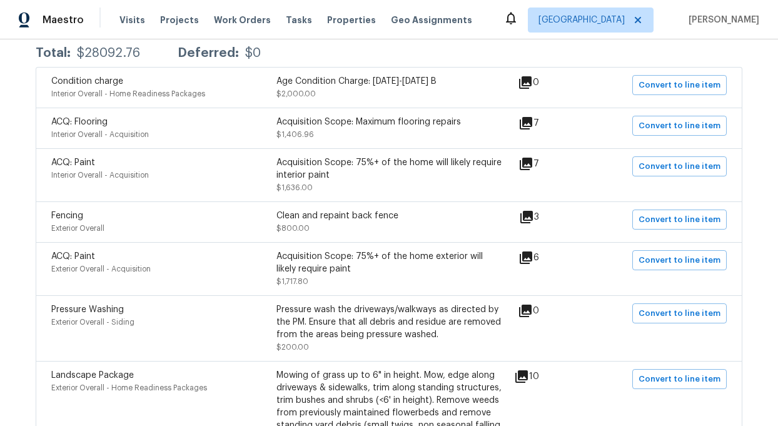
click at [327, 216] on div "Clean and repaint back fence" at bounding box center [388, 215] width 225 height 13
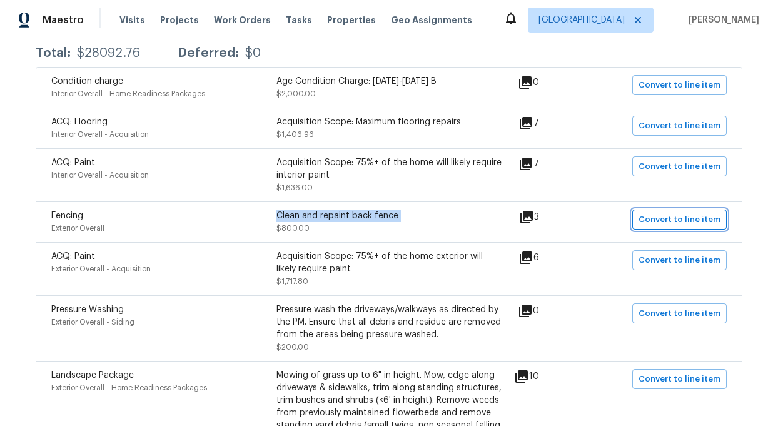
click at [682, 220] on span "Convert to line item" at bounding box center [679, 220] width 82 height 14
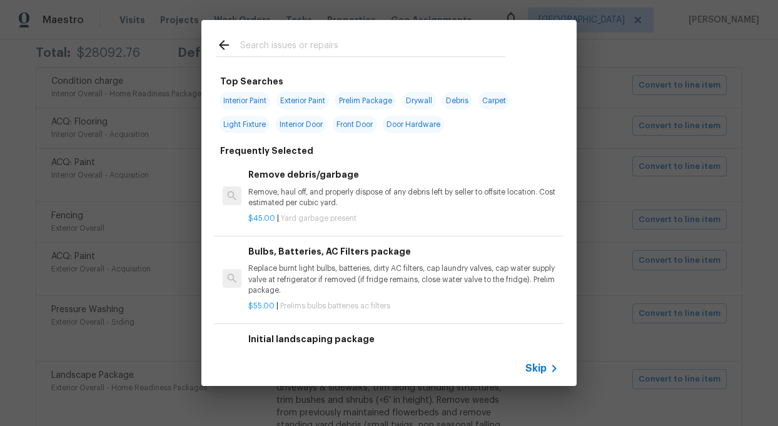
click at [538, 363] on span "Skip" at bounding box center [535, 368] width 21 height 13
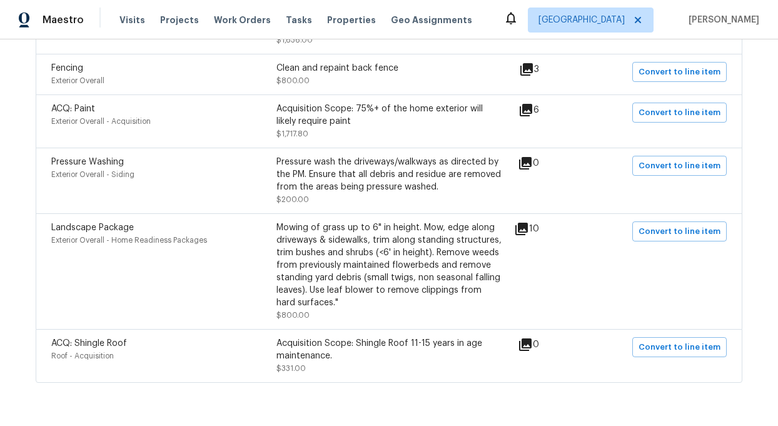
scroll to position [429, 0]
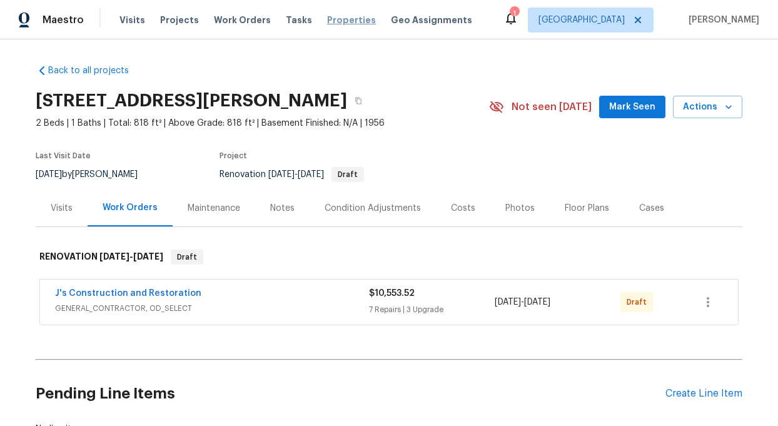
click at [330, 21] on span "Properties" at bounding box center [351, 20] width 49 height 13
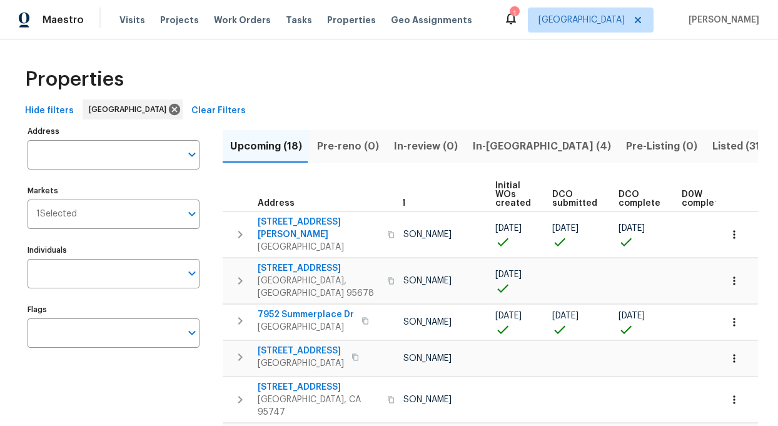
scroll to position [0, 80]
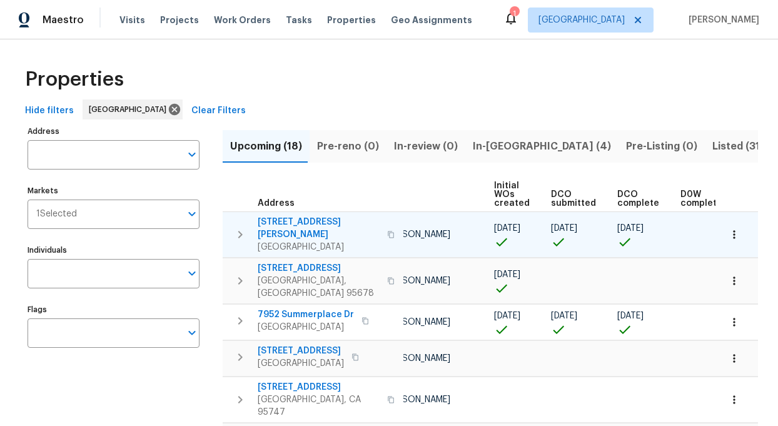
click at [735, 228] on icon "button" at bounding box center [734, 234] width 13 height 13
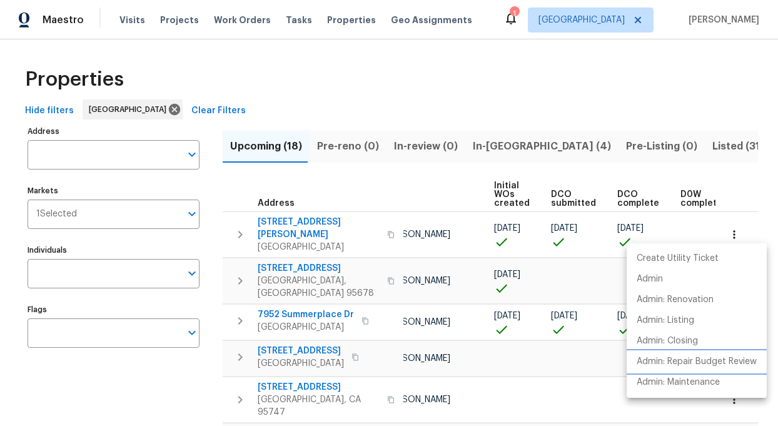
click at [653, 360] on p "Admin: Repair Budget Review" at bounding box center [696, 361] width 120 height 13
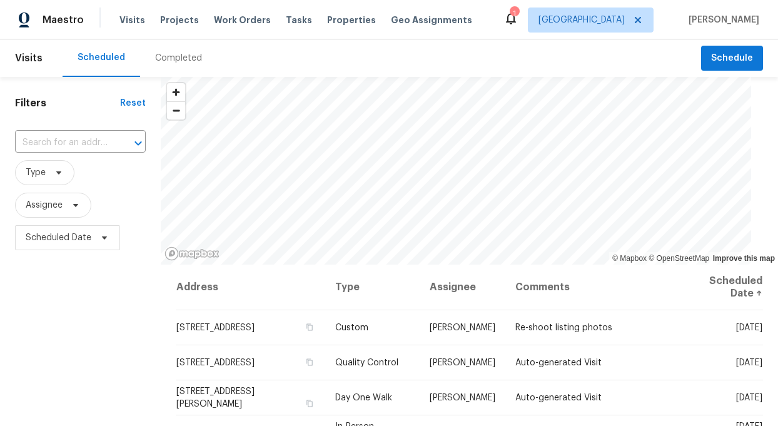
click at [338, 12] on div "Visits Projects Work Orders Tasks Properties Geo Assignments" at bounding box center [303, 20] width 368 height 25
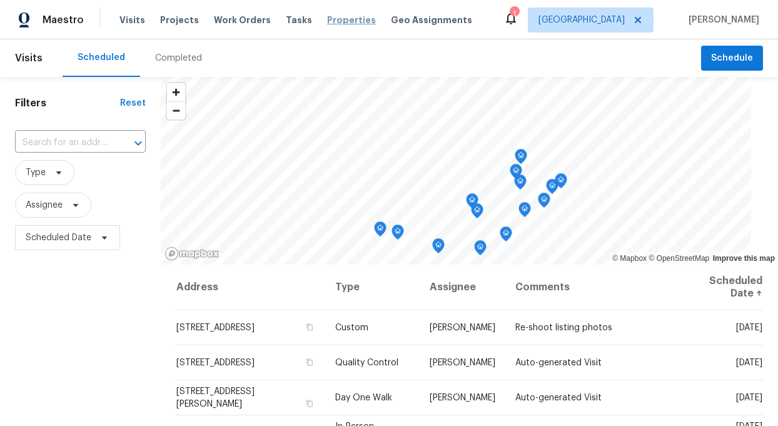
click at [334, 18] on span "Properties" at bounding box center [351, 20] width 49 height 13
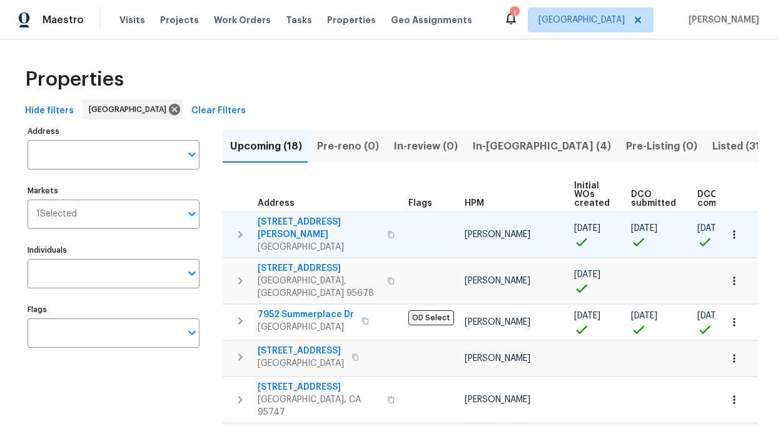
click at [239, 227] on icon "button" at bounding box center [240, 234] width 15 height 15
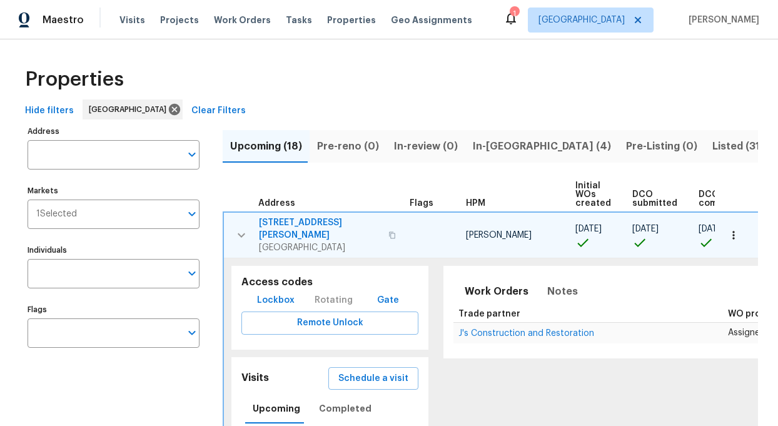
click at [269, 293] on span "Lockbox" at bounding box center [276, 301] width 38 height 16
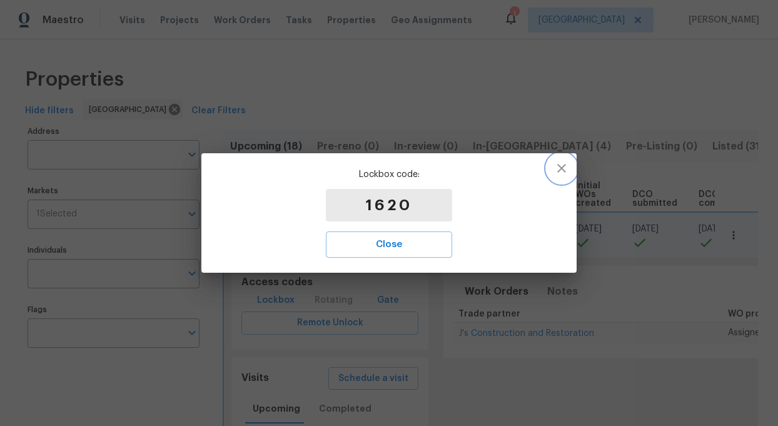
click at [560, 170] on icon "button" at bounding box center [561, 168] width 15 height 15
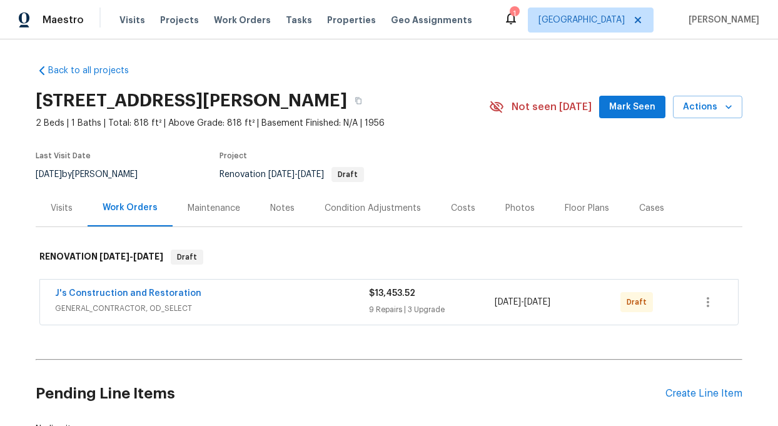
click at [287, 206] on div "Notes" at bounding box center [282, 208] width 24 height 13
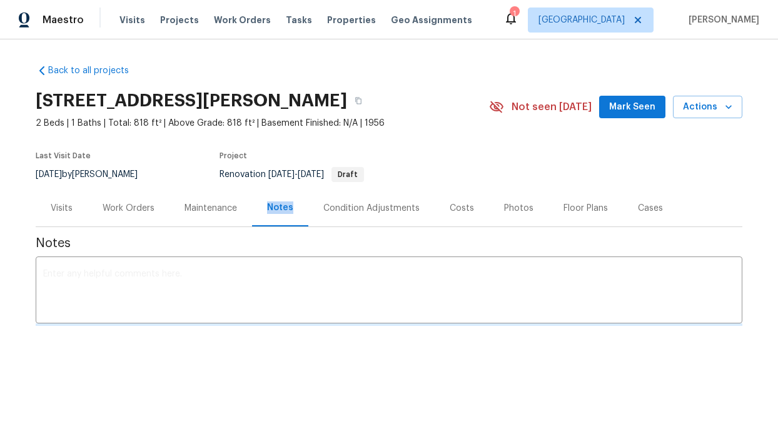
click at [287, 206] on div "Notes" at bounding box center [280, 207] width 26 height 13
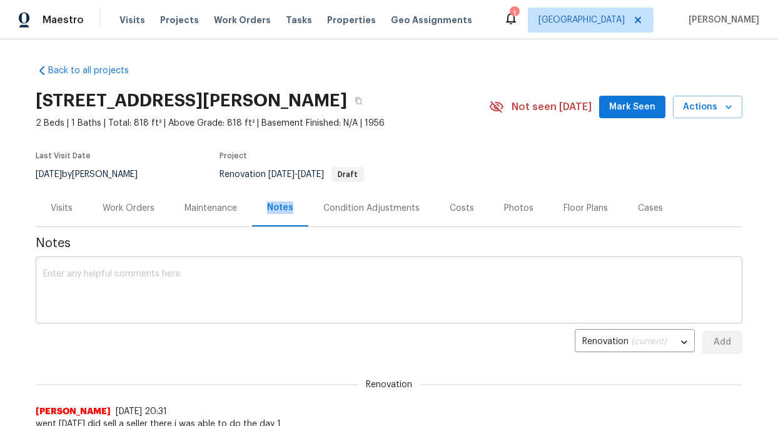
click at [94, 298] on textarea at bounding box center [388, 291] width 691 height 44
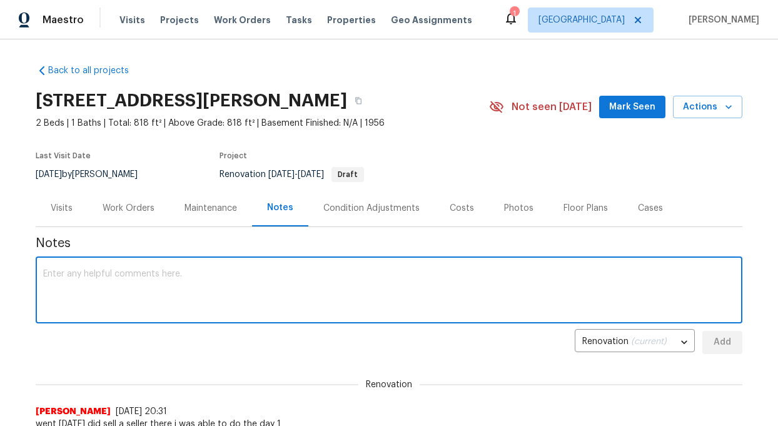
click at [94, 298] on textarea at bounding box center [388, 291] width 691 height 44
paste textarea ". The following is the Scope of Work for this renovation. All work orders have …"
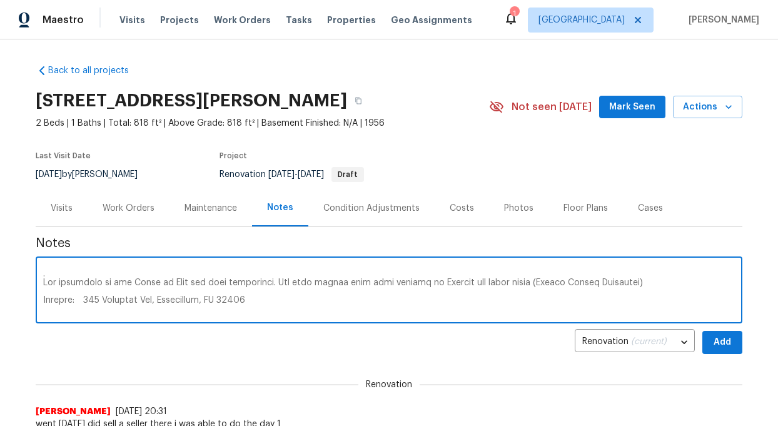
scroll to position [420, 0]
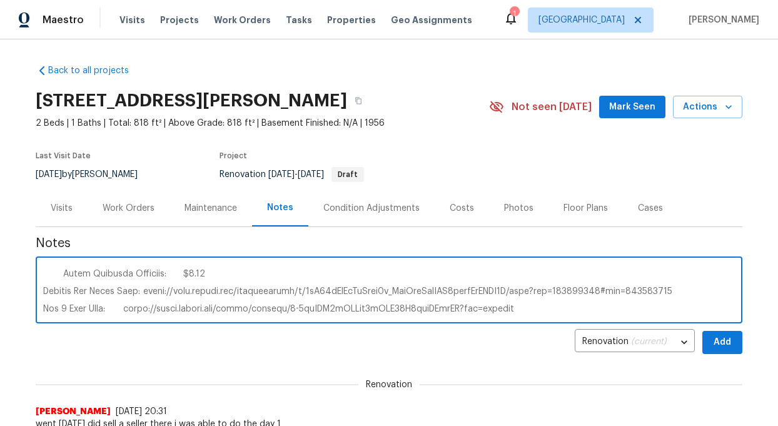
type textarea ". The following is the Scope of Work for this renovation. All work orders have …"
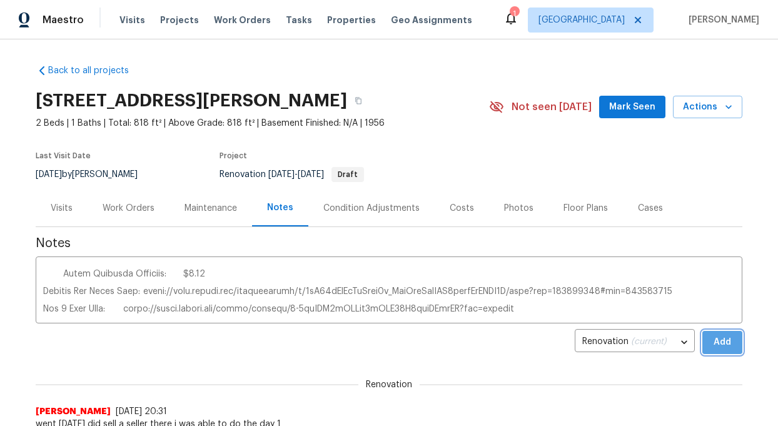
click at [717, 344] on span "Add" at bounding box center [722, 342] width 20 height 16
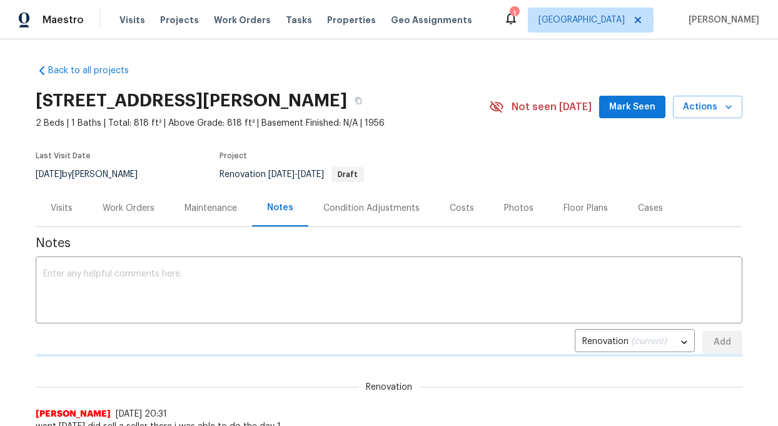
scroll to position [0, 0]
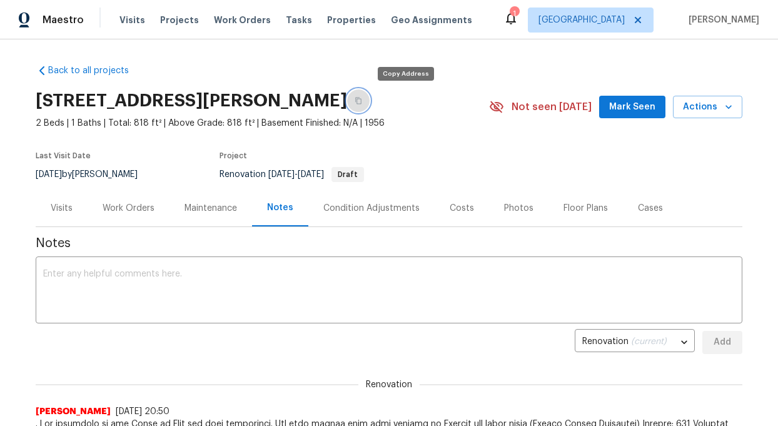
click at [362, 101] on icon "button" at bounding box center [358, 101] width 8 height 8
click at [128, 206] on div "Work Orders" at bounding box center [129, 208] width 52 height 13
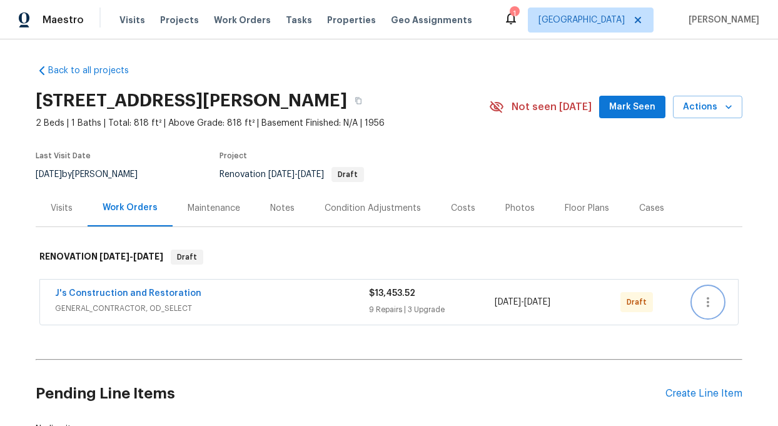
click at [710, 301] on icon "button" at bounding box center [707, 301] width 15 height 15
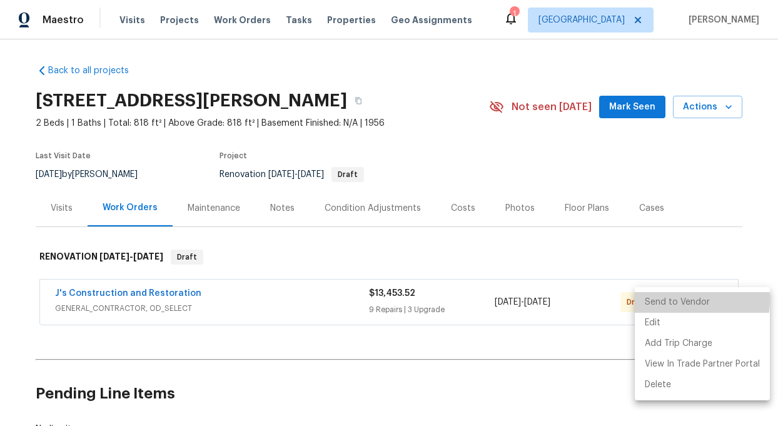
click at [670, 299] on li "Send to Vendor" at bounding box center [702, 302] width 135 height 21
